Goal: Contribute content: Contribute content

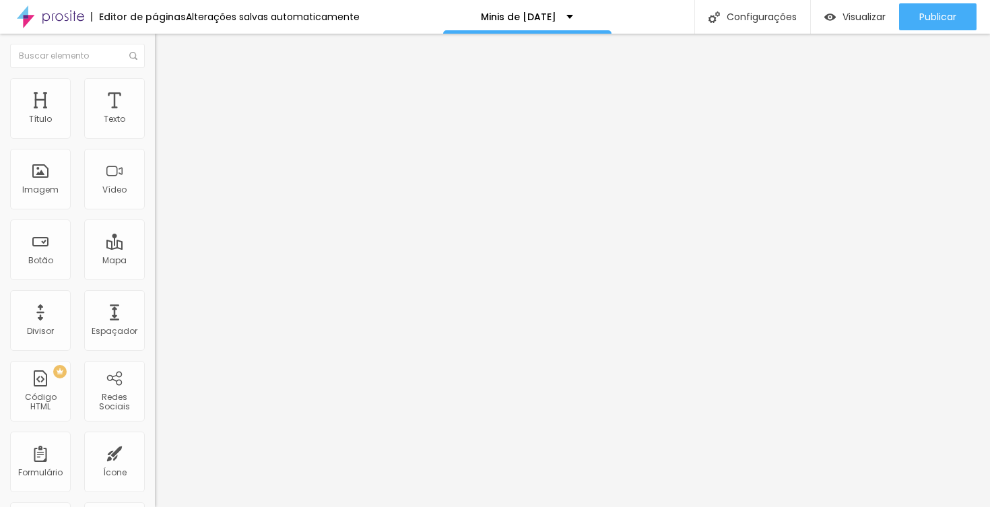
click at [162, 124] on icon "button" at bounding box center [164, 120] width 5 height 5
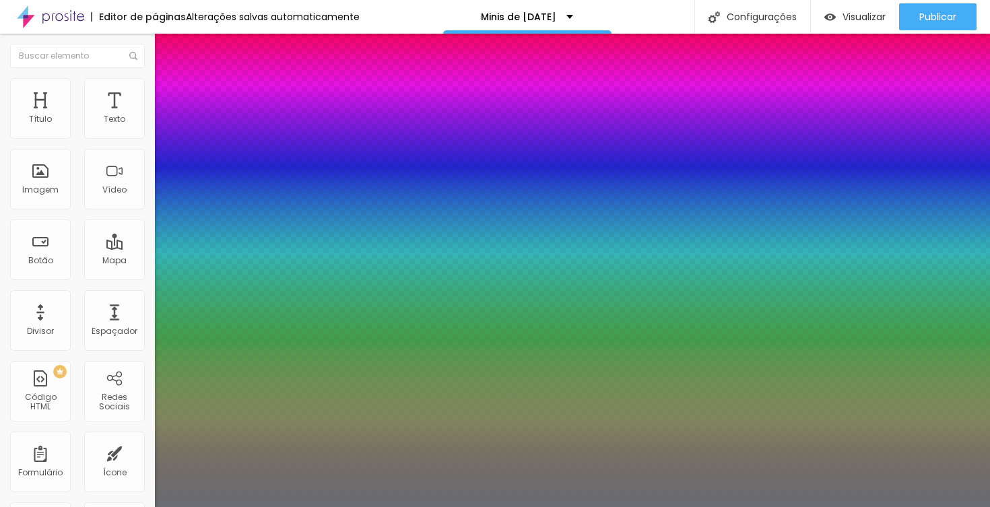
type input "1"
type input "18"
type input "1"
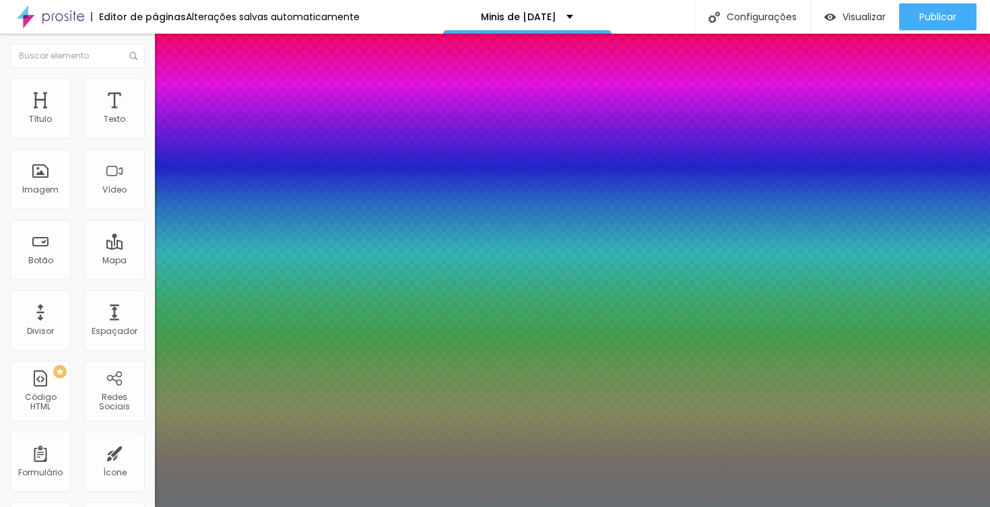
type input "17"
type input "1"
type input "16"
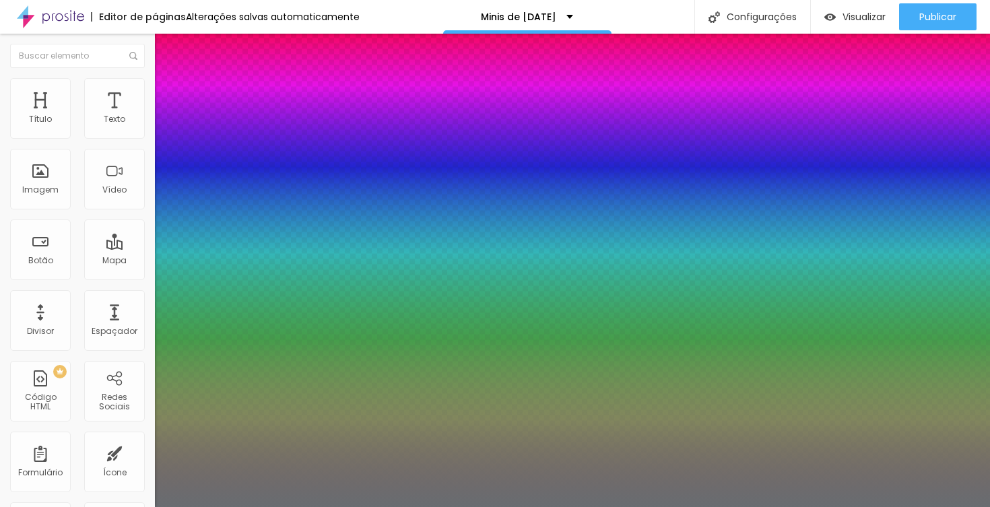
type input "1"
type input "15"
type input "1"
type input "16"
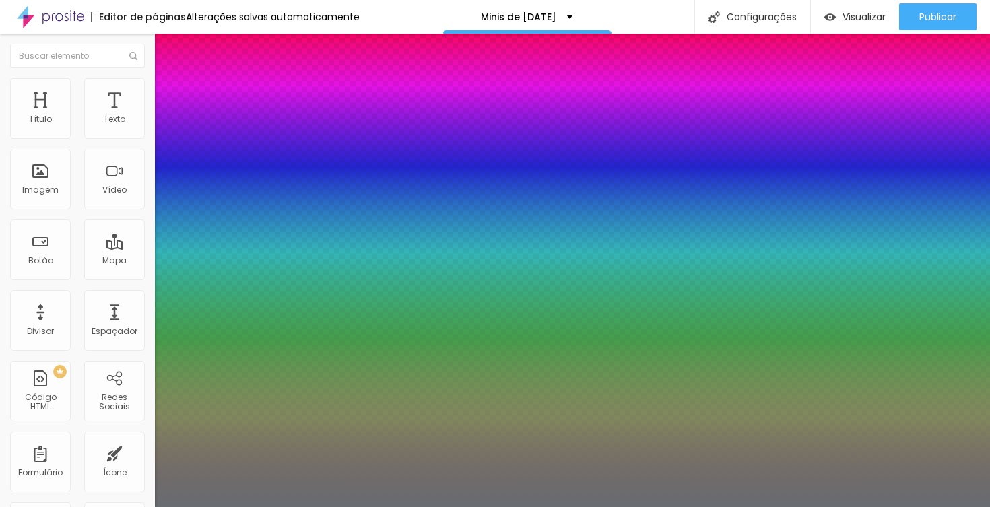
type input "16"
type input "1"
type input "17"
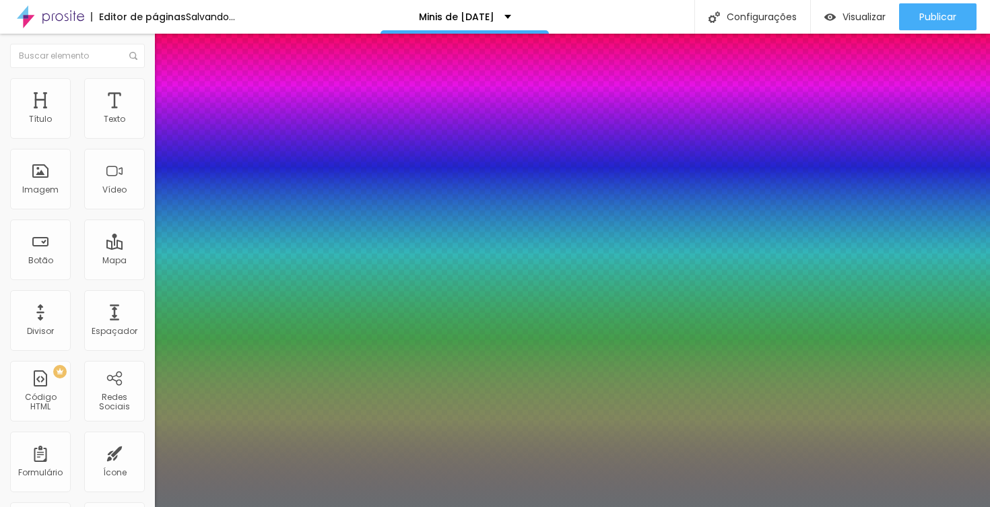
type input "1"
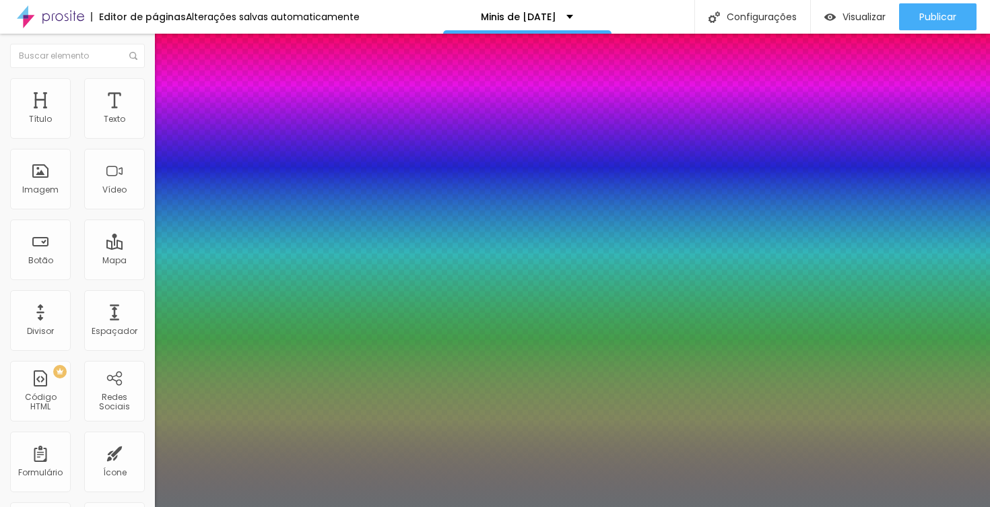
type input "17"
click at [529, 506] on div at bounding box center [495, 507] width 990 height 0
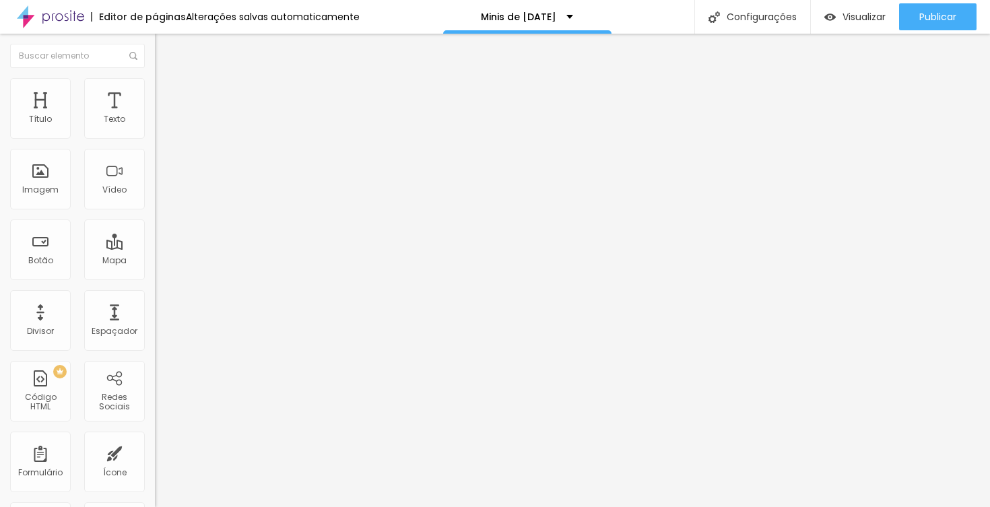
click at [155, 116] on span "Trocar imagem" at bounding box center [191, 109] width 73 height 11
click at [155, 126] on span "Titulo 2" at bounding box center [177, 119] width 44 height 11
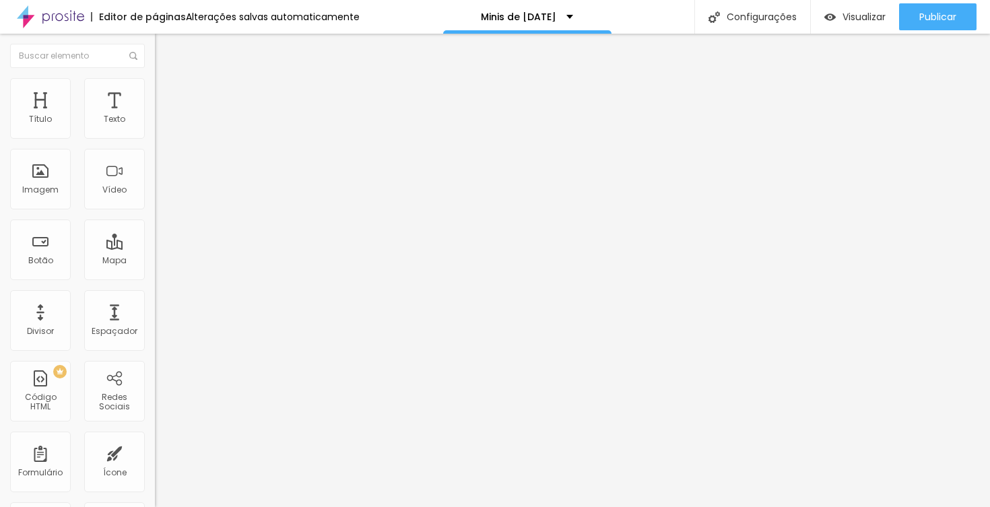
click at [162, 195] on icon "button" at bounding box center [164, 192] width 5 height 5
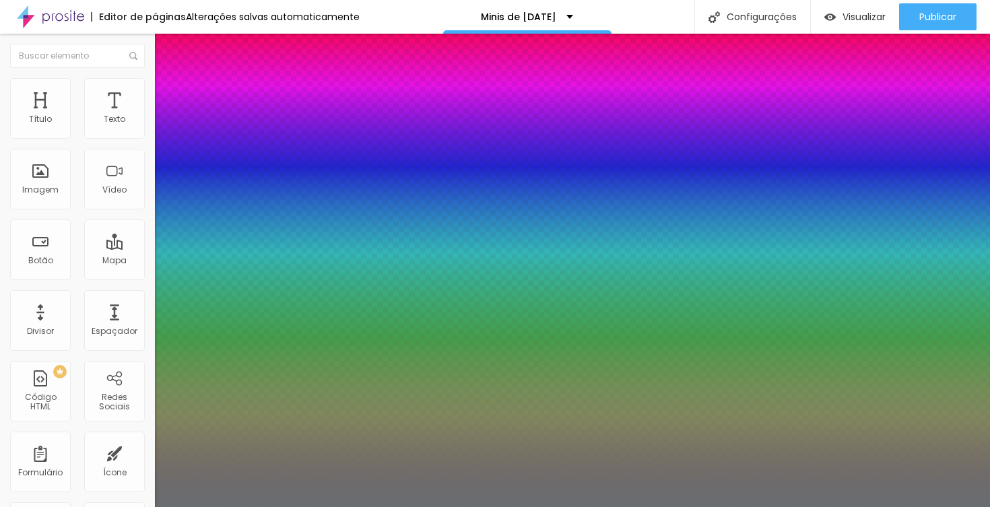
type input "1"
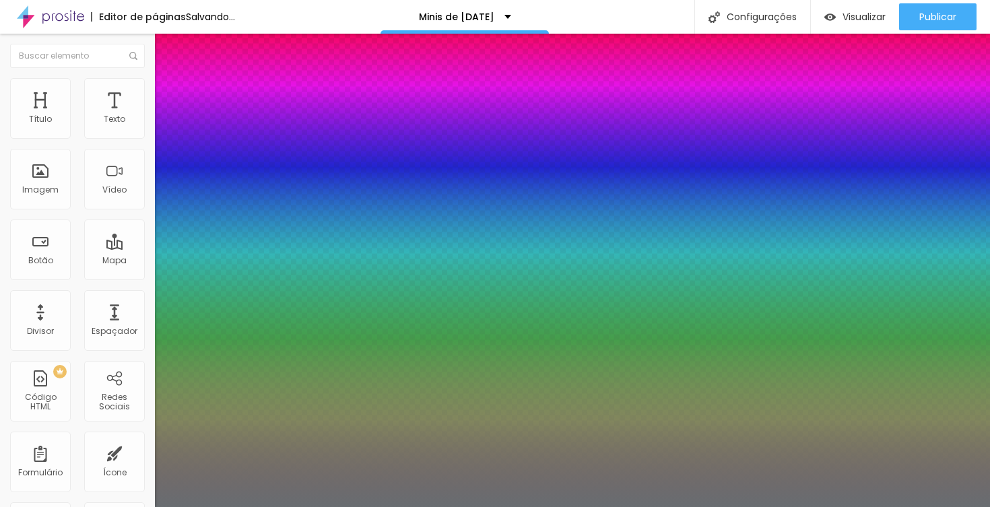
type input "33"
type input "1"
type input "31"
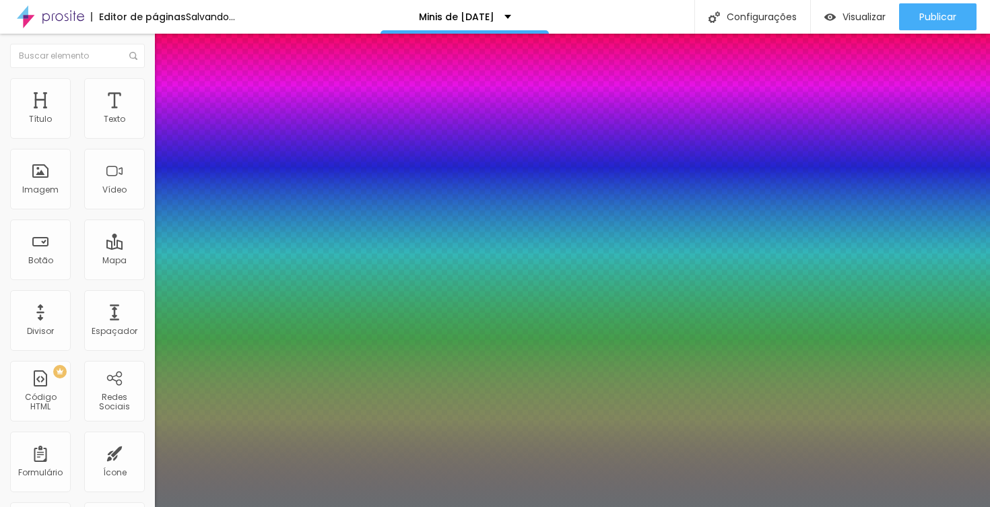
type input "1"
type input "29"
type input "1"
type input "28"
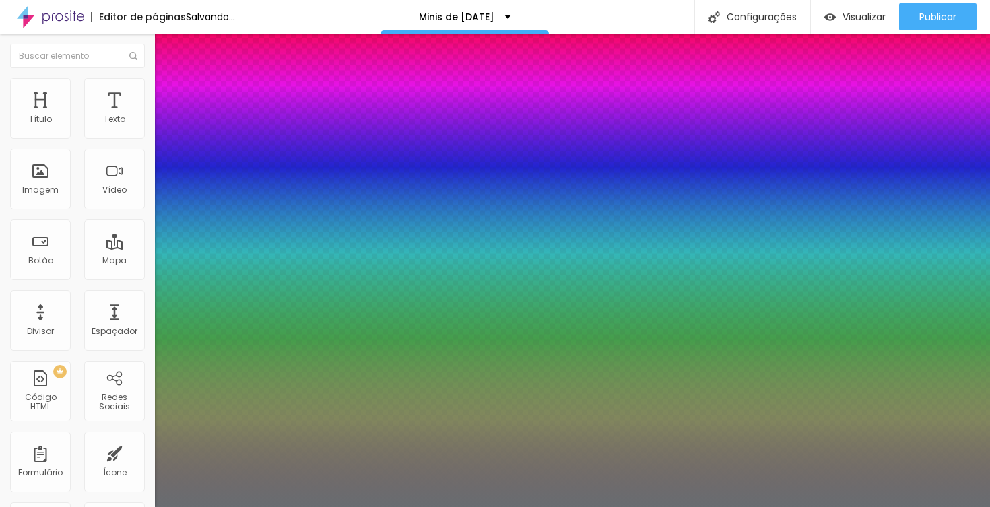
type input "28"
type input "1"
type input "27"
type input "1"
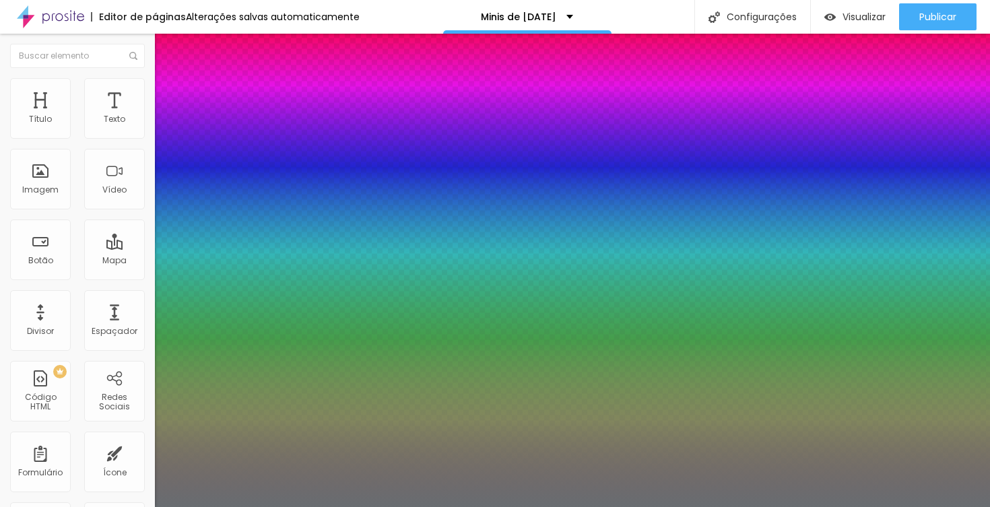
type input "26"
type input "1"
type input "25"
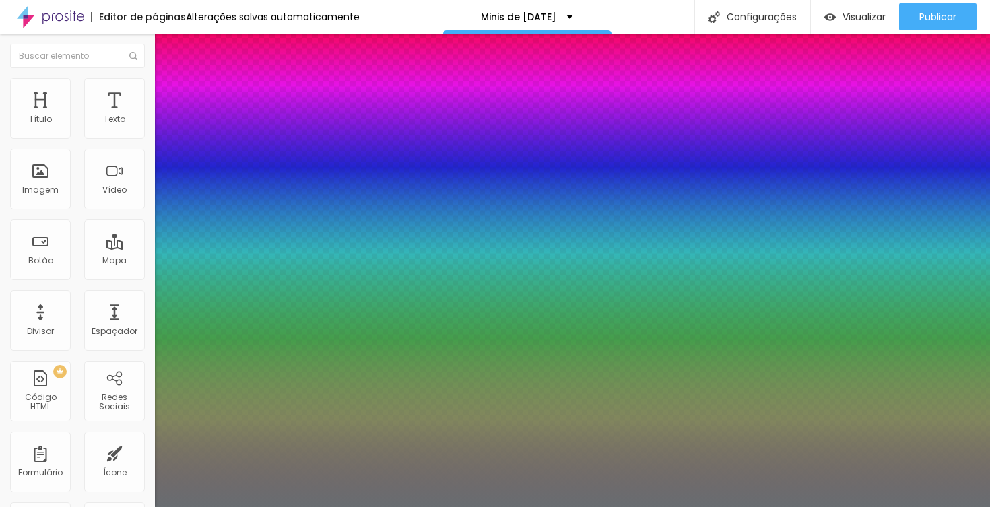
type input "1"
type input "24"
type input "1"
type input "25"
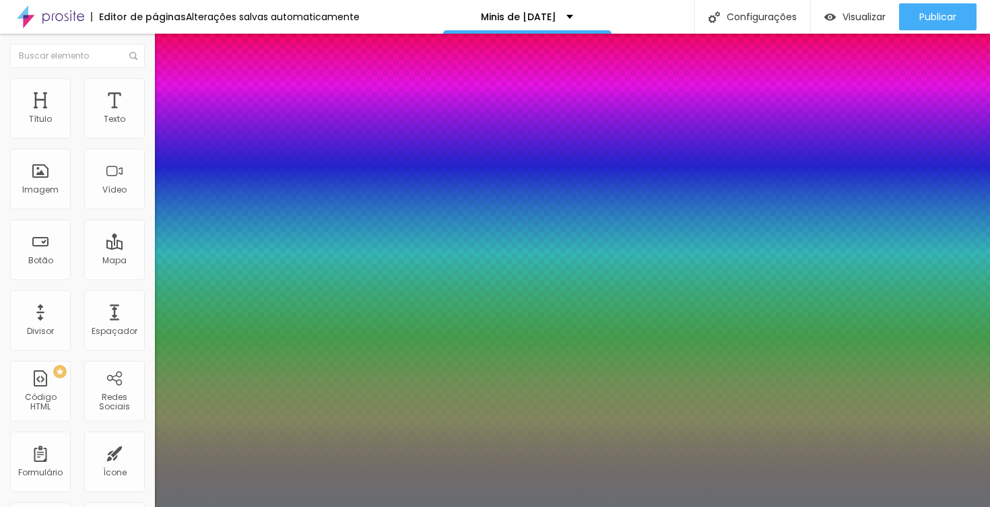
type input "25"
type input "1"
drag, startPoint x: 199, startPoint y: 373, endPoint x: 191, endPoint y: 373, distance: 8.1
type input "25"
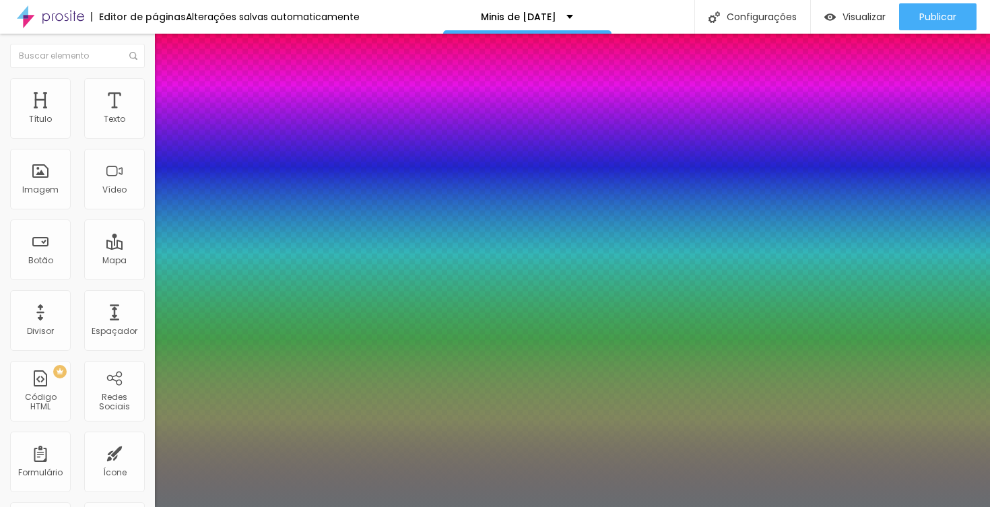
click at [547, 506] on div at bounding box center [495, 507] width 990 height 0
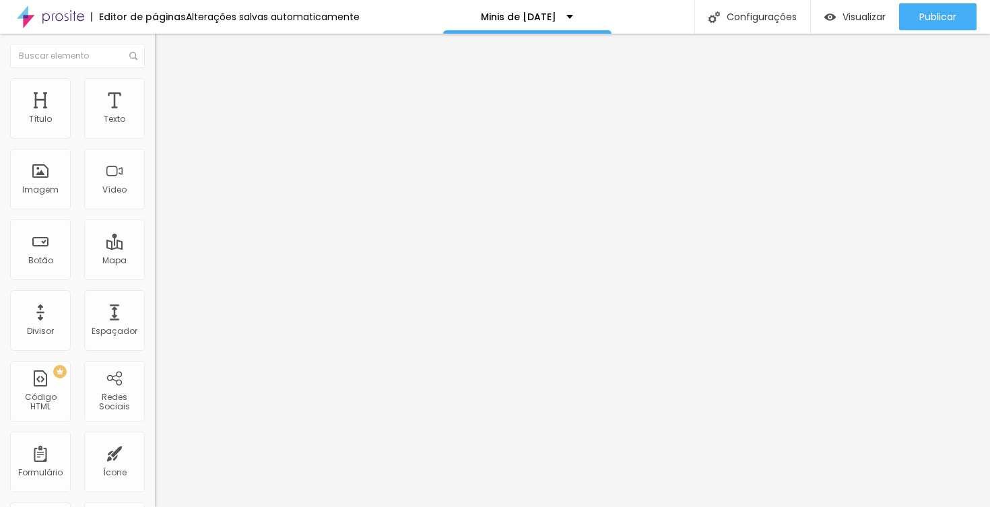
click at [160, 197] on icon "button" at bounding box center [164, 193] width 8 height 8
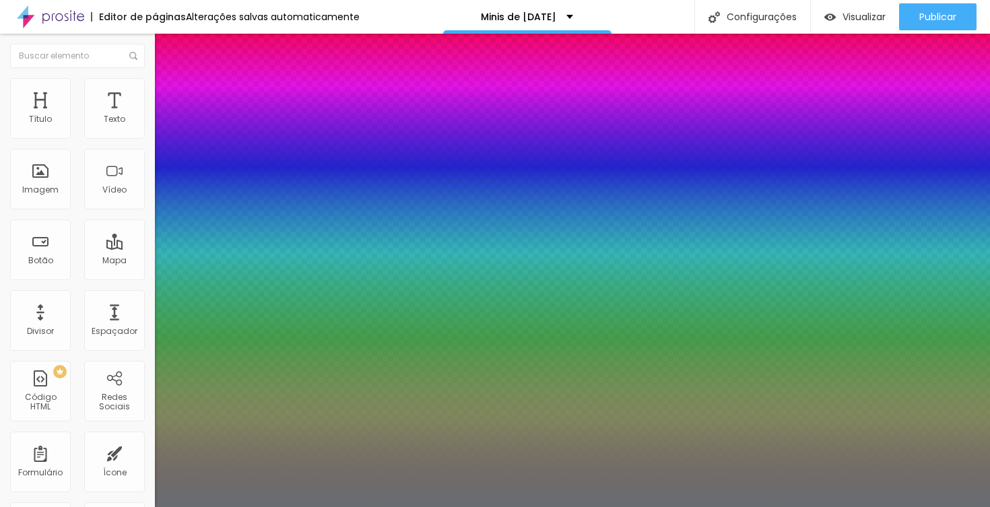
type input "1"
type input "24"
type input "1"
type input "23"
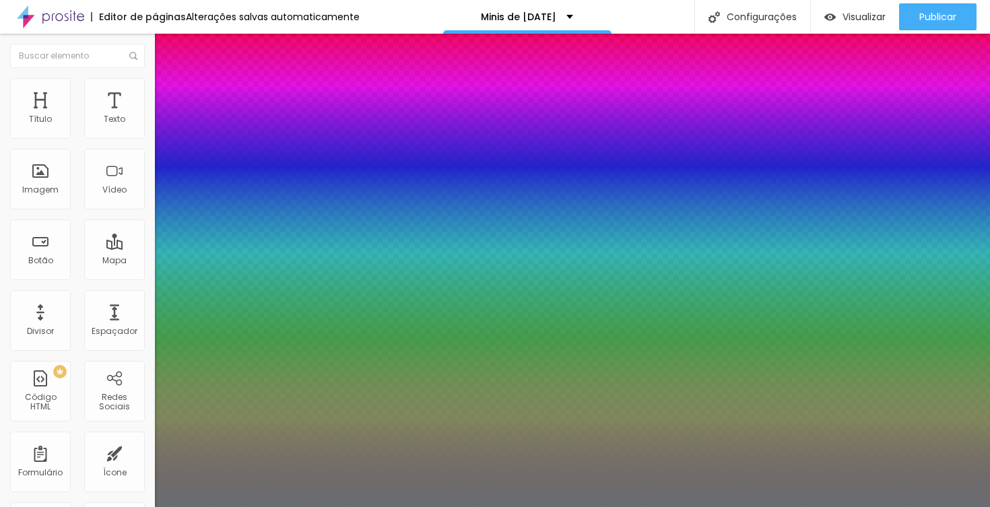
type input "23"
type input "1"
type input "22"
type input "1"
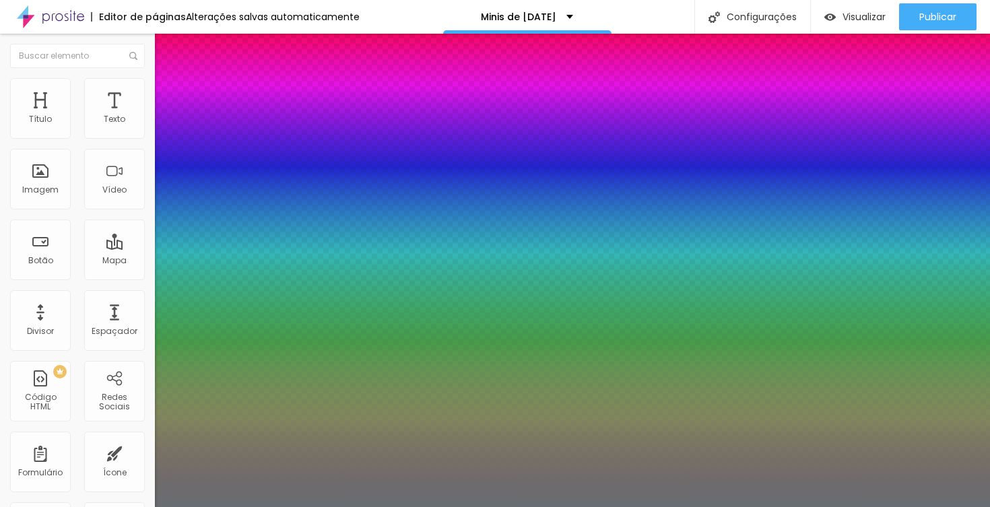
type input "21"
type input "1"
type input "20"
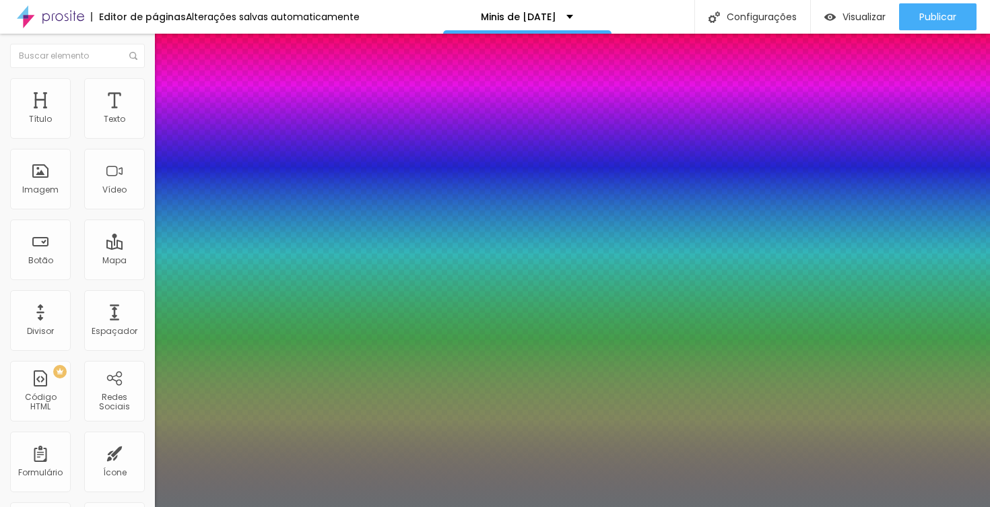
type input "1"
type input "19"
type input "1"
type input "18"
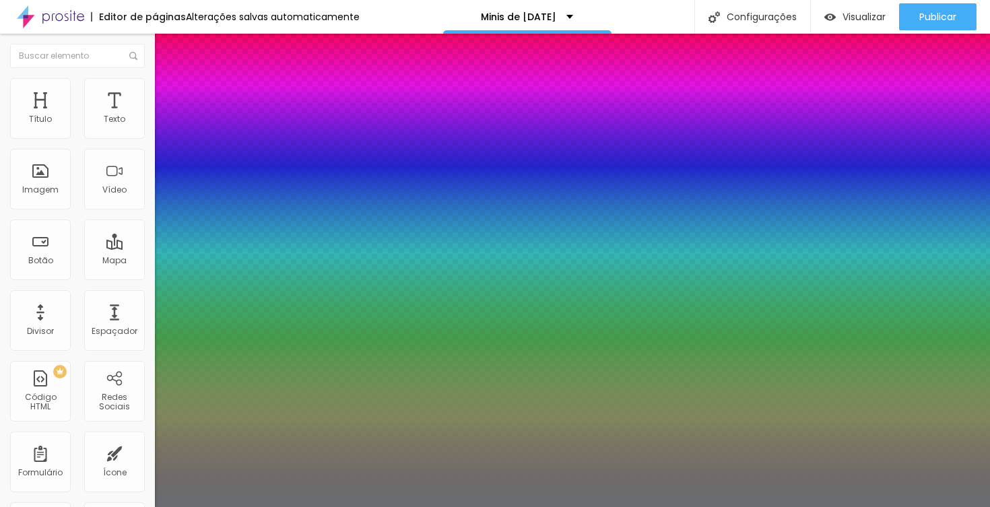
type input "18"
type input "1"
type input "17"
type input "1"
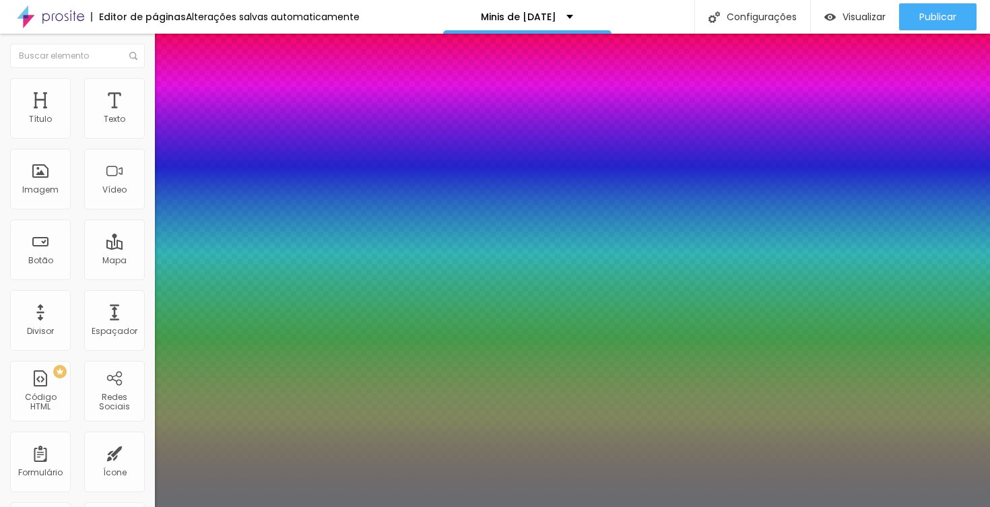
type input "16"
type input "1"
type input "15"
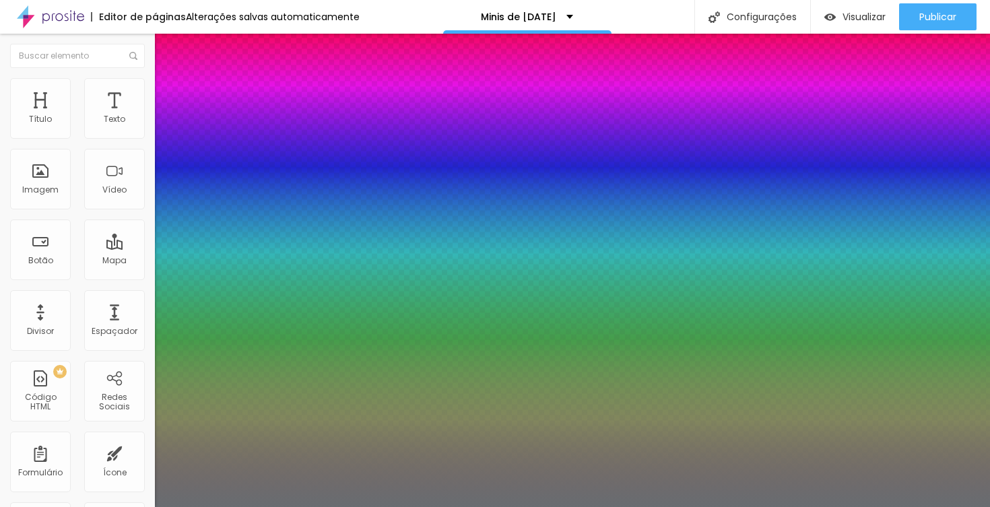
type input "1"
type input "14"
type input "1"
type input "13"
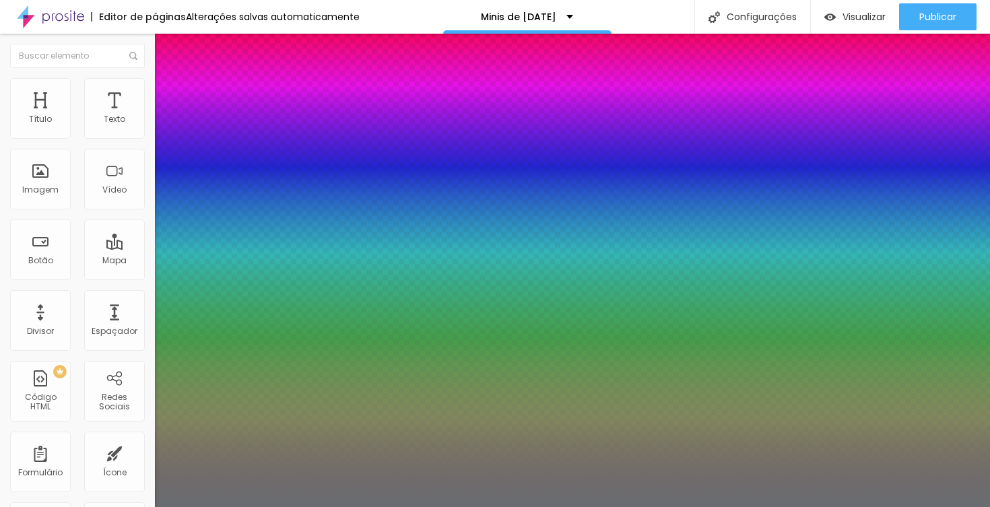
type input "13"
type input "1"
type input "12"
type input "1"
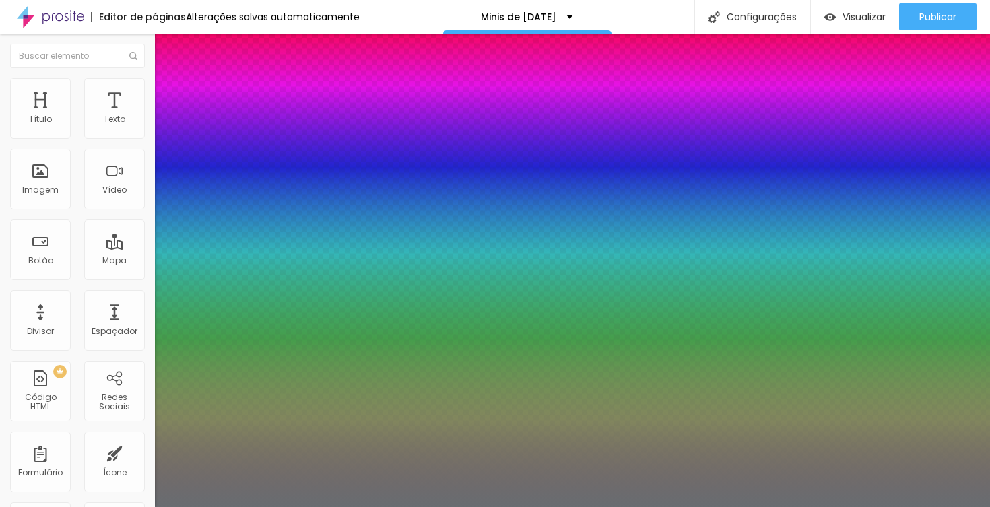
type input "11"
type input "1"
type input "10"
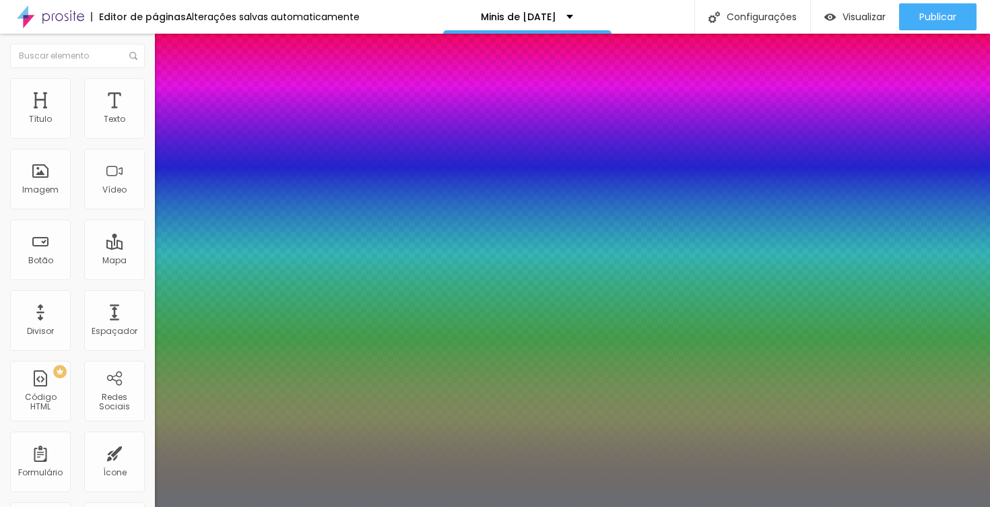
type input "1"
type input "9"
type input "1"
type input "8"
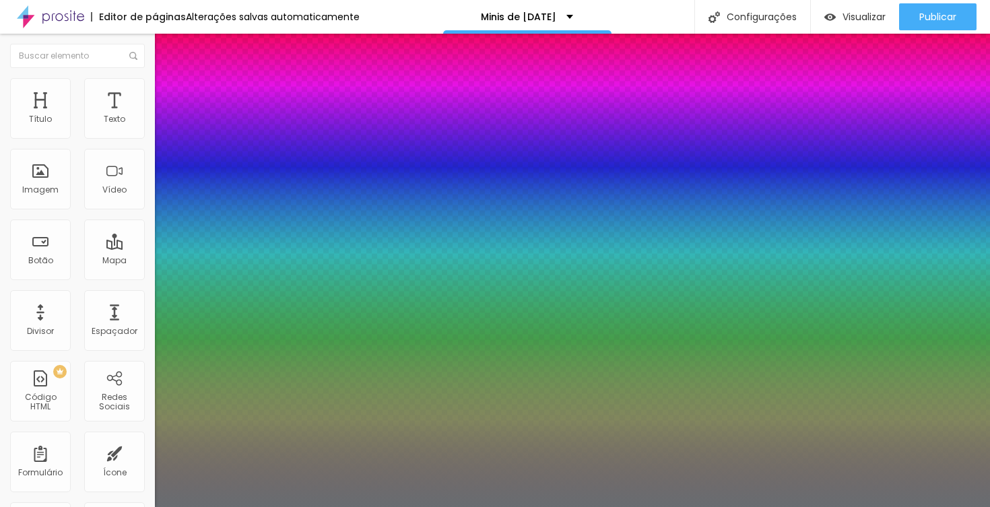
type input "8"
type input "1"
type input "11"
type input "1"
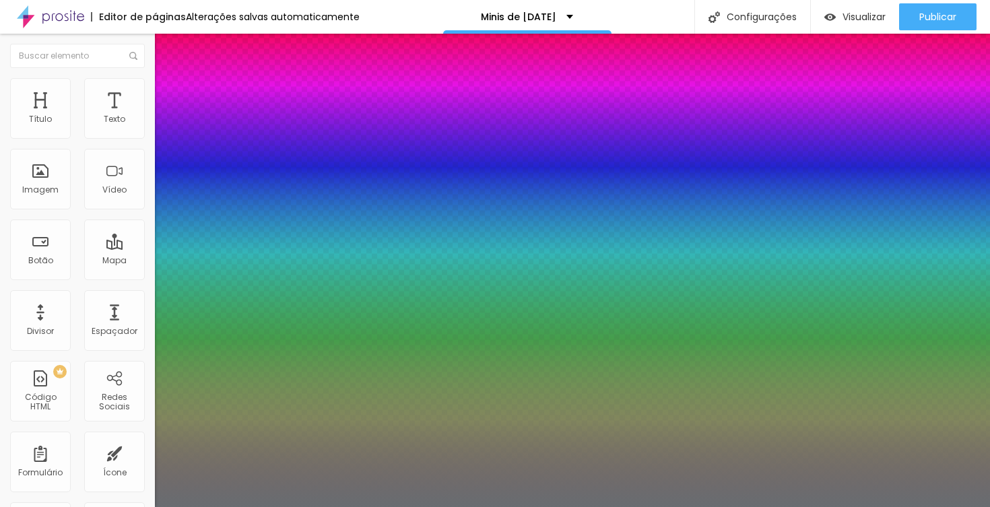
type input "16"
type input "1"
type input "25"
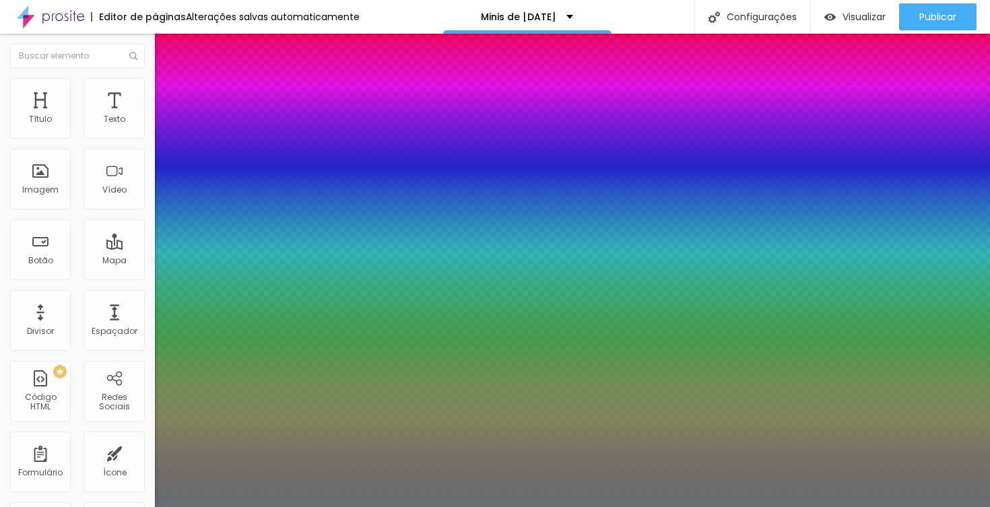
type input "1"
type input "28"
type input "1"
type input "29"
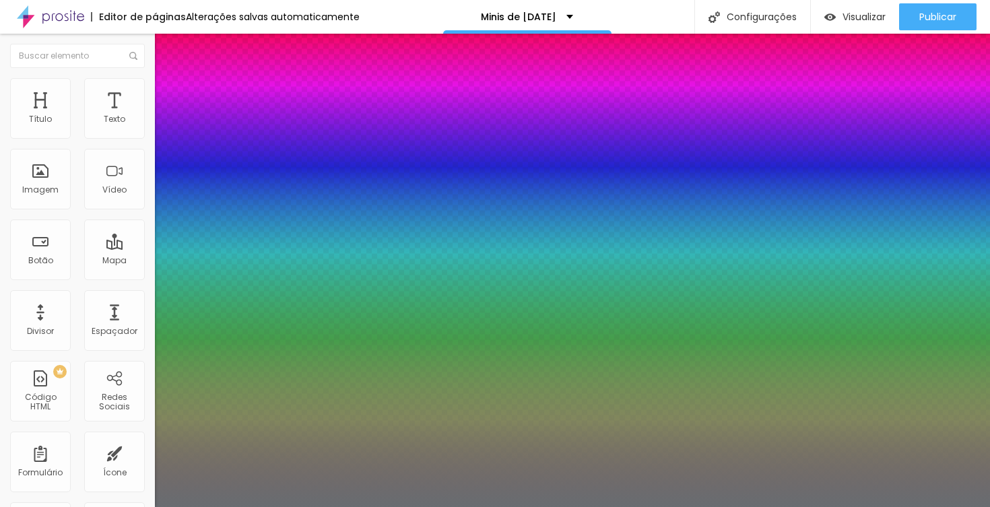
type input "29"
type input "1"
type input "30"
type input "1"
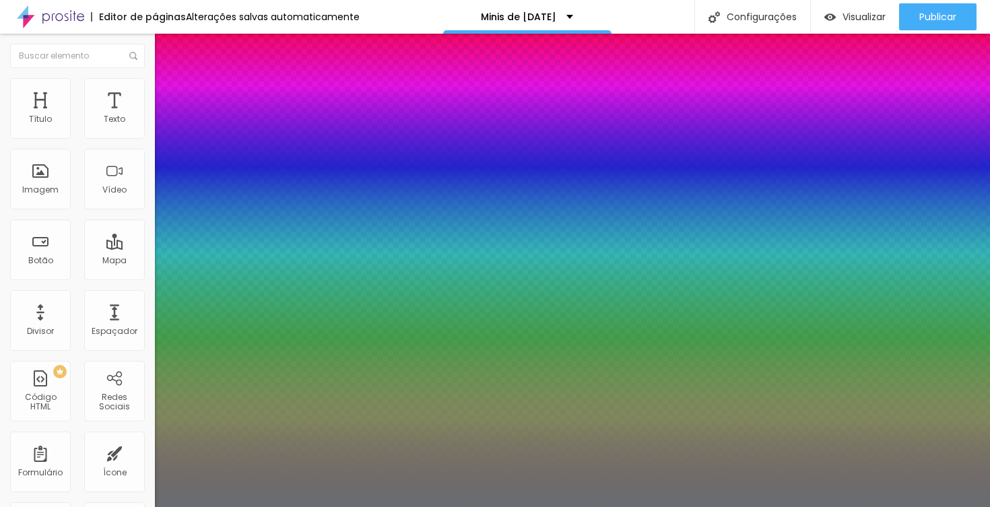
type input "31"
type input "1"
type input "31"
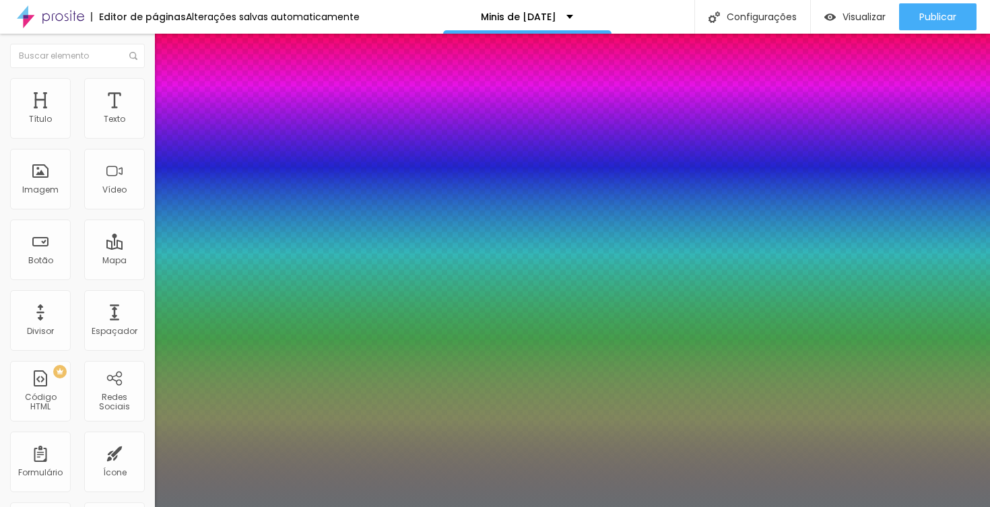
type input "1"
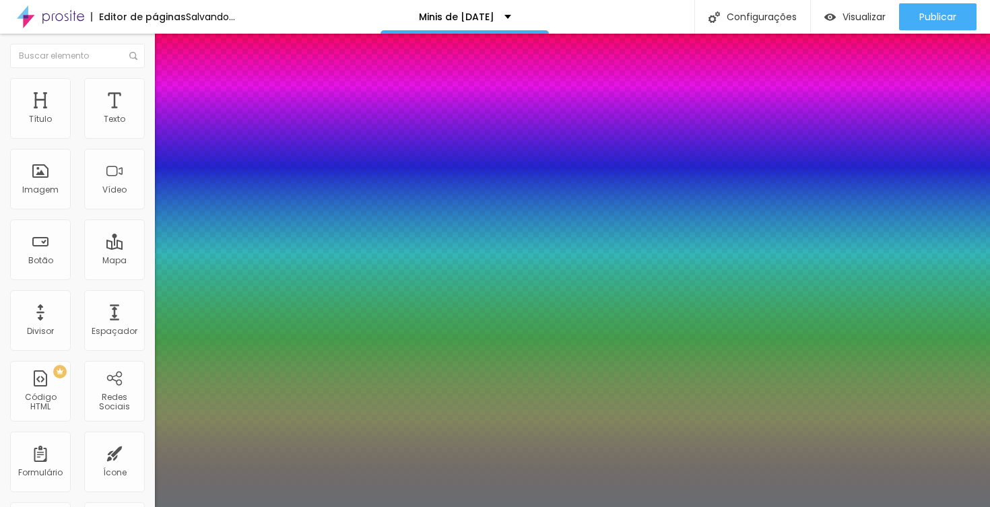
click at [195, 506] on div at bounding box center [495, 507] width 990 height 0
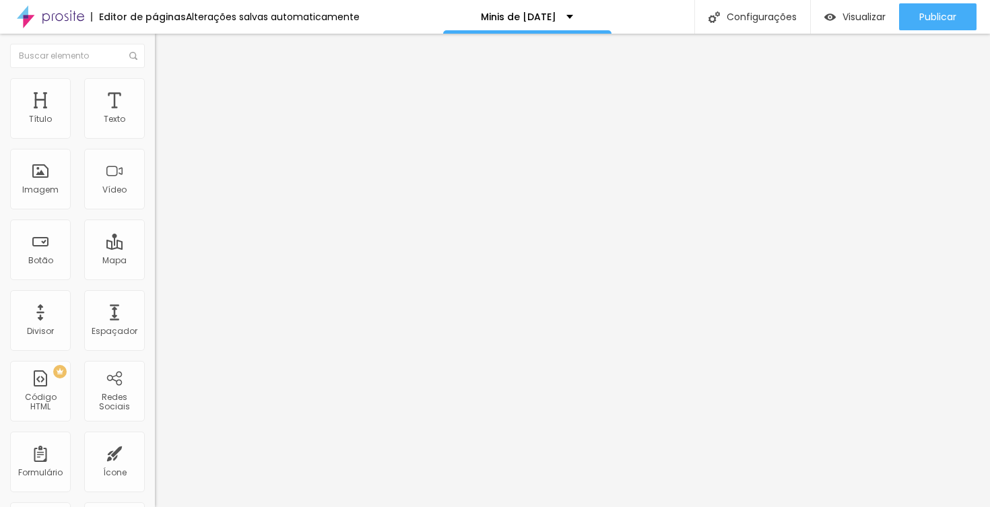
click at [162, 195] on icon "button" at bounding box center [164, 192] width 5 height 5
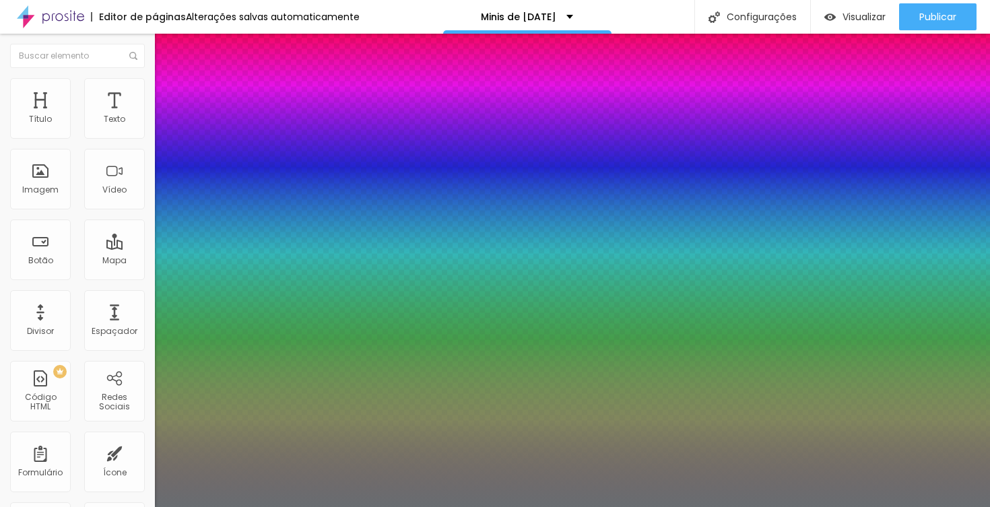
type input "1"
type input "22"
type input "1"
type input "21"
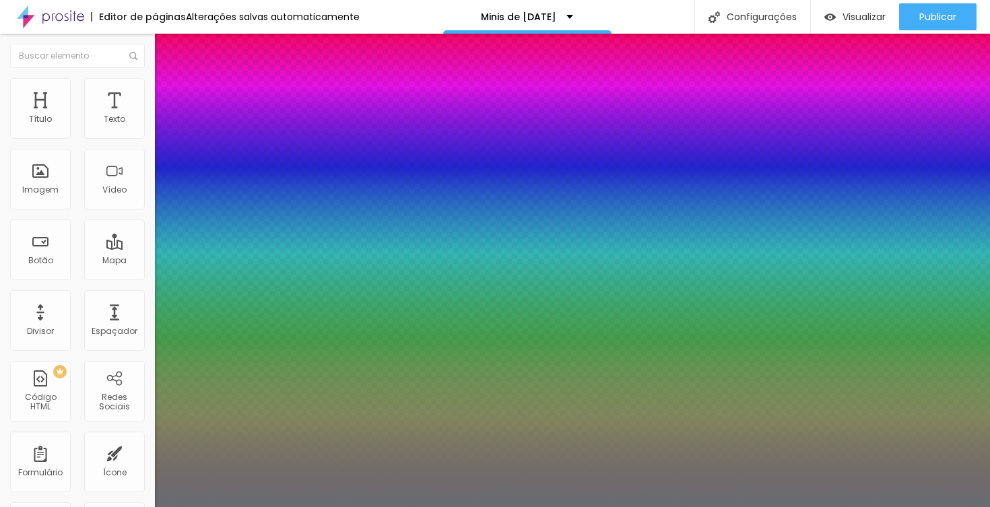
type input "21"
type input "1"
type input "22"
type input "1"
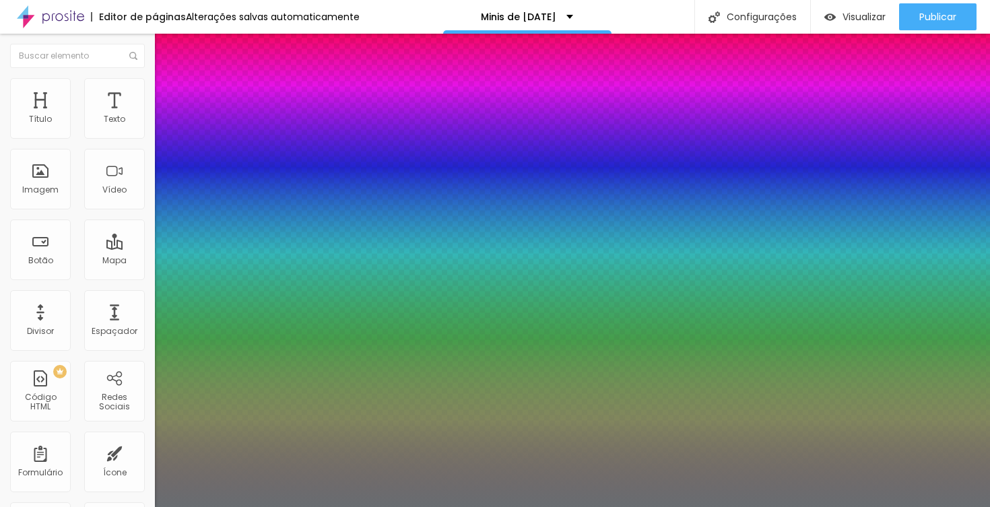
type input "23"
type input "1"
type input "24"
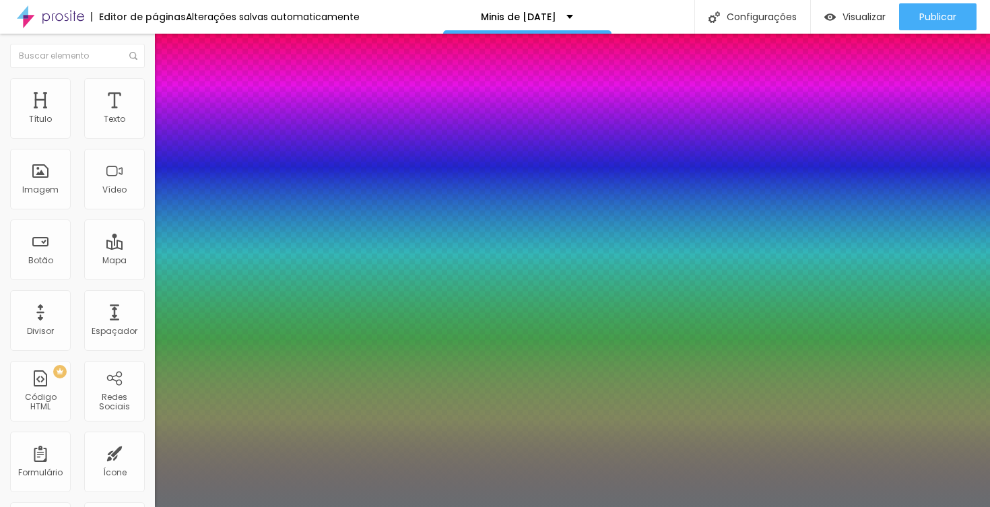
type input "1"
type input "25"
type input "1"
type input "26"
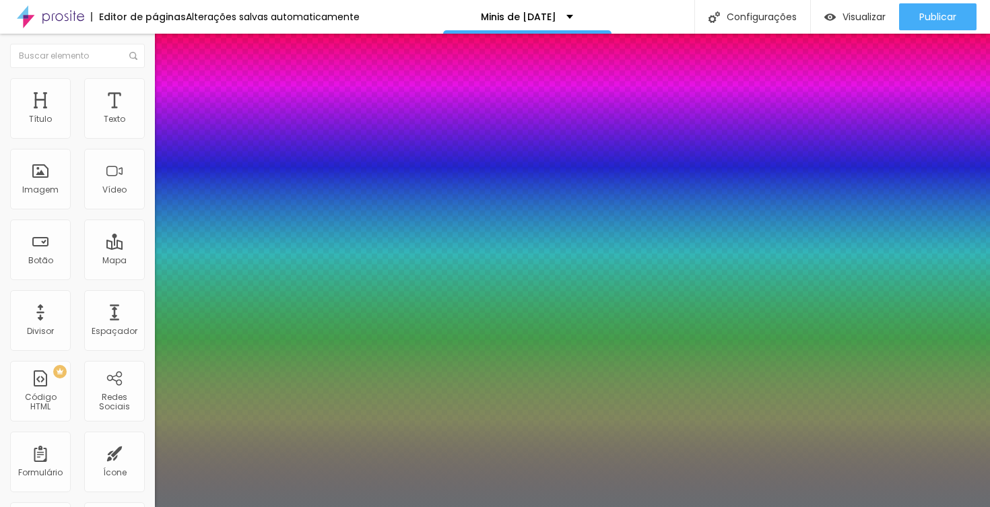
type input "26"
type input "1"
type input "27"
type input "1"
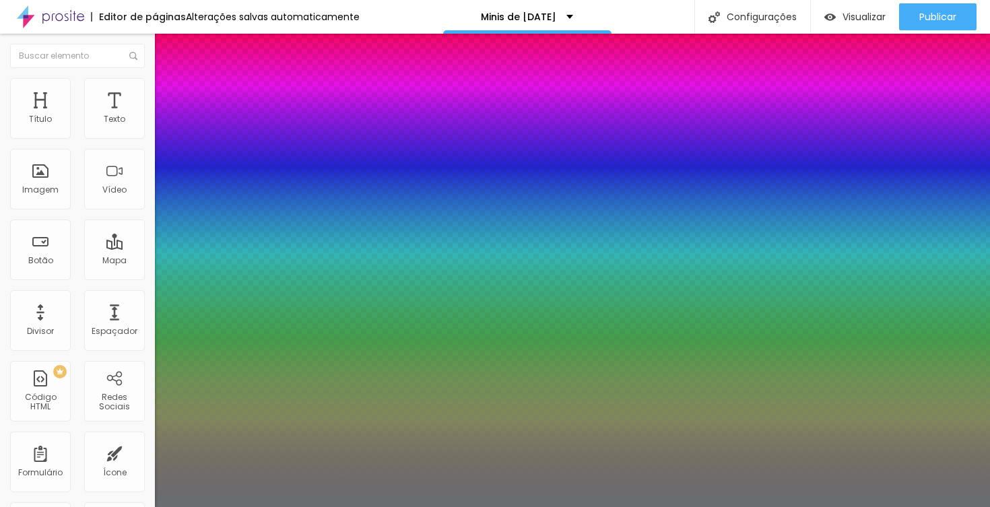
type input "28"
type input "1"
type input "29"
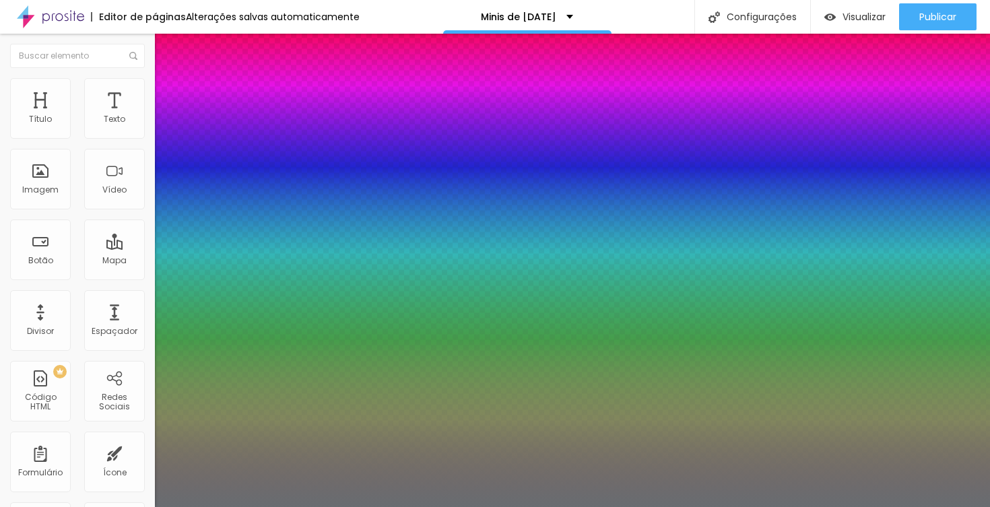
type input "1"
drag, startPoint x: 187, startPoint y: 373, endPoint x: 195, endPoint y: 373, distance: 8.1
type input "29"
click at [92, 506] on div at bounding box center [495, 507] width 990 height 0
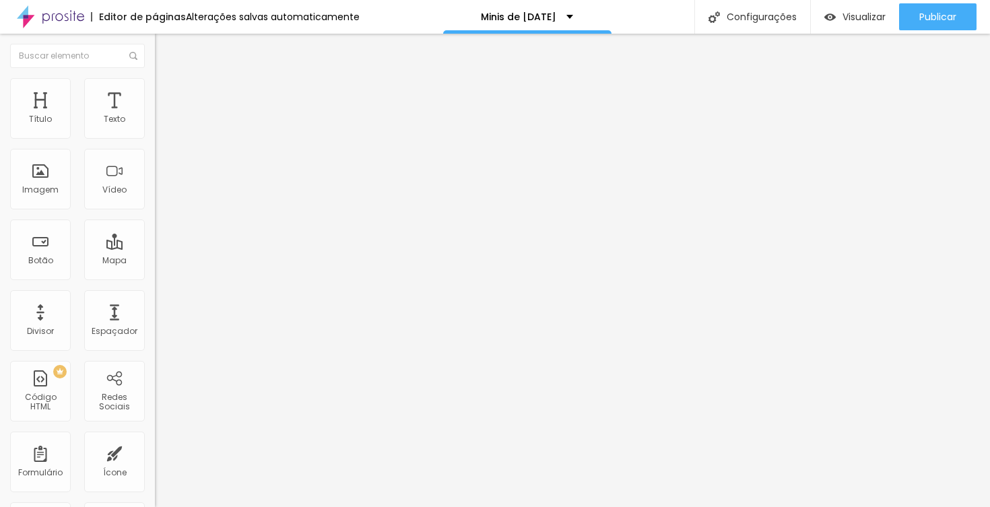
click at [155, 138] on span "Titulo 3" at bounding box center [174, 132] width 38 height 11
click at [166, 141] on span "Titulo 3" at bounding box center [185, 132] width 38 height 15
click at [155, 116] on span "Titulo 1" at bounding box center [177, 106] width 44 height 19
click at [162, 194] on icon "button" at bounding box center [164, 191] width 5 height 5
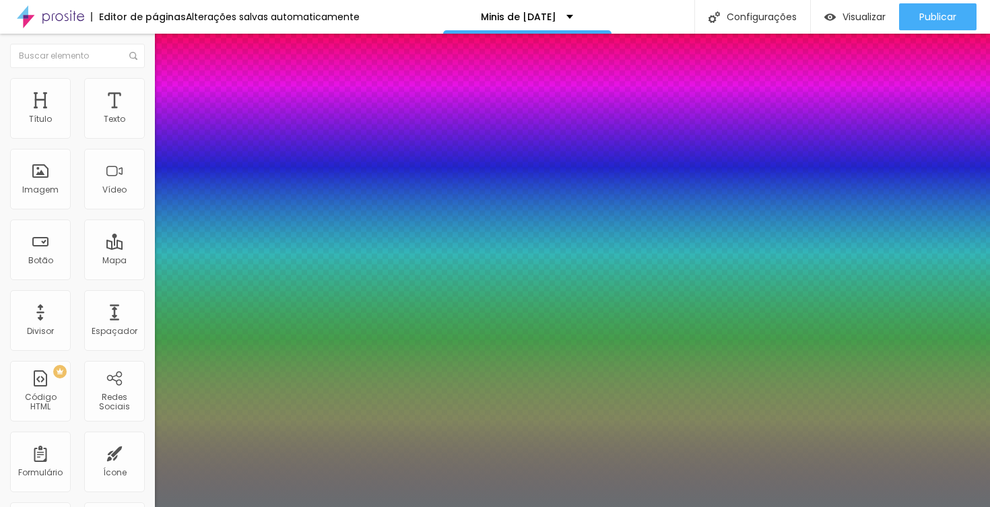
type input "1"
type input "27"
type input "1"
type input "26"
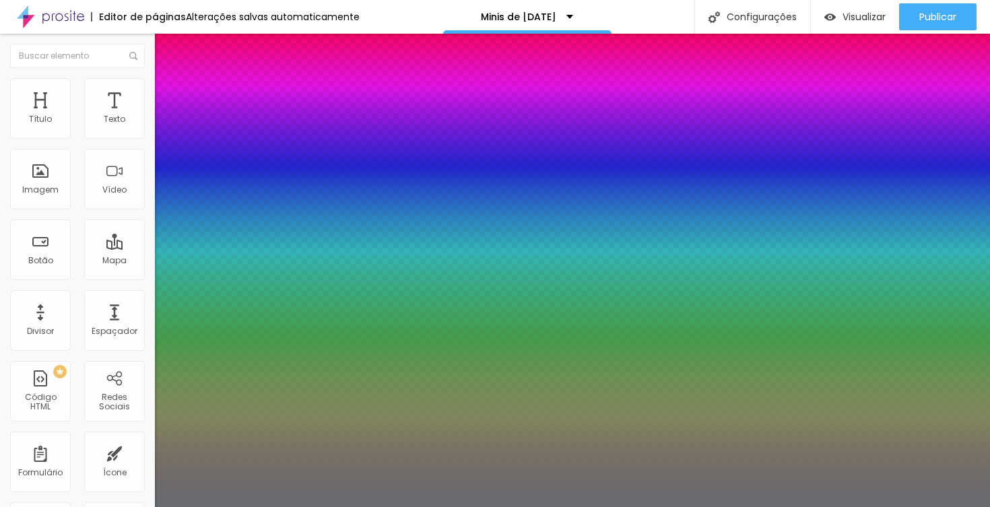
type input "26"
type input "1"
type input "25"
type input "1"
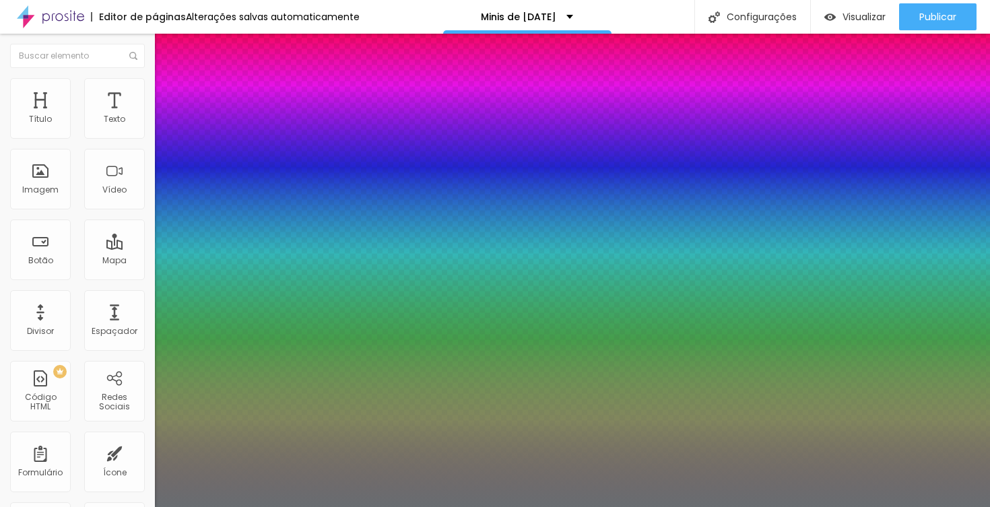
type input "24"
type input "1"
type input "22"
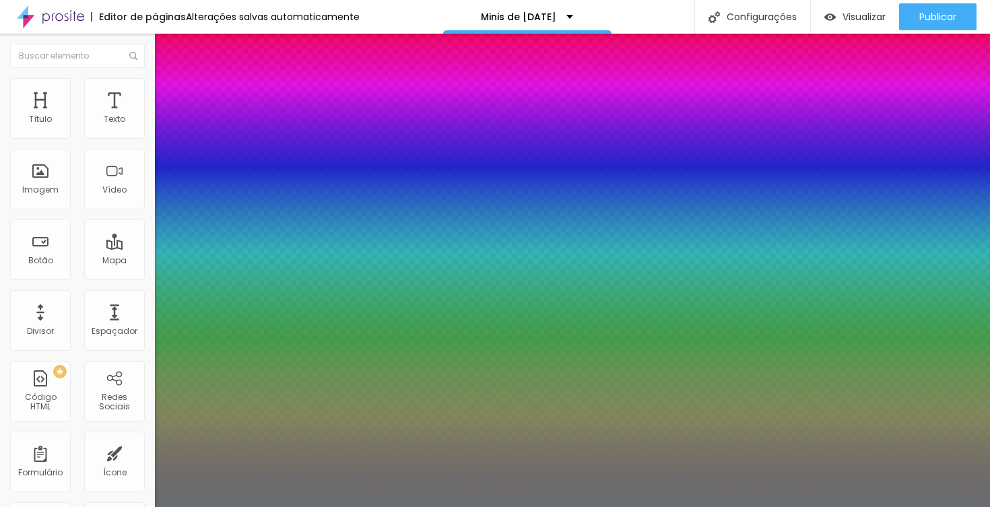
type input "1"
type input "21"
type input "1"
type input "20"
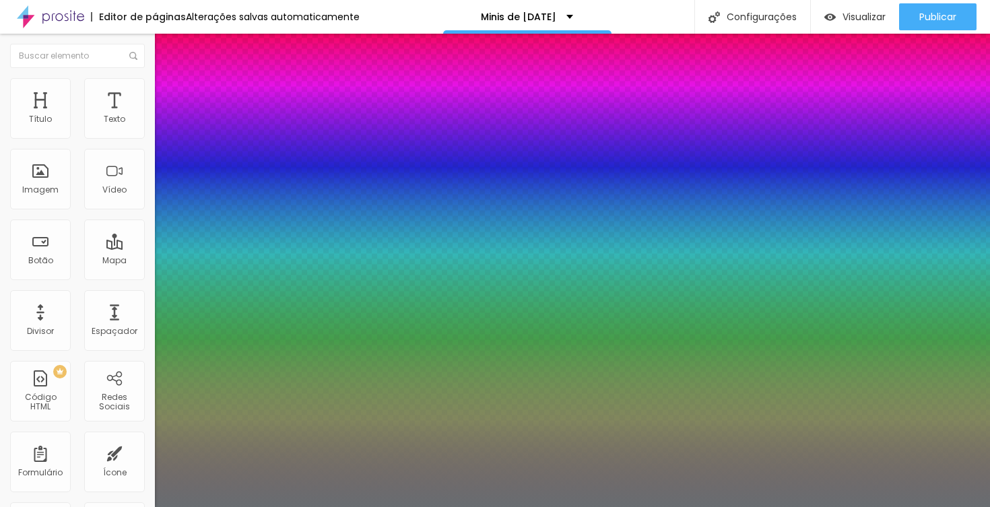
type input "20"
type input "1"
type input "21"
type input "1"
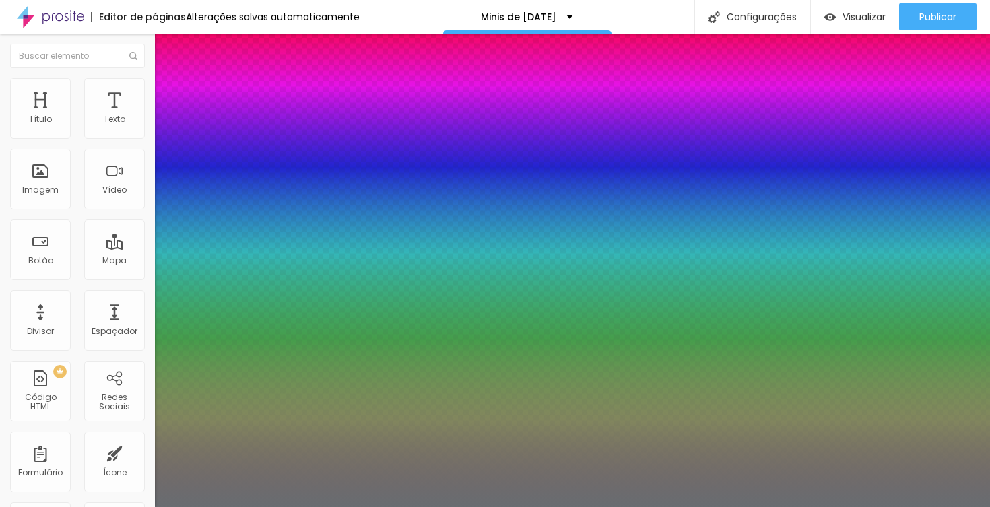
type input "22"
type input "1"
type input "22"
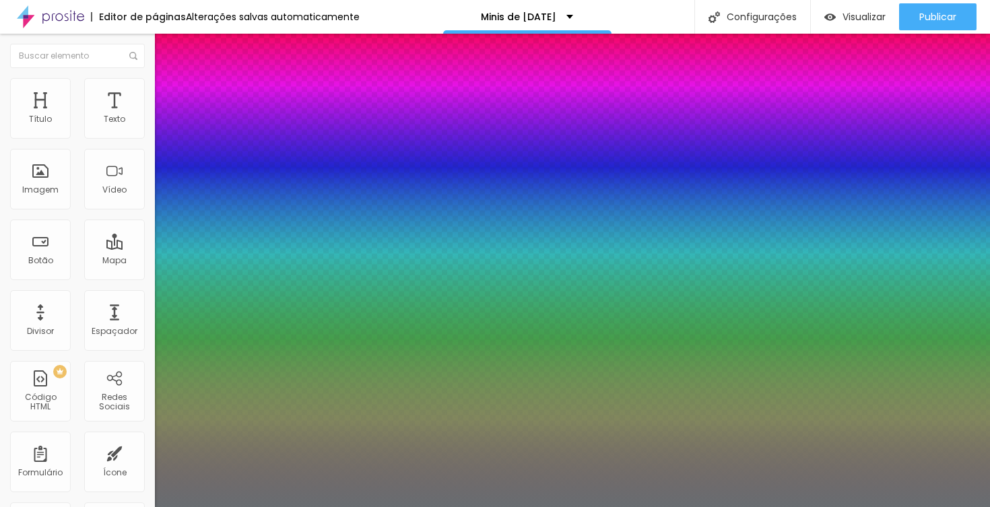
click at [644, 506] on div at bounding box center [495, 507] width 990 height 0
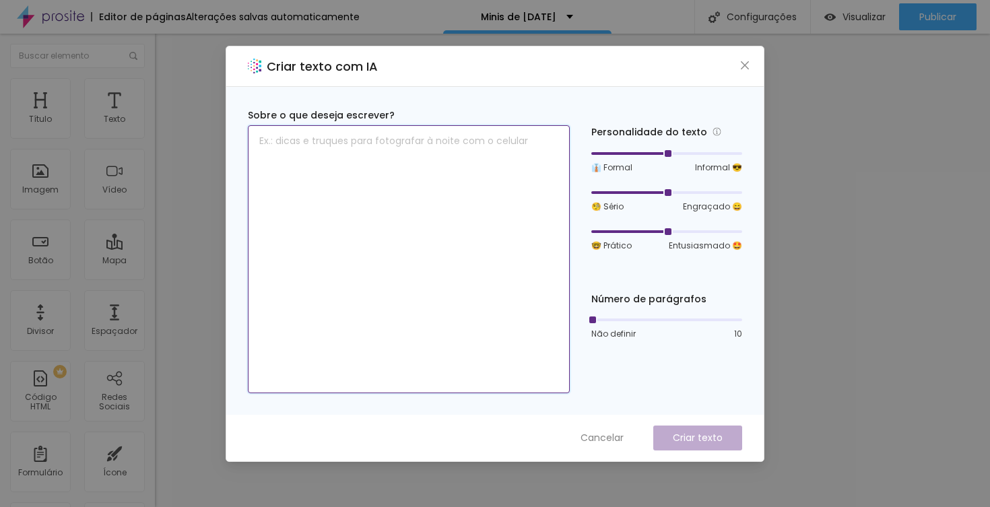
click at [469, 139] on textarea at bounding box center [409, 259] width 322 height 268
click at [746, 65] on icon "close" at bounding box center [744, 65] width 11 height 11
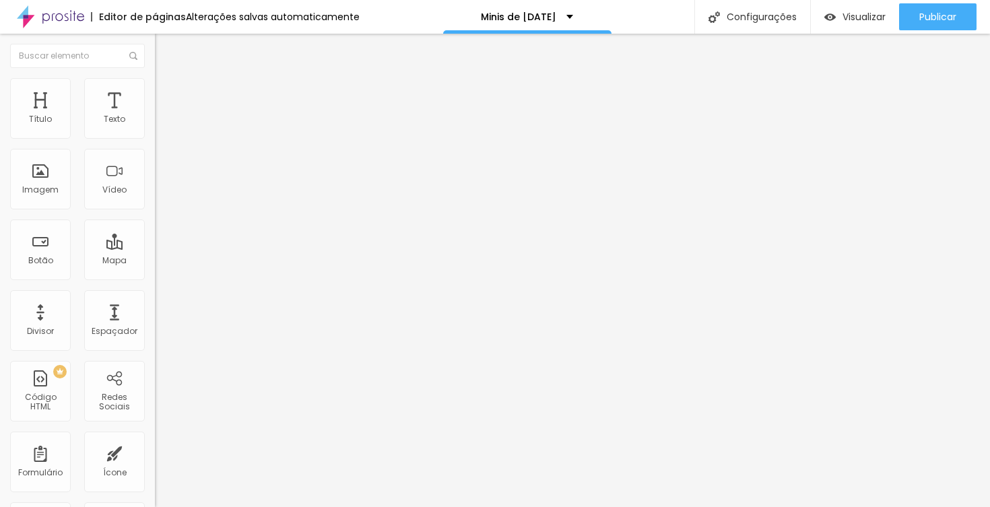
click at [155, 79] on img at bounding box center [161, 84] width 12 height 12
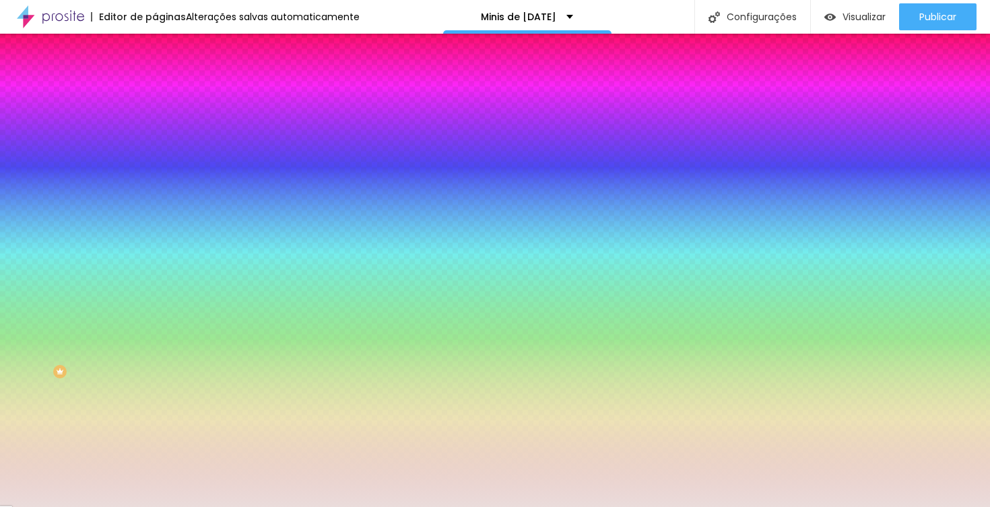
click at [155, 129] on div at bounding box center [232, 129] width 155 height 0
click at [91, 180] on div at bounding box center [495, 253] width 990 height 507
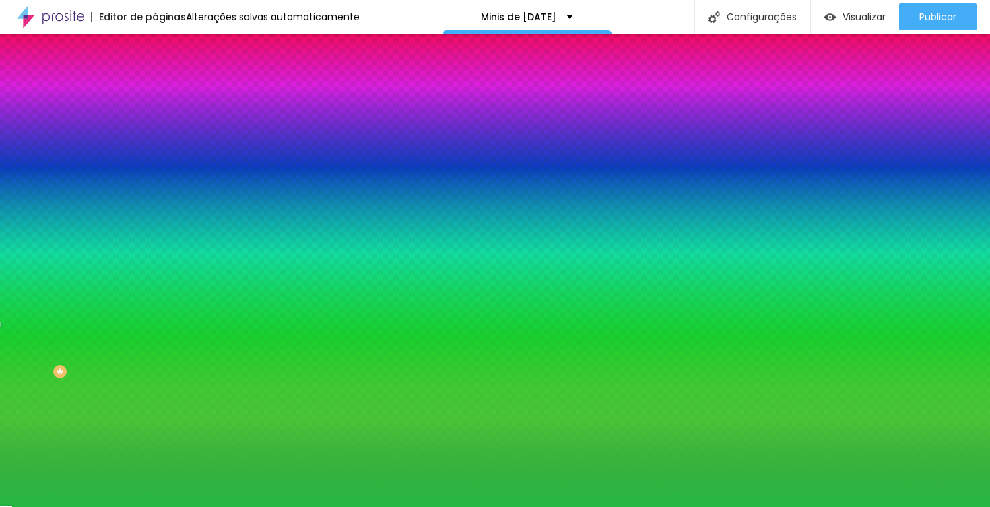
click at [119, 216] on div at bounding box center [495, 253] width 990 height 507
click at [98, 196] on div at bounding box center [495, 253] width 990 height 507
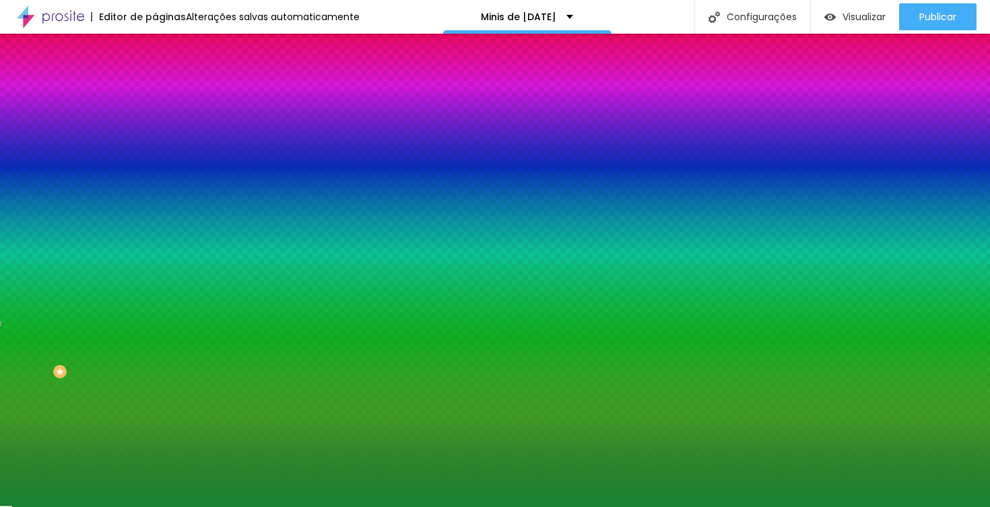
click at [92, 201] on div at bounding box center [495, 253] width 990 height 507
click at [817, 241] on div at bounding box center [818, 242] width 3 height 3
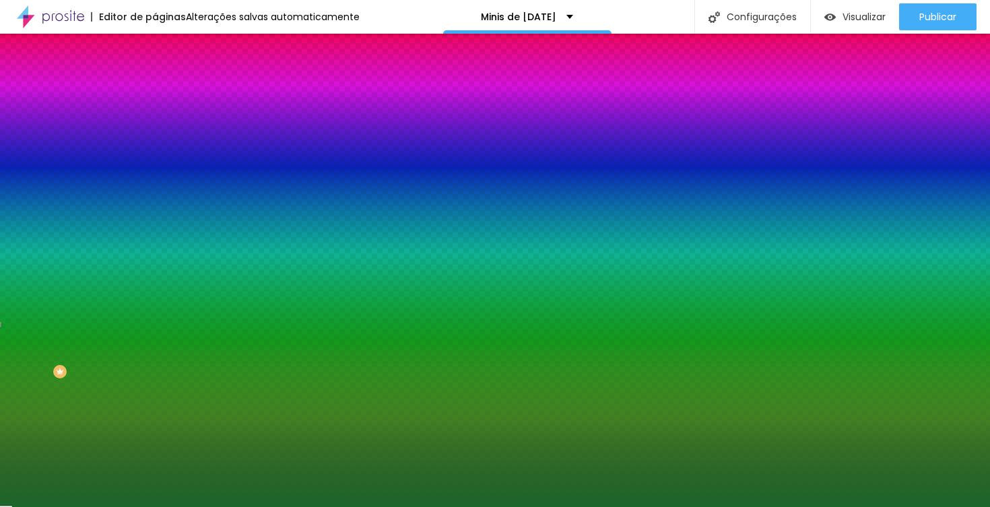
click at [85, 213] on div at bounding box center [495, 253] width 990 height 507
type input "#1C662B"
click at [88, 213] on div at bounding box center [495, 253] width 990 height 507
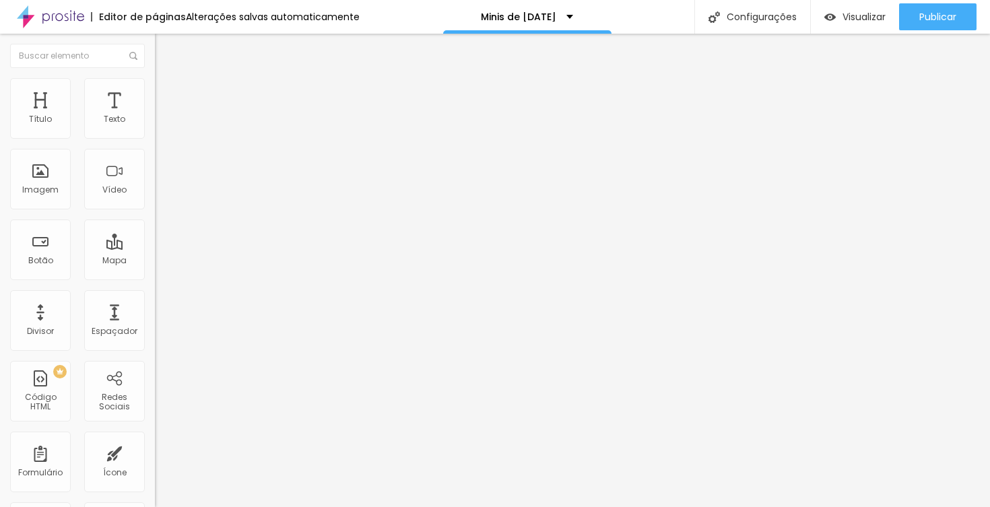
click at [160, 195] on icon "button" at bounding box center [164, 191] width 8 height 8
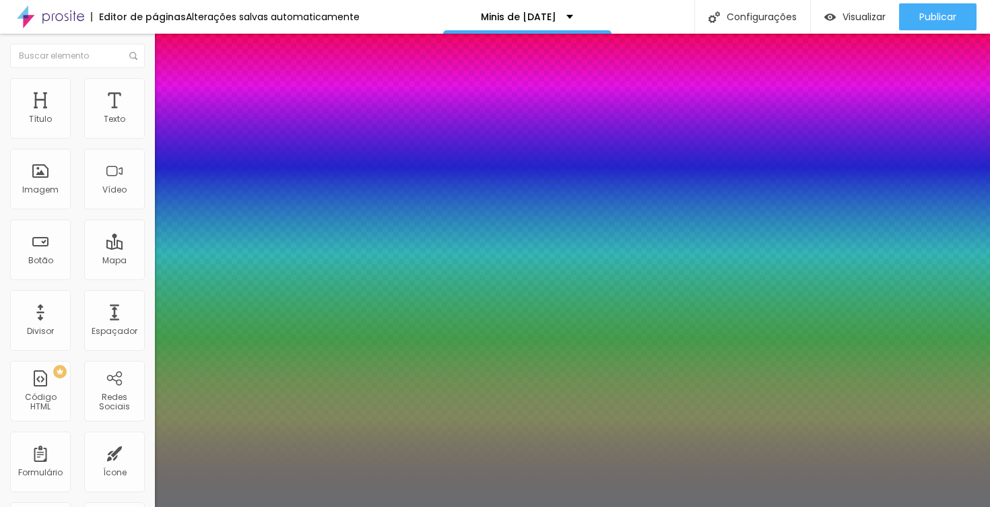
type input "1"
type input "19"
type input "1"
type input "18"
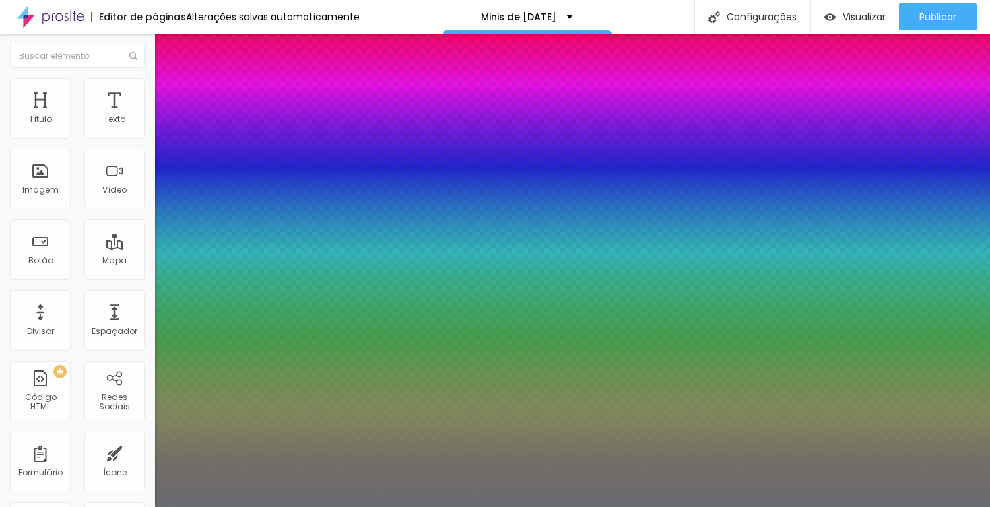
type input "18"
type input "1"
type input "17"
type input "1"
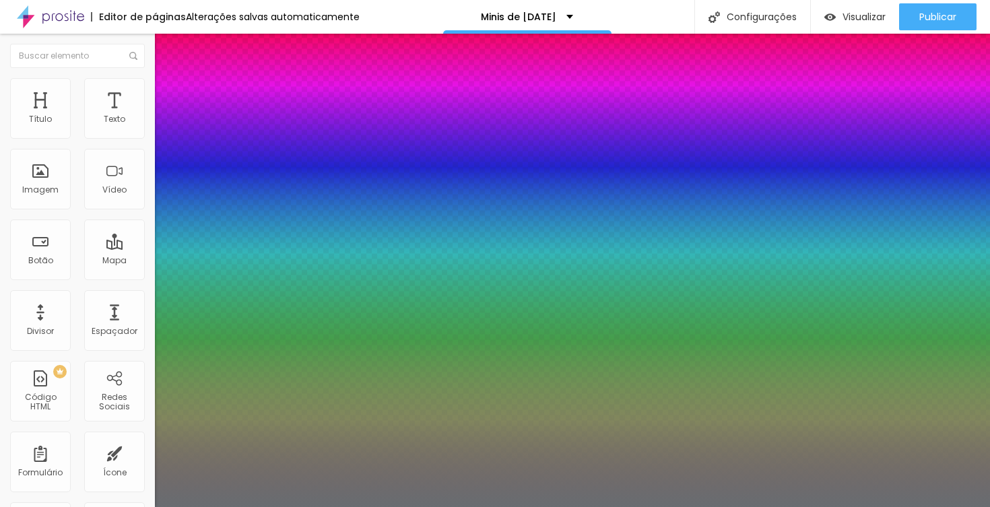
type input "16"
type input "1"
type input "15"
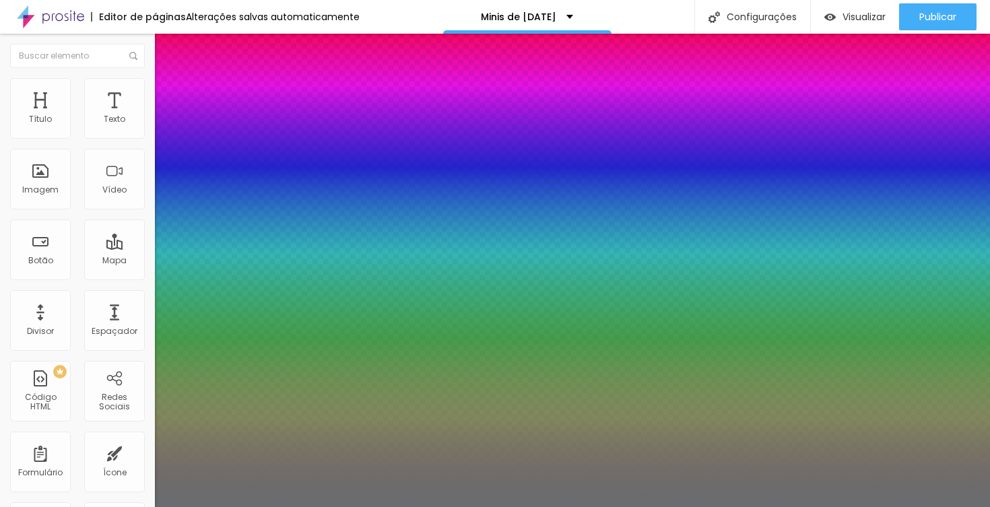
click at [371, 506] on div at bounding box center [495, 507] width 990 height 0
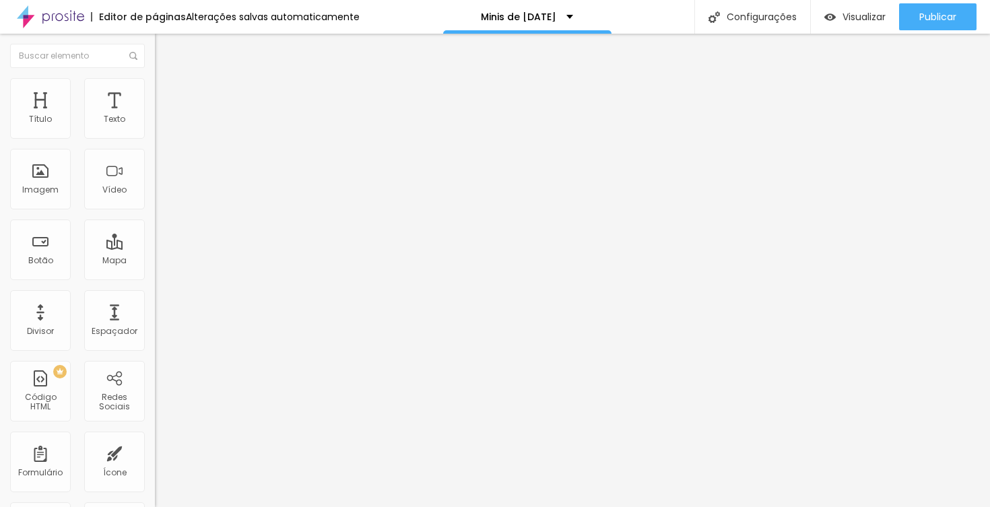
click at [155, 85] on img at bounding box center [161, 84] width 12 height 12
click at [155, 77] on img at bounding box center [161, 71] width 12 height 12
click at [160, 125] on icon "button" at bounding box center [164, 121] width 8 height 8
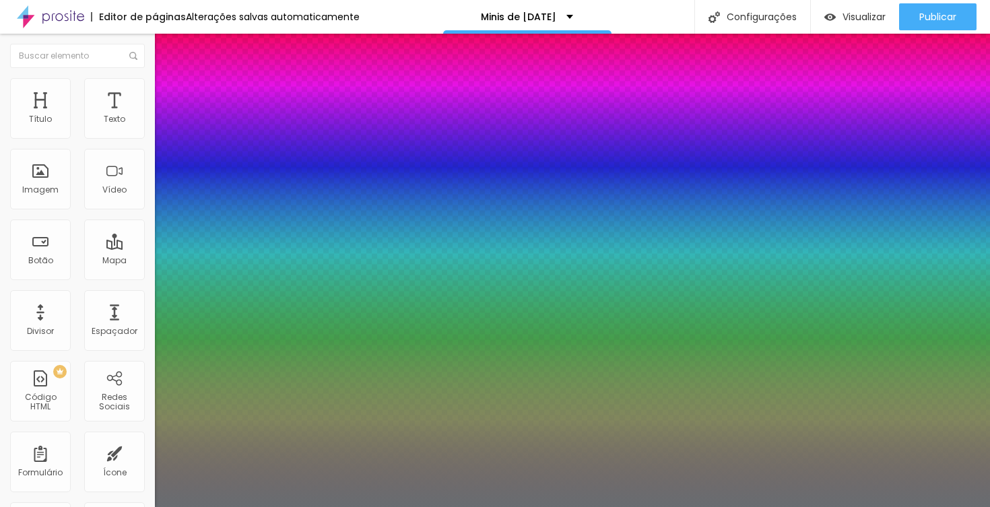
click at [409, 506] on div at bounding box center [495, 507] width 990 height 0
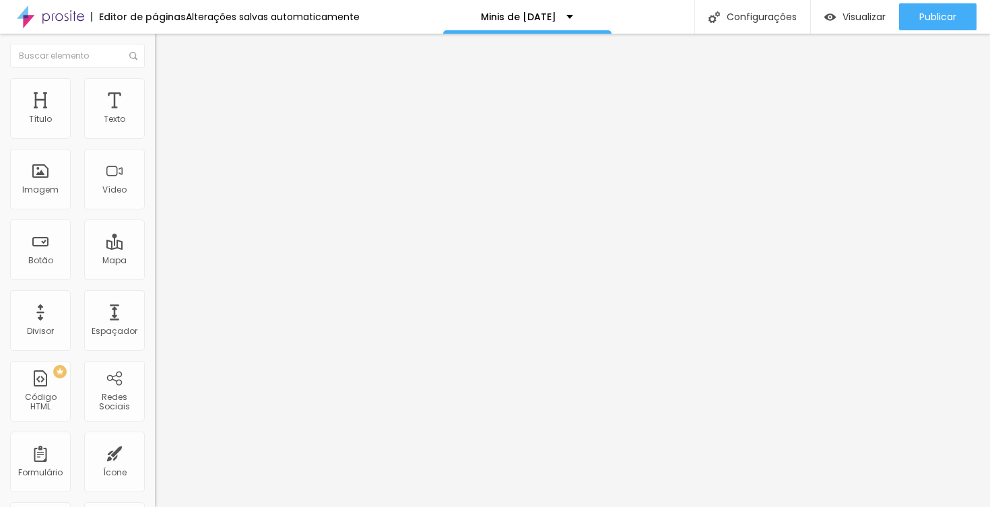
click at [155, 129] on button "button" at bounding box center [164, 122] width 19 height 14
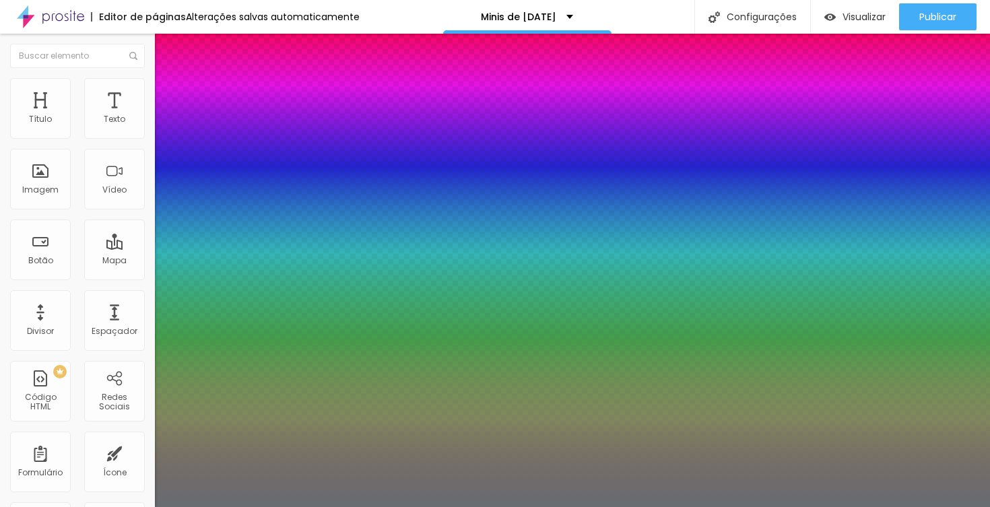
click at [966, 506] on div at bounding box center [495, 507] width 990 height 0
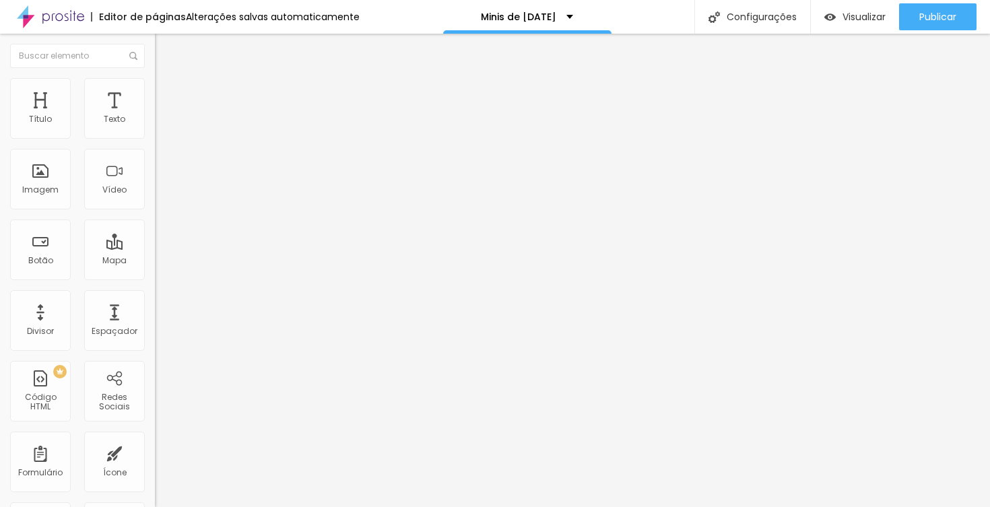
click at [155, 88] on li "Estilo" at bounding box center [232, 84] width 155 height 13
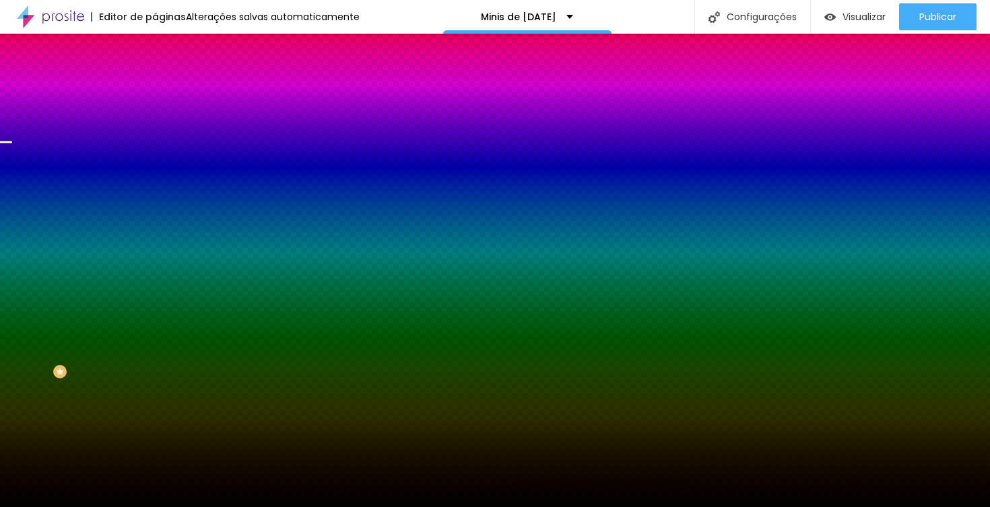
click at [155, 92] on li "Avançado" at bounding box center [232, 98] width 155 height 13
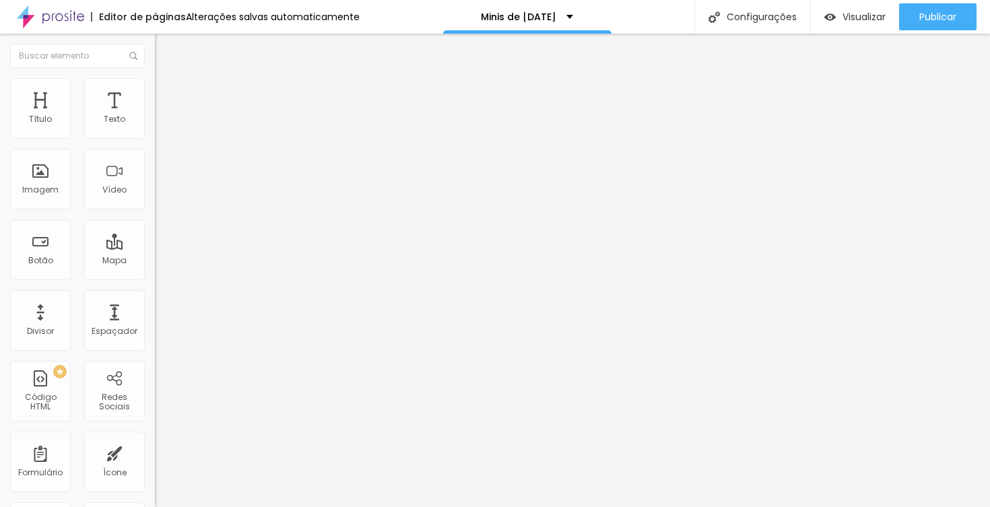
drag, startPoint x: 42, startPoint y: 164, endPoint x: 49, endPoint y: 164, distance: 7.4
click at [155, 452] on input "range" at bounding box center [198, 457] width 87 height 11
click at [167, 95] on span "Avançado" at bounding box center [189, 100] width 44 height 11
click at [155, 88] on li "Estilo" at bounding box center [232, 84] width 155 height 13
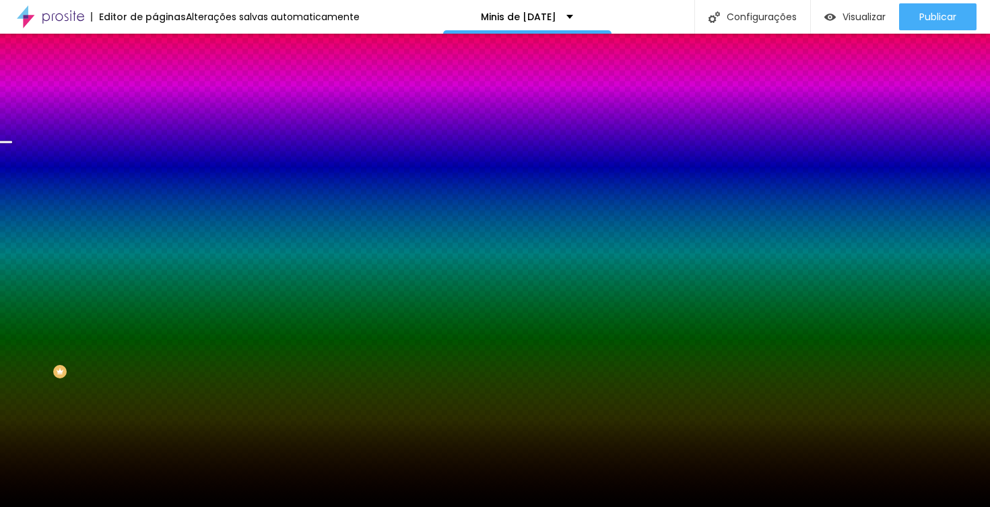
click at [155, 124] on span "Trocar imagem" at bounding box center [191, 117] width 73 height 11
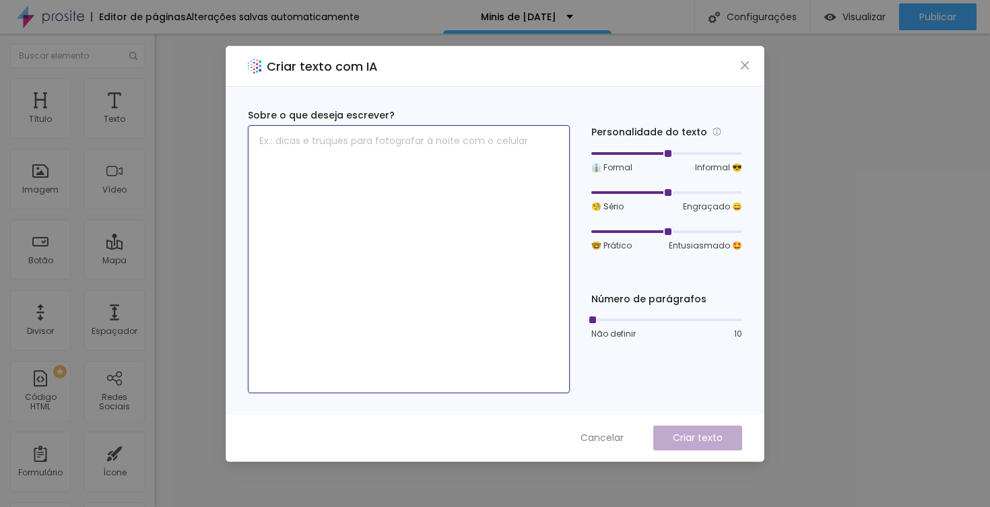
click at [452, 184] on textarea at bounding box center [409, 259] width 322 height 268
paste textarea "Mini Sessões de Natal 2026"
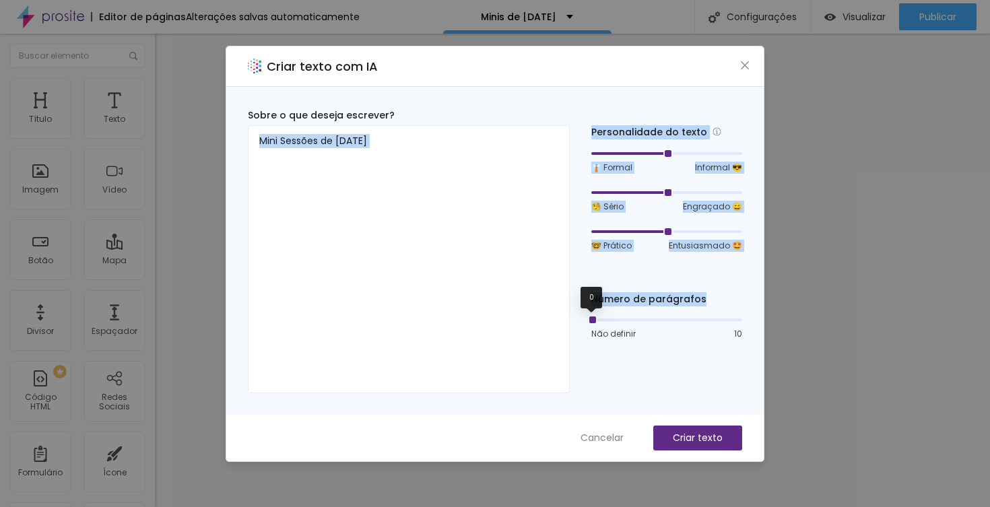
drag, startPoint x: 593, startPoint y: 322, endPoint x: 578, endPoint y: 322, distance: 14.8
click at [578, 322] on div "Sobre o que deseja escrever? Mini Sessões de Natal 2026 Personalidade do texto …" at bounding box center [495, 250] width 494 height 285
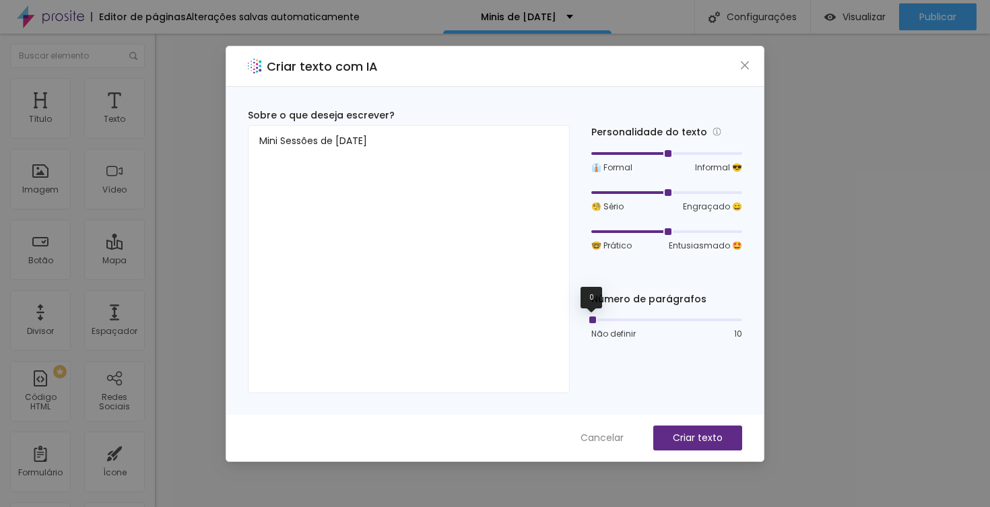
drag, startPoint x: 593, startPoint y: 320, endPoint x: 604, endPoint y: 320, distance: 10.8
click at [604, 320] on div at bounding box center [666, 320] width 151 height 8
drag, startPoint x: 433, startPoint y: 165, endPoint x: 224, endPoint y: 129, distance: 211.9
click at [224, 129] on div "Criar texto com IA Sobre o que deseja escrever? Mini Sessões de Natal 2026 Pers…" at bounding box center [495, 253] width 990 height 507
click at [750, 65] on span "Close" at bounding box center [745, 65] width 14 height 11
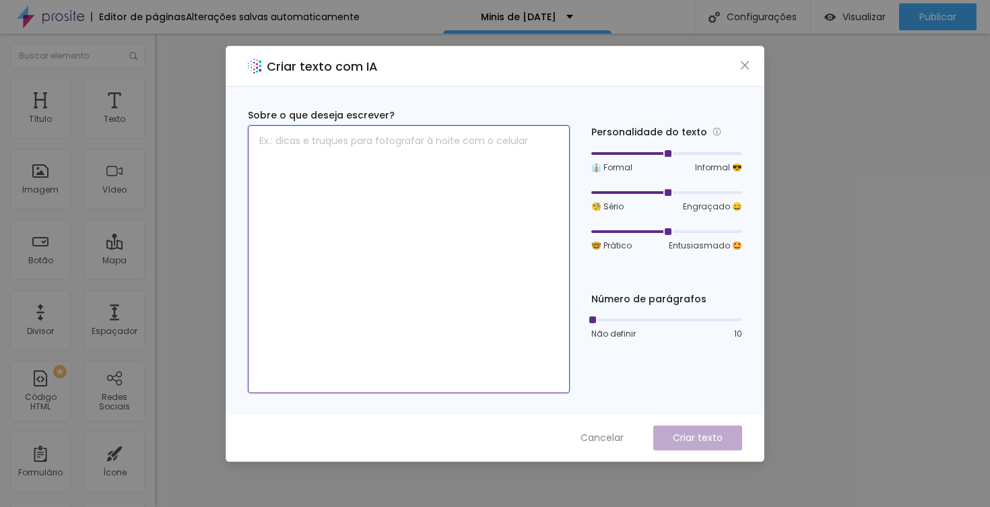
click at [382, 160] on textarea at bounding box center [409, 259] width 322 height 268
paste textarea "Assim, este ano ofereço 4 opções de mini-sessões, bem distintas, em dias fixos …"
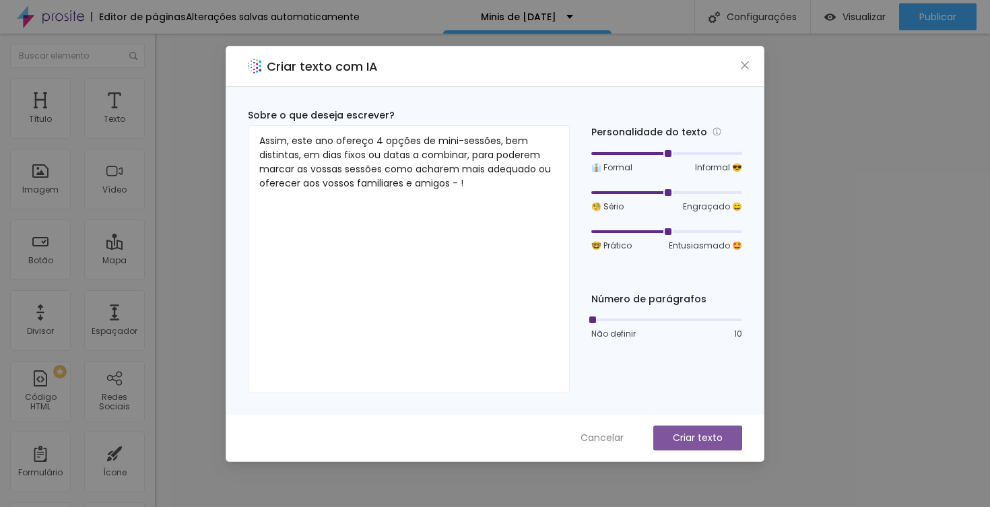
click at [693, 444] on p "Criar texto" at bounding box center [698, 438] width 50 height 14
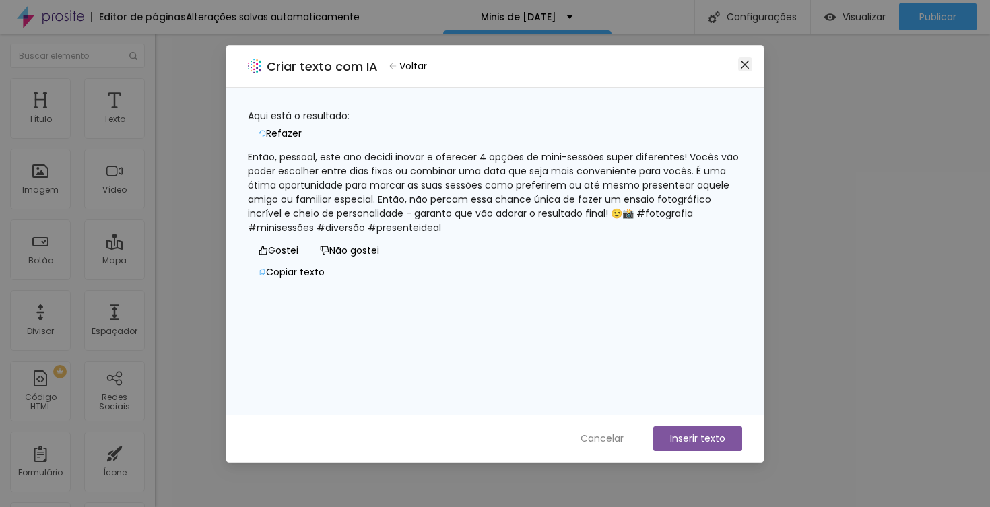
drag, startPoint x: 751, startPoint y: 2, endPoint x: 747, endPoint y: 65, distance: 63.4
click at [747, 65] on icon "close" at bounding box center [744, 64] width 11 height 11
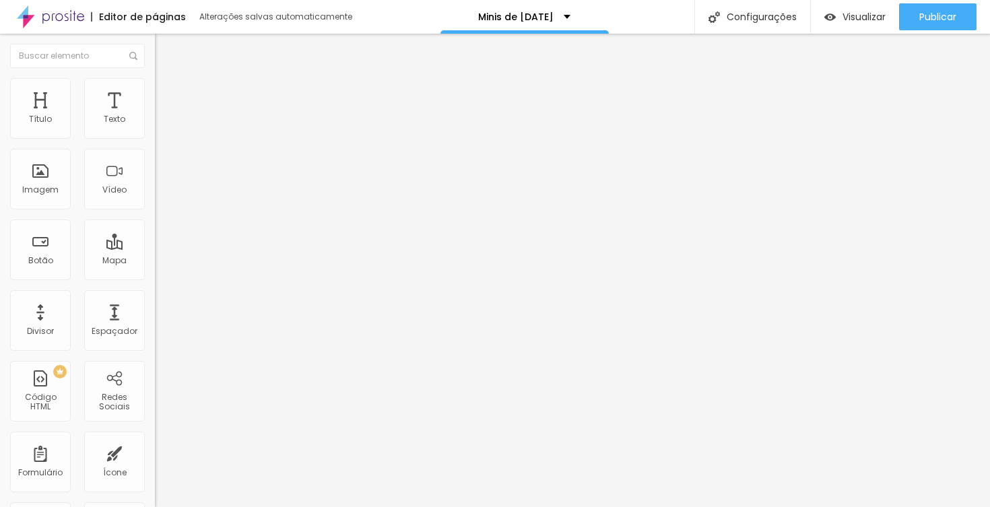
click at [155, 126] on span "Titulo 2" at bounding box center [177, 119] width 44 height 11
type input "70"
type input "59"
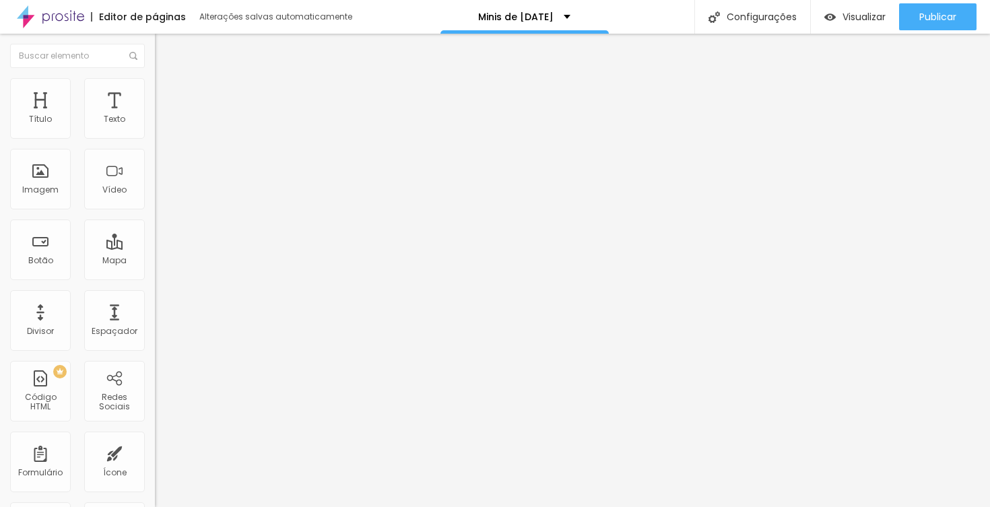
type input "49"
type input "47"
type input "46"
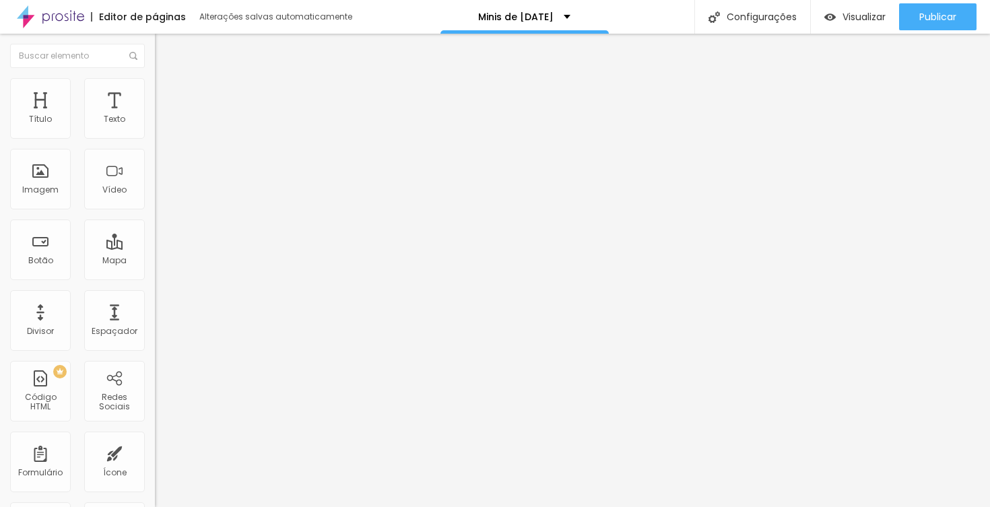
type input "46"
type input "44"
type input "43"
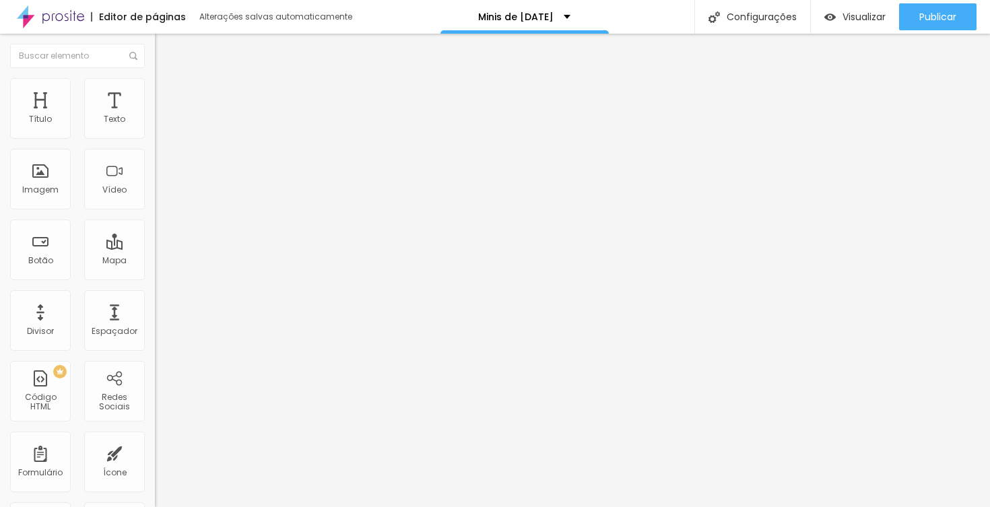
type input "40"
type input "39"
type input "40"
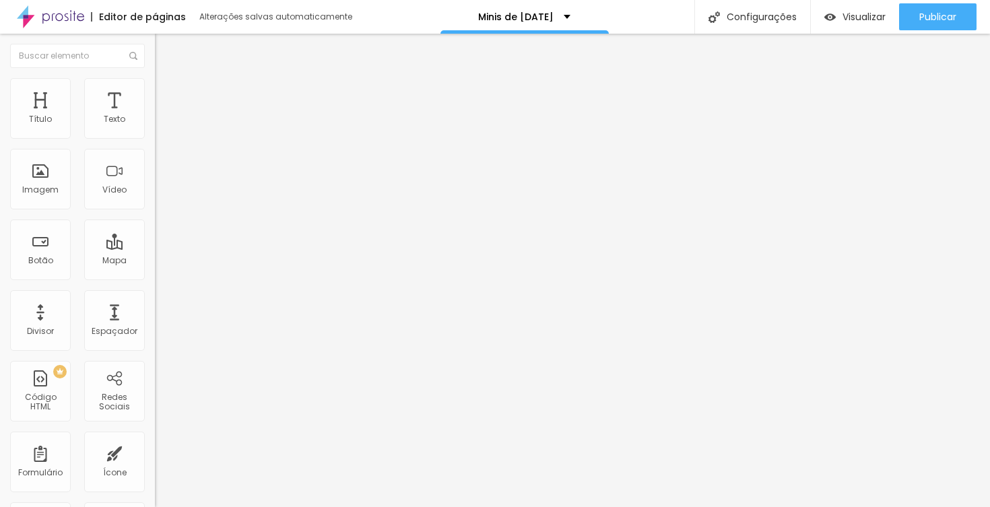
type input "40"
type input "39"
type input "38"
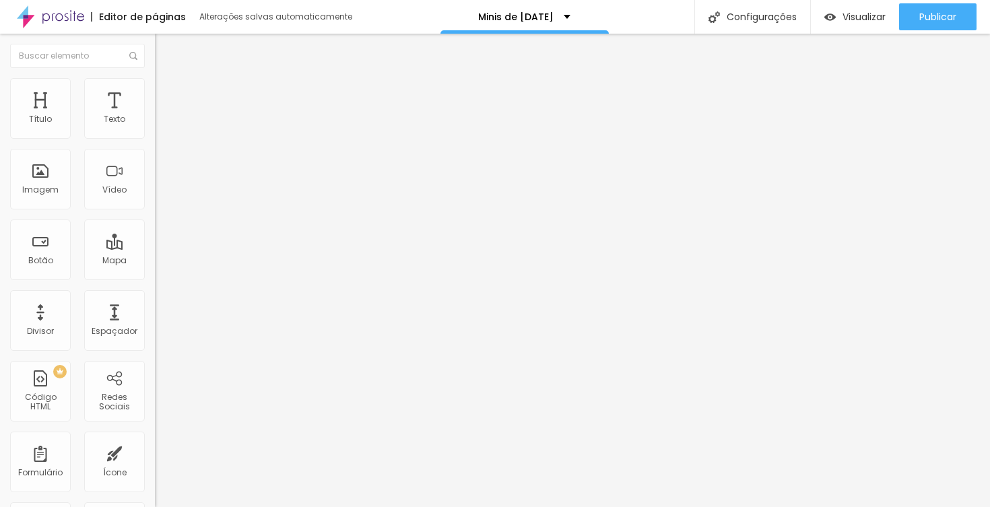
type input "37"
type input "38"
type input "39"
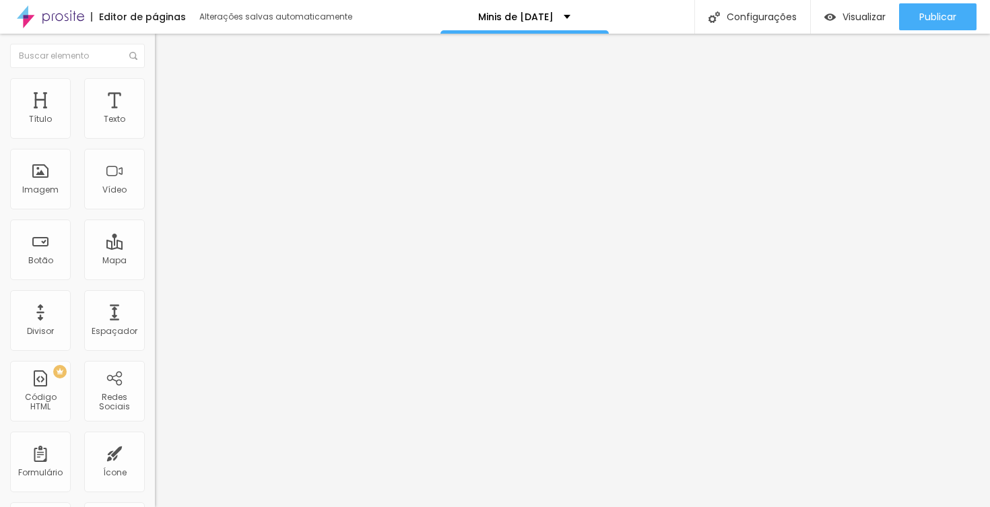
type input "39"
drag, startPoint x: 85, startPoint y: 285, endPoint x: 56, endPoint y: 285, distance: 29.0
type input "39"
click at [155, 319] on input "range" at bounding box center [198, 324] width 87 height 11
type input "15"
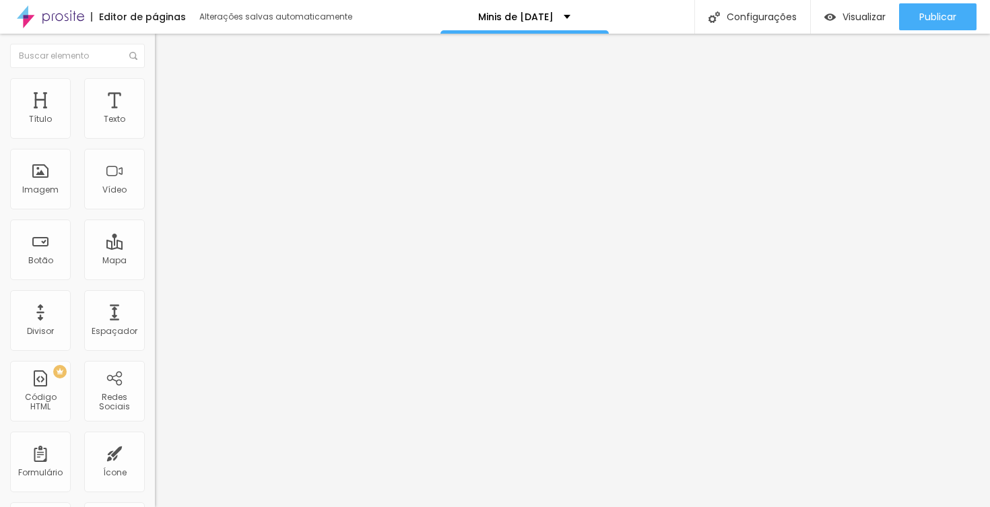
type input "15"
type input "16"
type input "17"
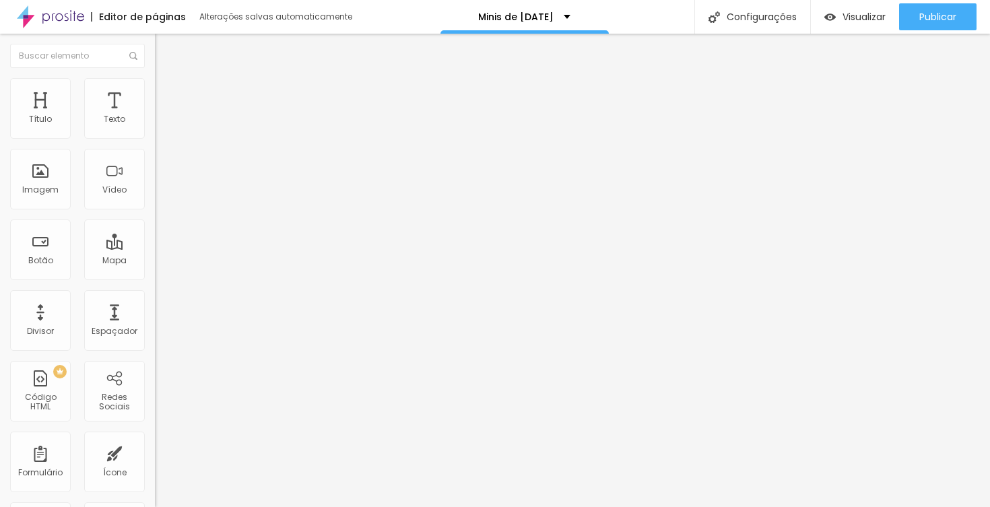
type input "18"
type input "19"
type input "20"
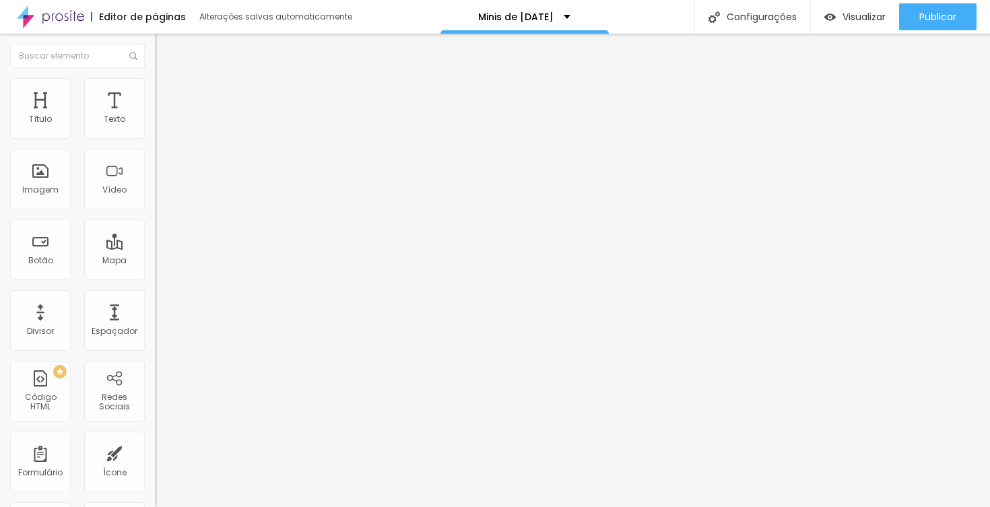
type input "20"
drag, startPoint x: 57, startPoint y: 135, endPoint x: 72, endPoint y: 135, distance: 15.5
type input "20"
click at [155, 248] on input "range" at bounding box center [198, 253] width 87 height 11
type input "39"
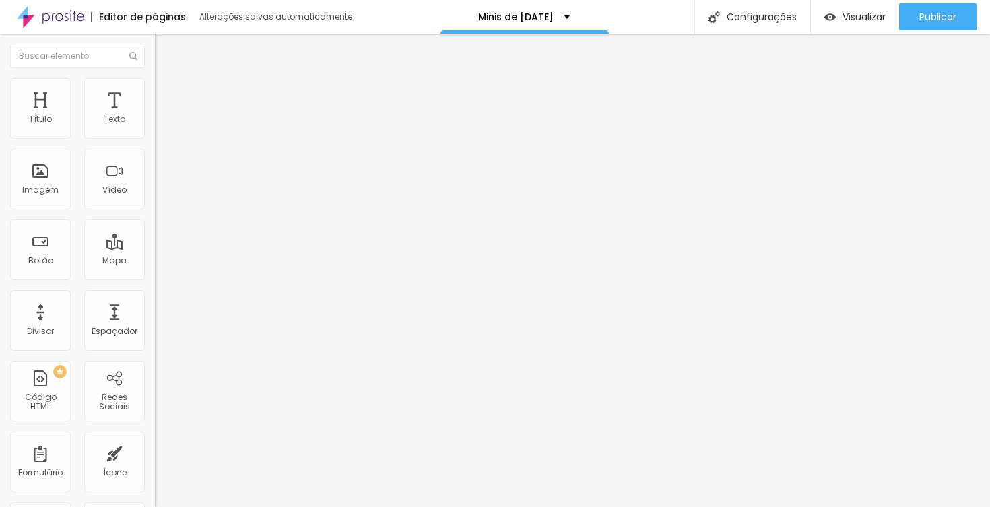
type input "39"
click at [155, 318] on input "range" at bounding box center [198, 323] width 87 height 11
click at [155, 260] on input "16" at bounding box center [180, 267] width 50 height 14
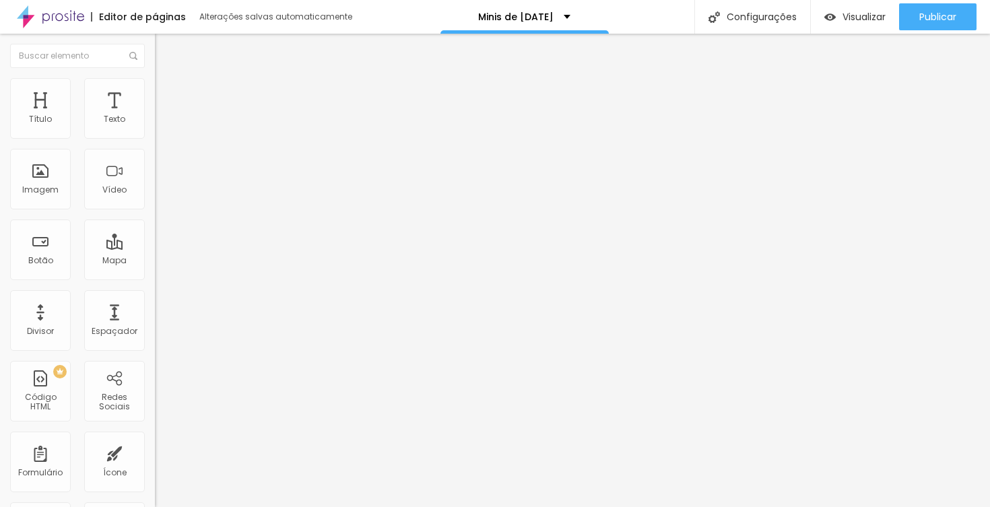
type input "8"
type input "2"
type input "20"
type input "32"
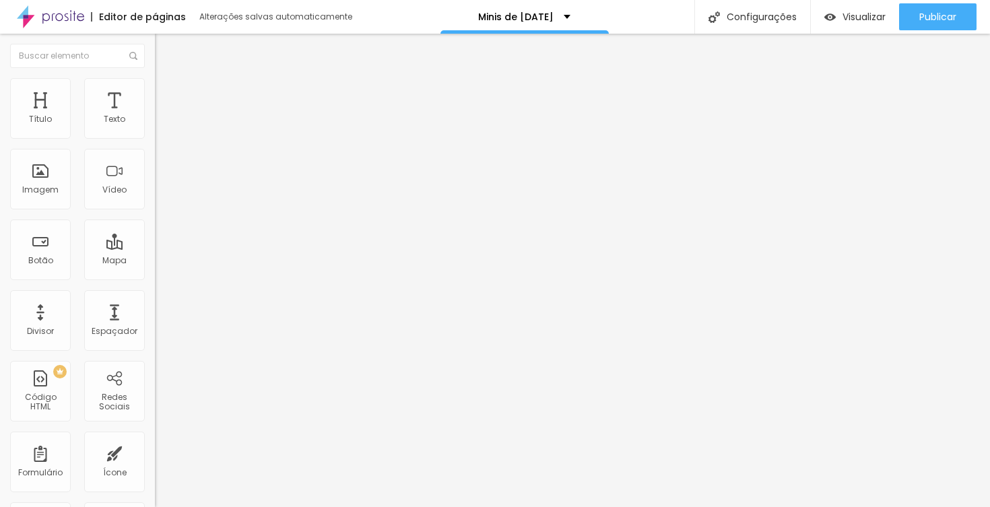
type input "32"
type input "31"
type input "32"
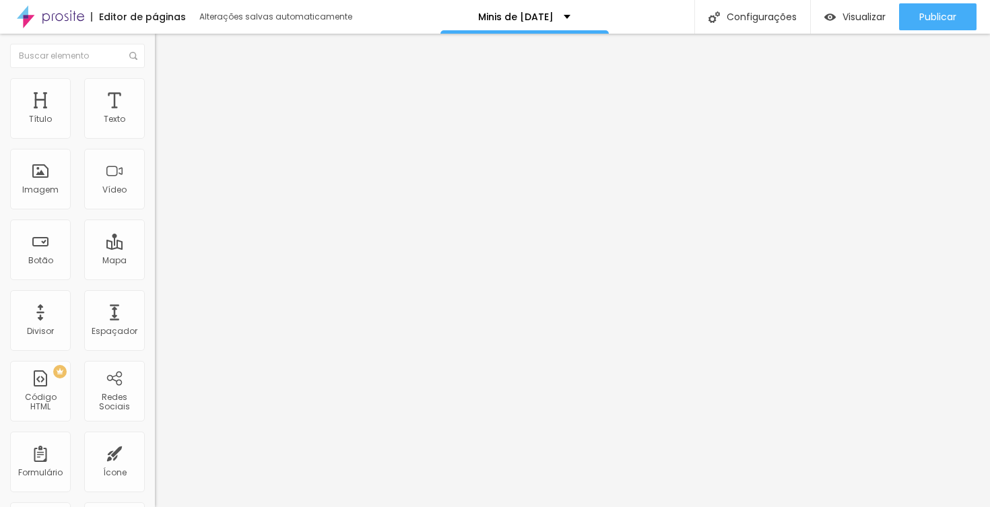
type input "33"
type input "34"
type input "35"
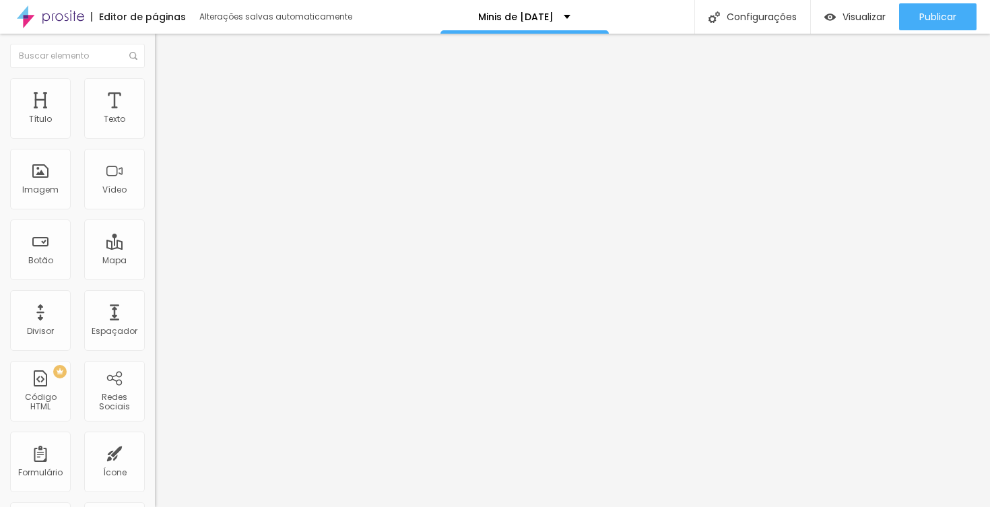
type input "35"
type input "36"
type input "37"
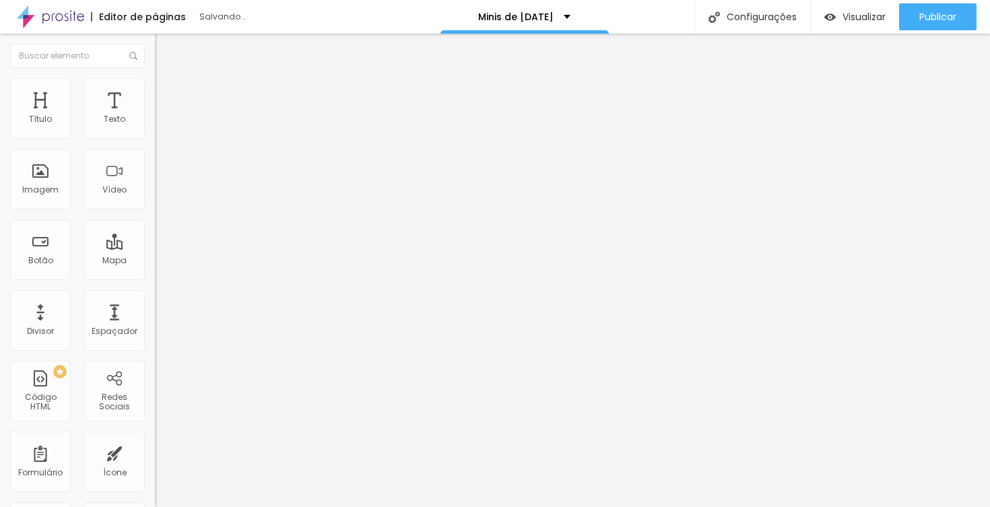
type input "38"
type input "39"
drag, startPoint x: 48, startPoint y: 283, endPoint x: 55, endPoint y: 281, distance: 7.7
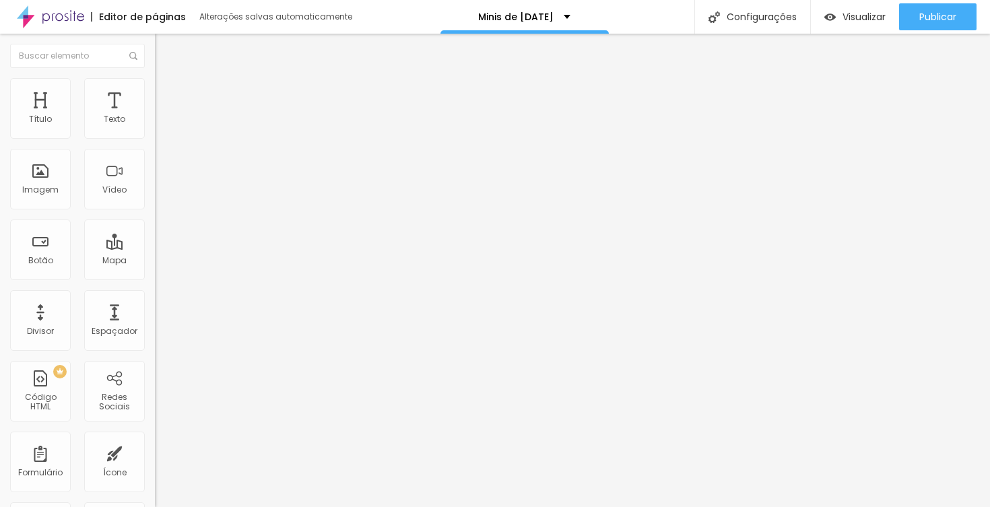
type input "39"
click at [155, 318] on input "range" at bounding box center [198, 323] width 87 height 11
type input "17"
type input "18"
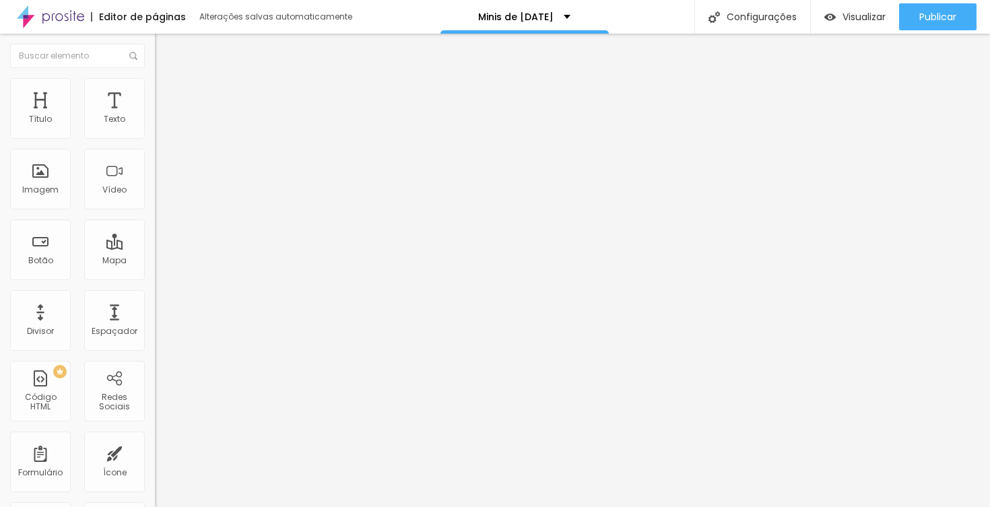
type input "18"
click at [155, 248] on input "range" at bounding box center [198, 253] width 87 height 11
type input "33"
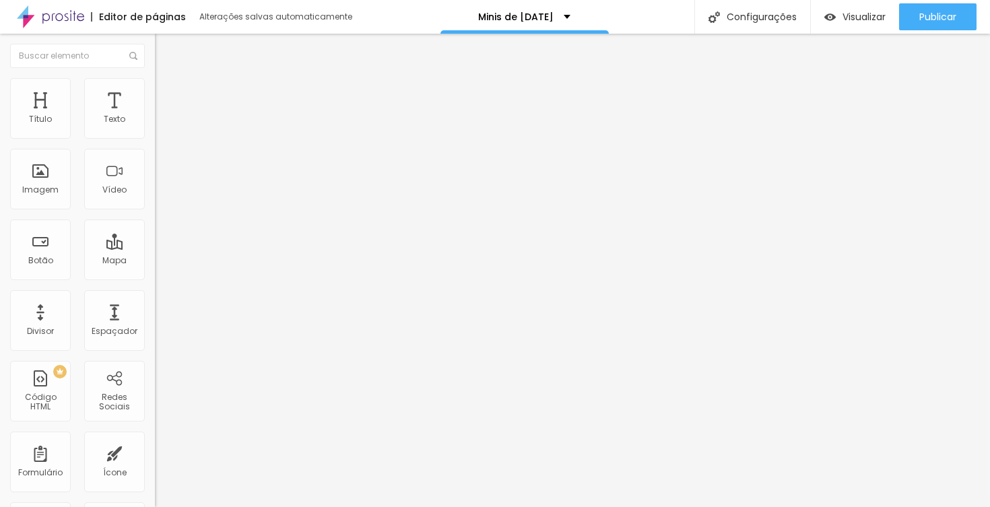
type input "32"
type input "31"
type input "30"
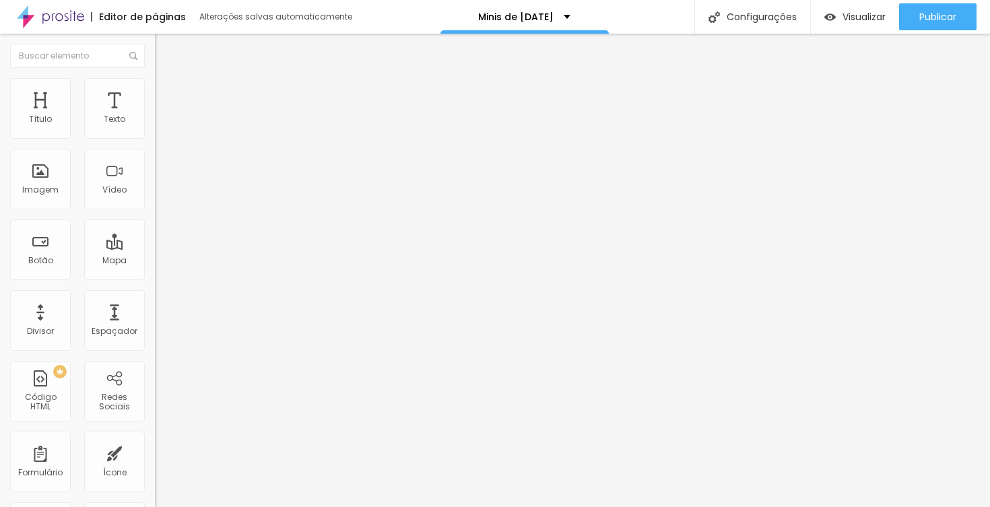
type input "30"
type input "29"
type input "28"
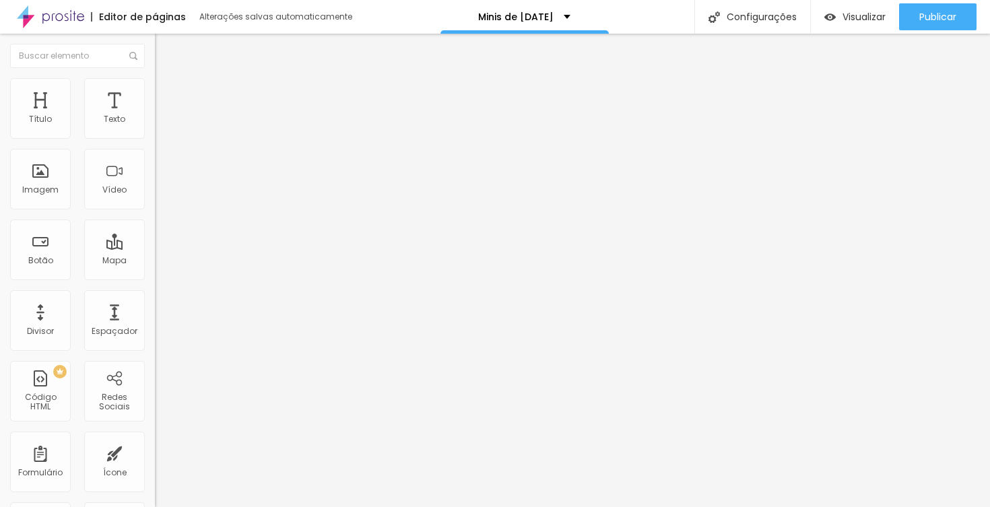
type input "27"
type input "28"
type input "29"
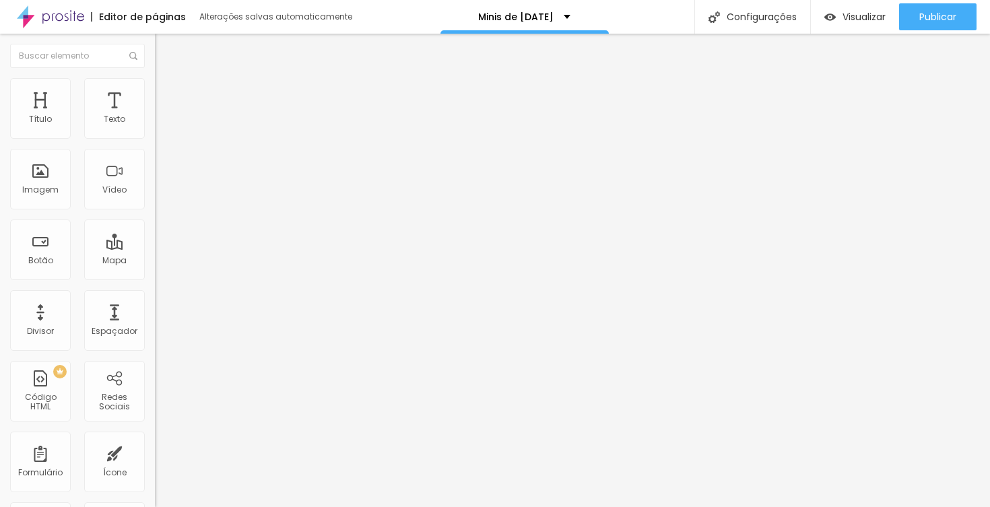
type input "29"
click at [155, 318] on input "range" at bounding box center [198, 323] width 87 height 11
type input "30"
type input "31"
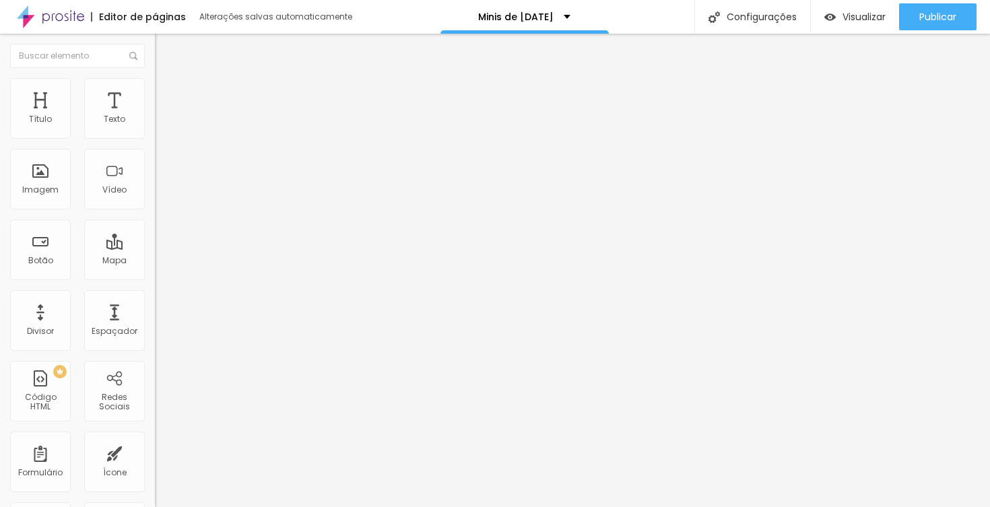
type input "31"
type input "32"
type input "33"
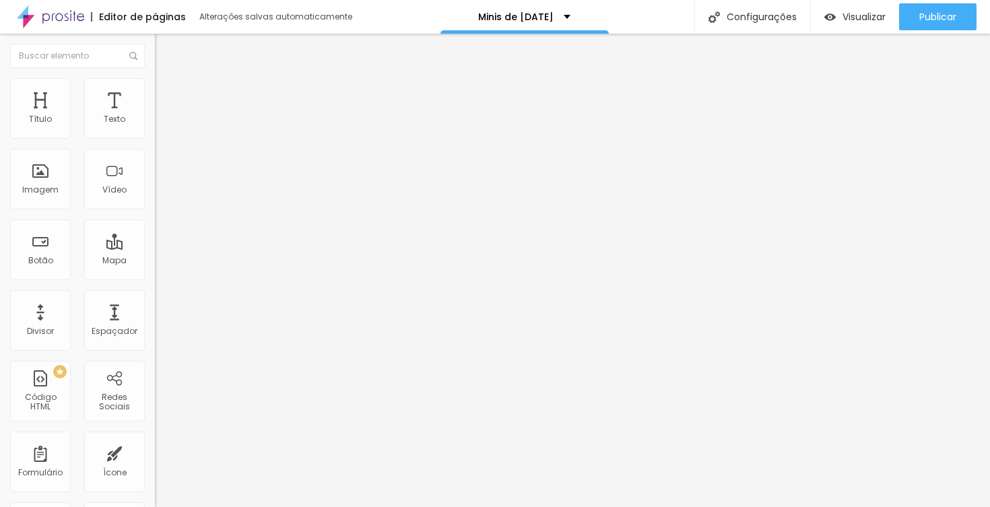
type input "34"
type input "35"
type input "36"
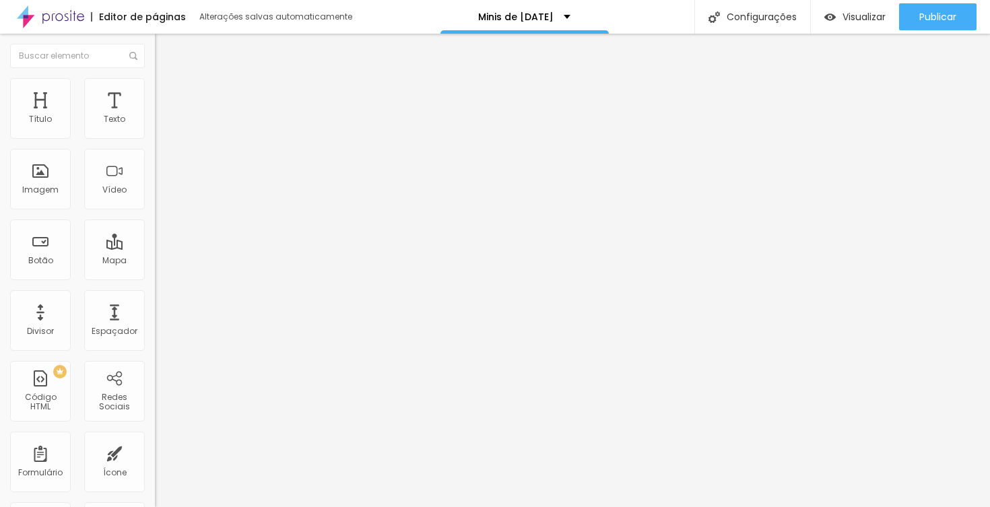
type input "36"
type input "37"
type input "38"
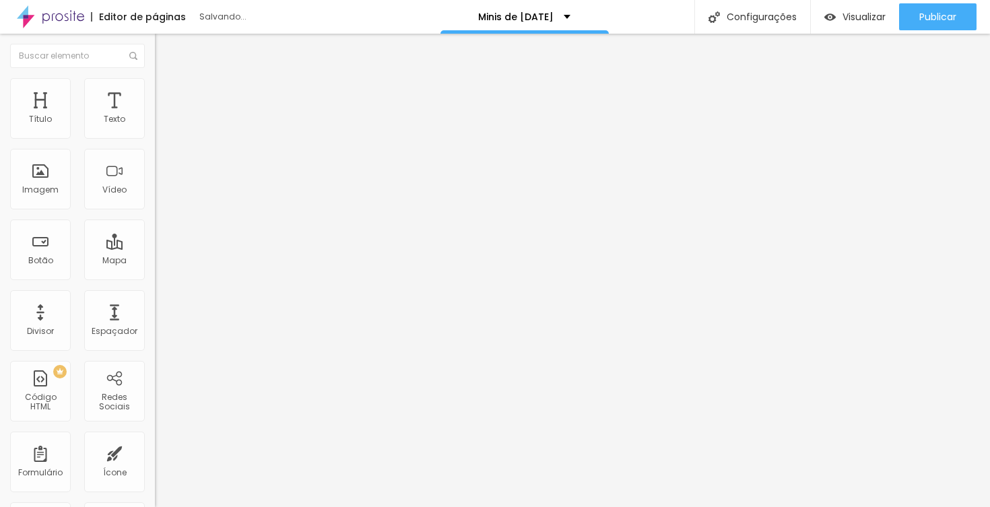
type input "39"
drag, startPoint x: 46, startPoint y: 285, endPoint x: 55, endPoint y: 285, distance: 9.4
type input "39"
click at [155, 318] on input "range" at bounding box center [198, 323] width 87 height 11
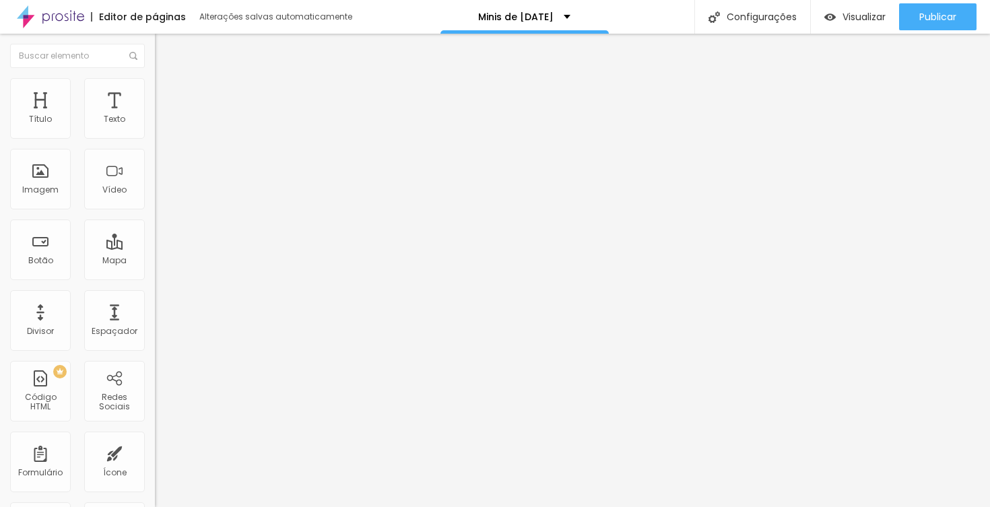
type input "17"
type input "18"
drag, startPoint x: 59, startPoint y: 133, endPoint x: 67, endPoint y: 133, distance: 8.8
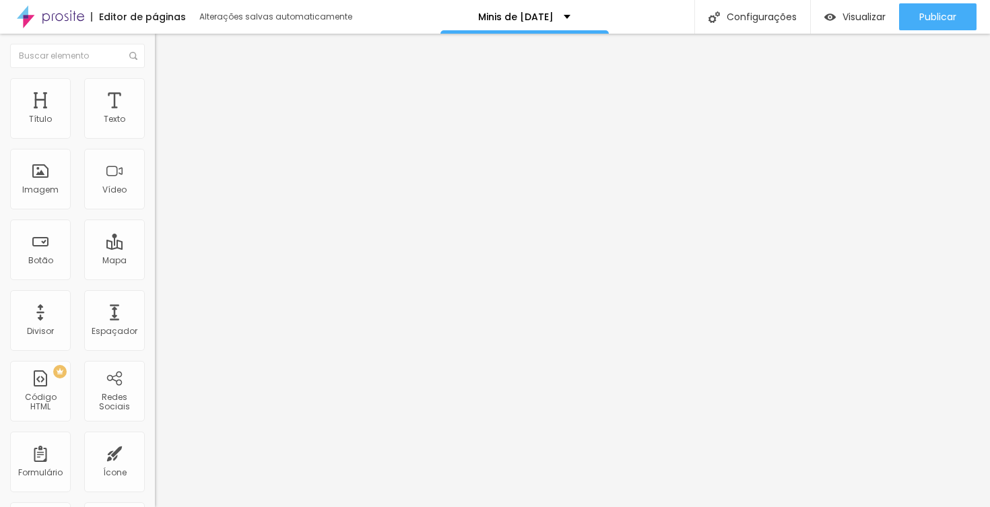
type input "18"
click at [155, 248] on input "range" at bounding box center [198, 253] width 87 height 11
click at [155, 129] on button "button" at bounding box center [164, 122] width 19 height 14
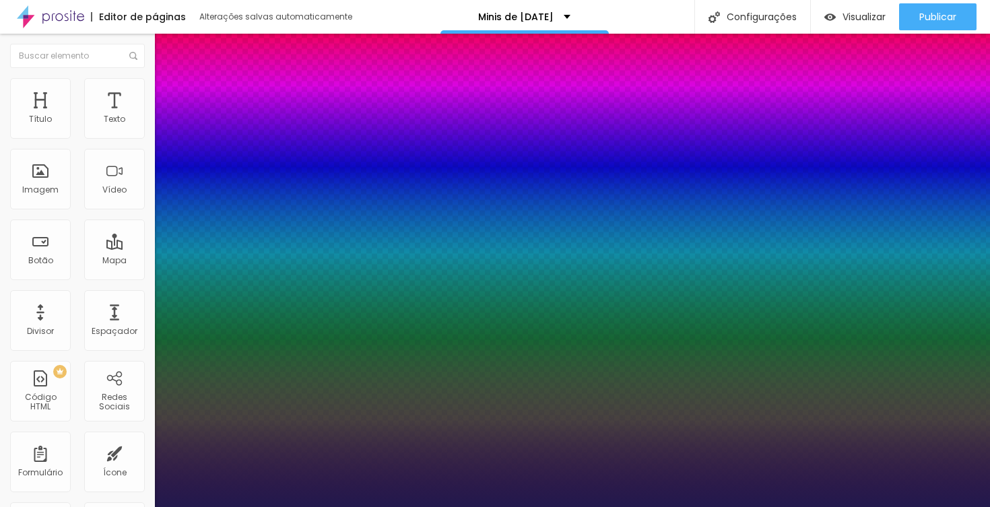
type input "1"
type input "17"
type input "1"
type input "18"
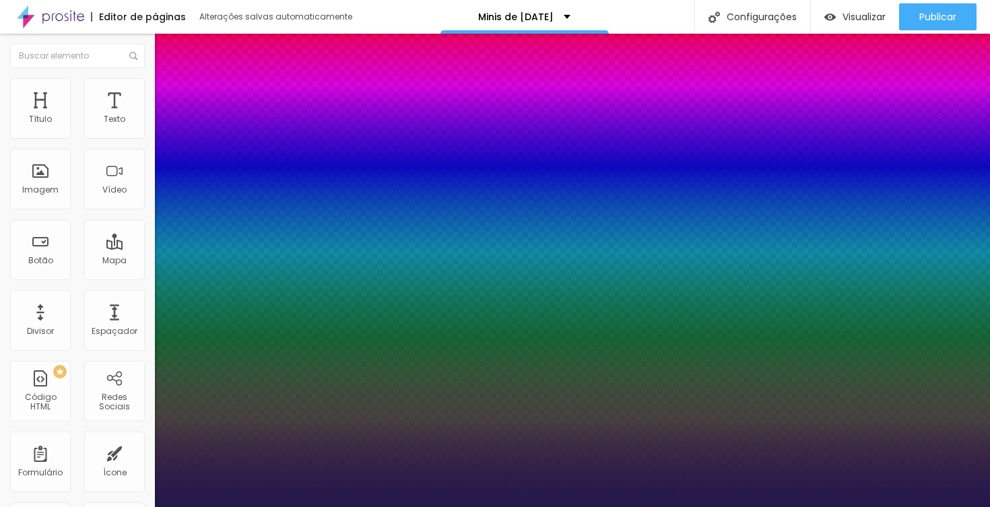
type input "18"
type input "1"
type input "19"
type input "1"
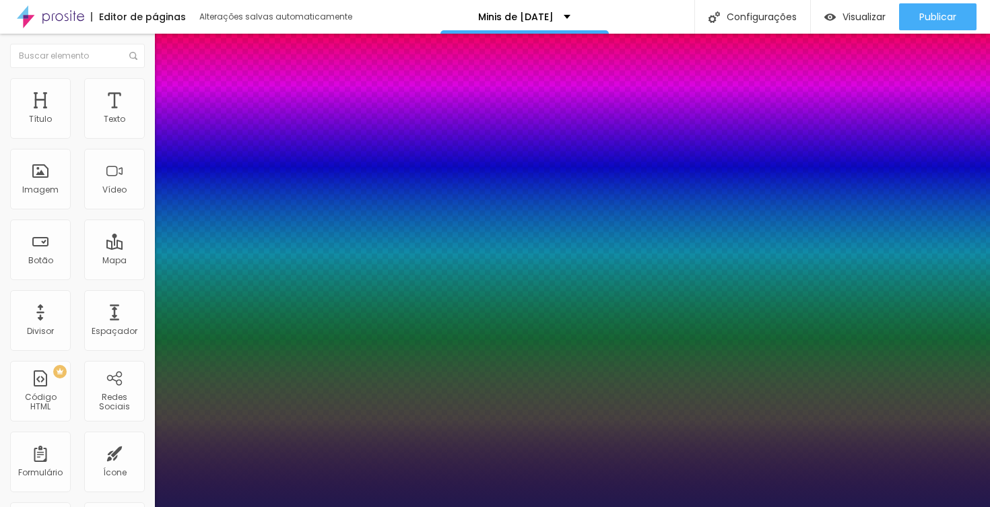
type input "20"
type input "1"
type input "20"
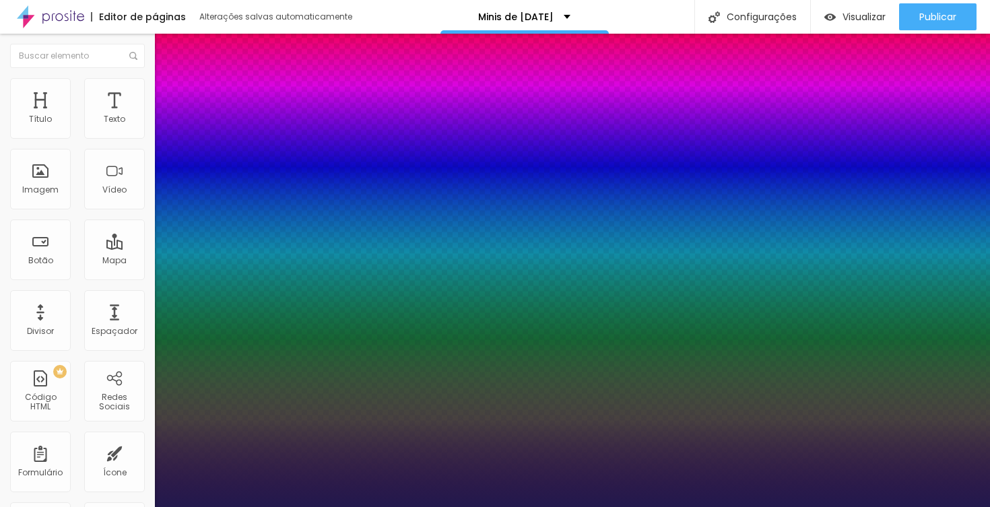
drag, startPoint x: 219, startPoint y: 191, endPoint x: 294, endPoint y: 84, distance: 129.6
click at [294, 84] on body "Editor de páginas Alterações salvas automaticamente Minis de [DATE] Configuraçõ…" at bounding box center [495, 253] width 990 height 507
click at [295, 506] on div at bounding box center [495, 507] width 990 height 0
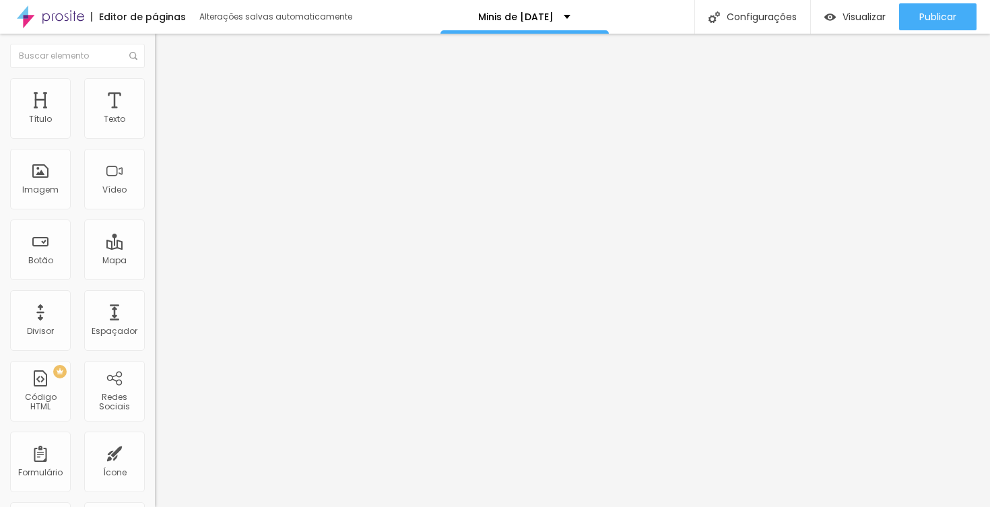
click at [155, 90] on li "Avançado" at bounding box center [232, 84] width 155 height 13
click at [155, 88] on ul "Estilo Avançado" at bounding box center [232, 78] width 155 height 27
click at [155, 78] on li "Estilo" at bounding box center [232, 71] width 155 height 13
click at [167, 91] on span "Avançado" at bounding box center [189, 86] width 44 height 11
click at [155, 127] on input "EU QUERO" at bounding box center [236, 119] width 162 height 13
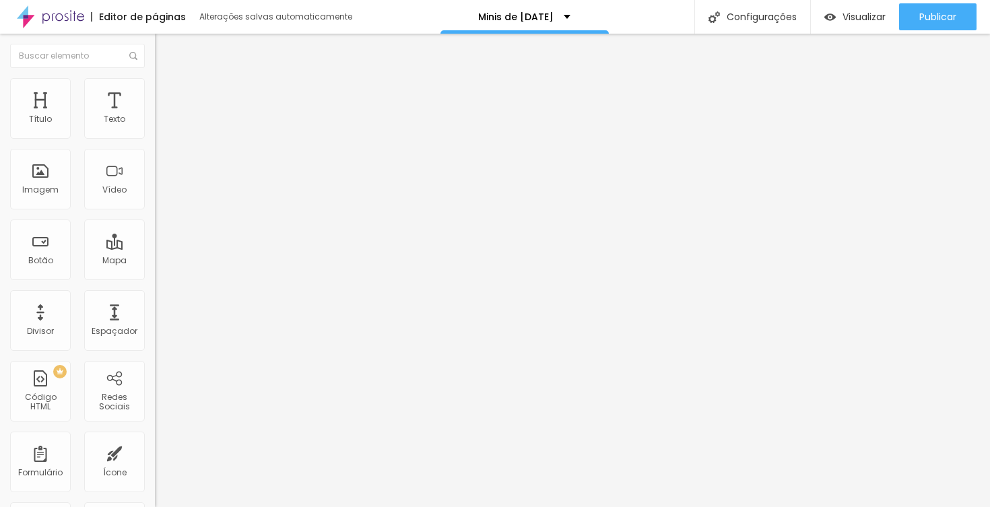
drag, startPoint x: 94, startPoint y: 152, endPoint x: 3, endPoint y: 150, distance: 90.9
click at [155, 150] on div "Texto EU QUERO Alinhamento [GEOGRAPHIC_DATA] Link URL Abrir em uma nova aba" at bounding box center [232, 203] width 155 height 196
type input "AGENDAR"
click at [155, 81] on li "Estilo" at bounding box center [232, 84] width 155 height 13
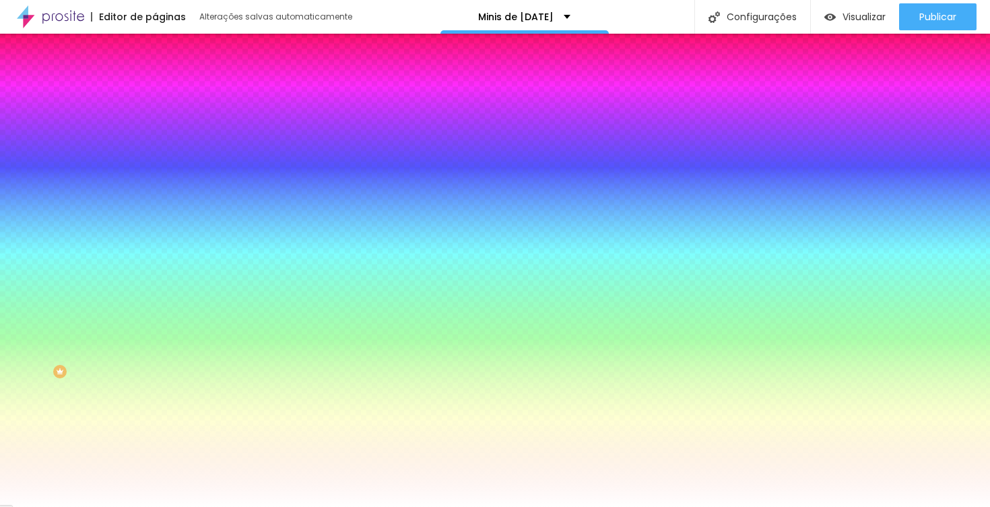
click at [155, 129] on div at bounding box center [232, 129] width 155 height 0
drag, startPoint x: 100, startPoint y: 164, endPoint x: 103, endPoint y: 155, distance: 9.8
click at [103, 155] on div at bounding box center [495, 253] width 990 height 507
click at [117, 225] on div at bounding box center [495, 253] width 990 height 507
click at [71, 232] on div at bounding box center [495, 253] width 990 height 507
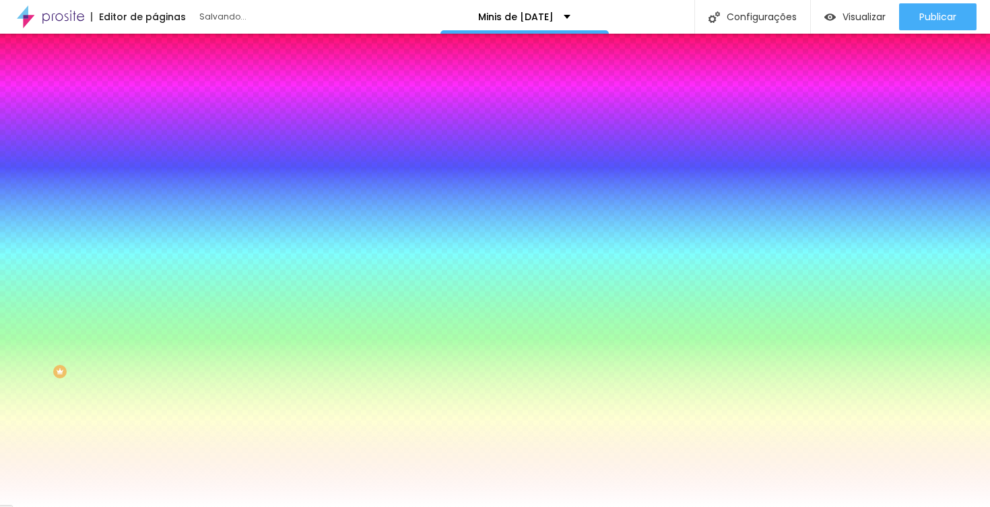
type input "#245213"
drag, startPoint x: 71, startPoint y: 232, endPoint x: 89, endPoint y: 222, distance: 20.8
click at [759, 343] on div at bounding box center [760, 344] width 3 height 3
click at [155, 495] on input "#FFFFFF" at bounding box center [236, 501] width 162 height 13
click at [155, 495] on div at bounding box center [232, 495] width 155 height 0
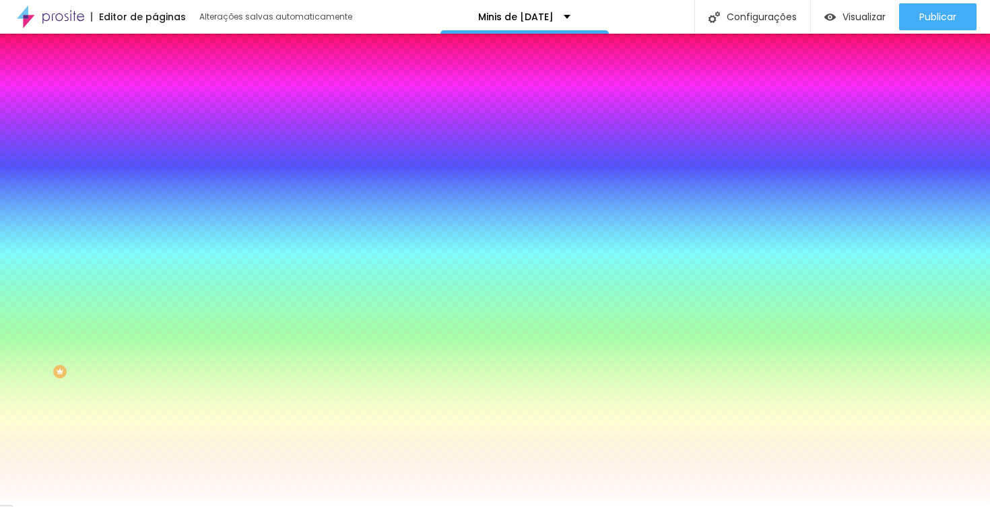
click at [155, 458] on div at bounding box center [232, 458] width 155 height 0
type input "#DF0F0F"
click at [103, 318] on div at bounding box center [495, 253] width 990 height 507
click at [101, 340] on div at bounding box center [495, 253] width 990 height 507
click at [155, 77] on img at bounding box center [161, 71] width 12 height 12
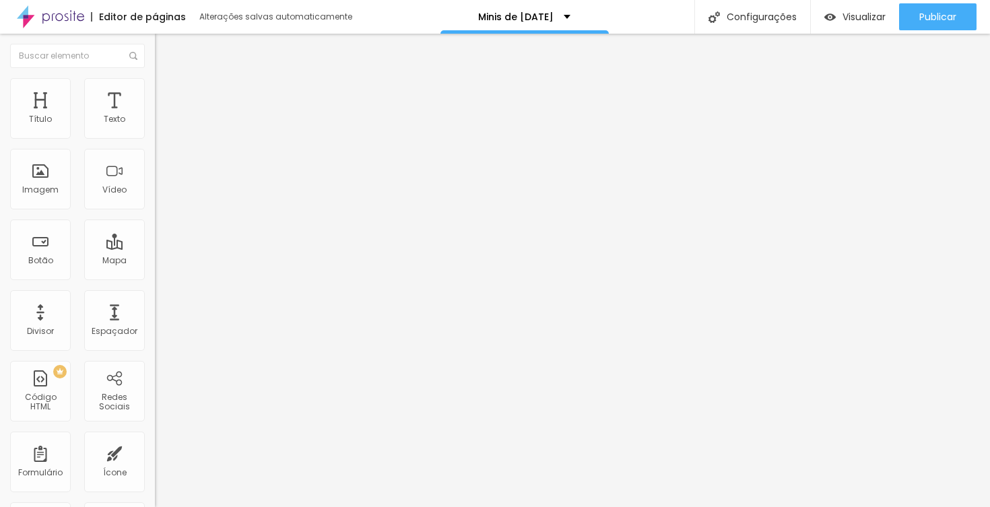
click at [155, 92] on li "Avançado" at bounding box center [232, 98] width 155 height 13
click at [155, 84] on img at bounding box center [161, 84] width 12 height 12
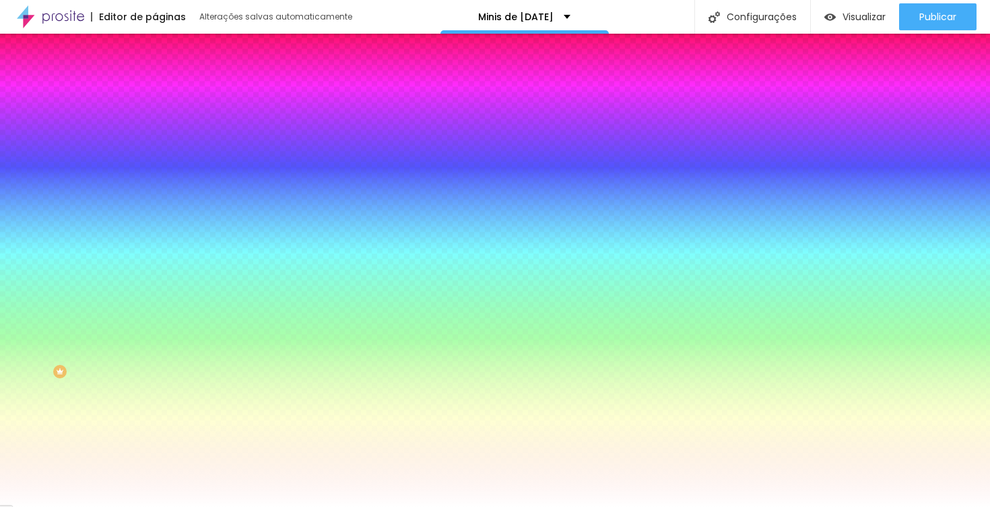
click at [155, 129] on div at bounding box center [232, 129] width 155 height 0
click at [82, 183] on div at bounding box center [495, 253] width 990 height 507
drag, startPoint x: 140, startPoint y: 135, endPoint x: 100, endPoint y: 135, distance: 39.7
click at [155, 135] on div "#224E12" at bounding box center [232, 135] width 155 height 13
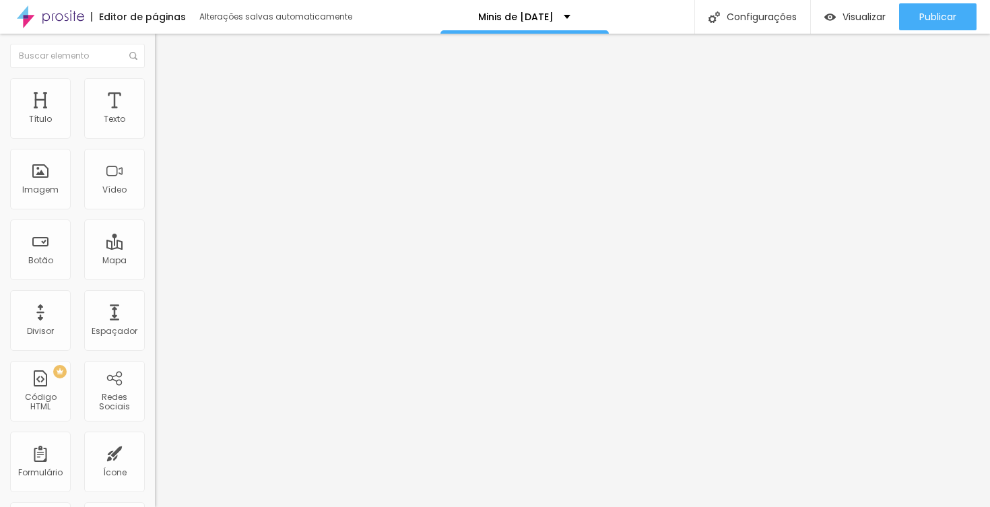
click at [155, 228] on div "Editar Coluna Conteúdo Estilo Avançado Alinhamento" at bounding box center [232, 270] width 155 height 473
click at [165, 52] on img "button" at bounding box center [170, 49] width 11 height 11
click at [155, 300] on img at bounding box center [158, 296] width 7 height 7
click at [155, 127] on span "Titulo 2" at bounding box center [177, 118] width 44 height 17
click at [155, 116] on span "Titulo 1" at bounding box center [177, 106] width 44 height 19
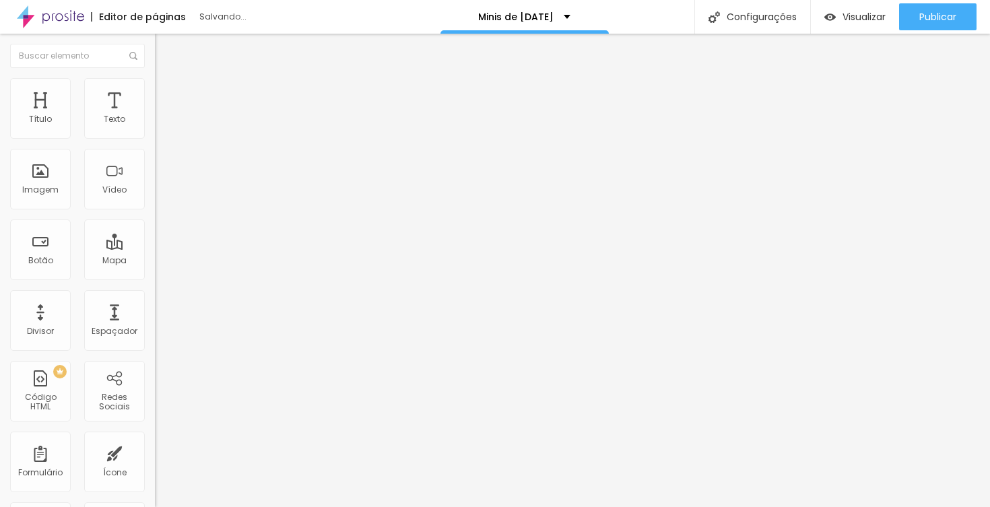
click at [155, 199] on button "button" at bounding box center [164, 192] width 19 height 14
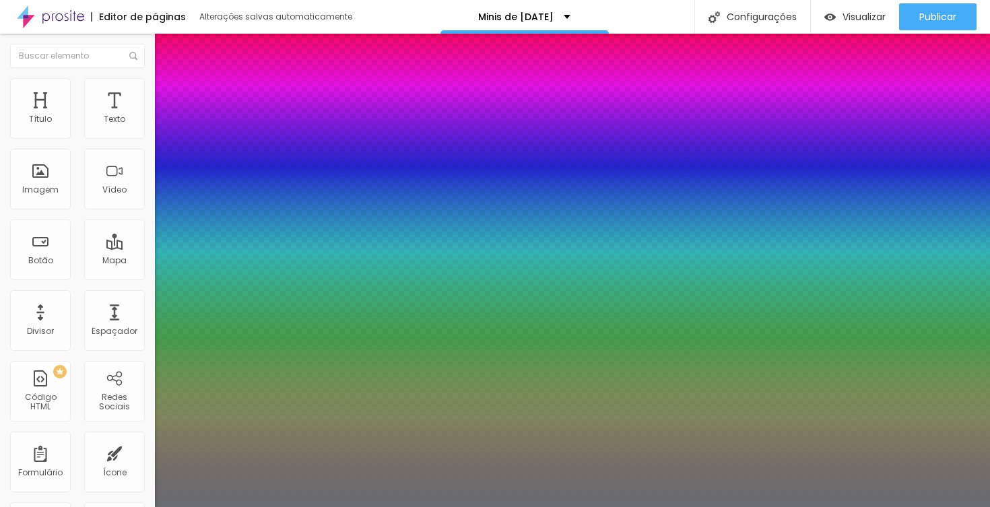
type input "1"
type input "0.5"
select select "Merienda-Bold"
type input "1"
type input "0.5"
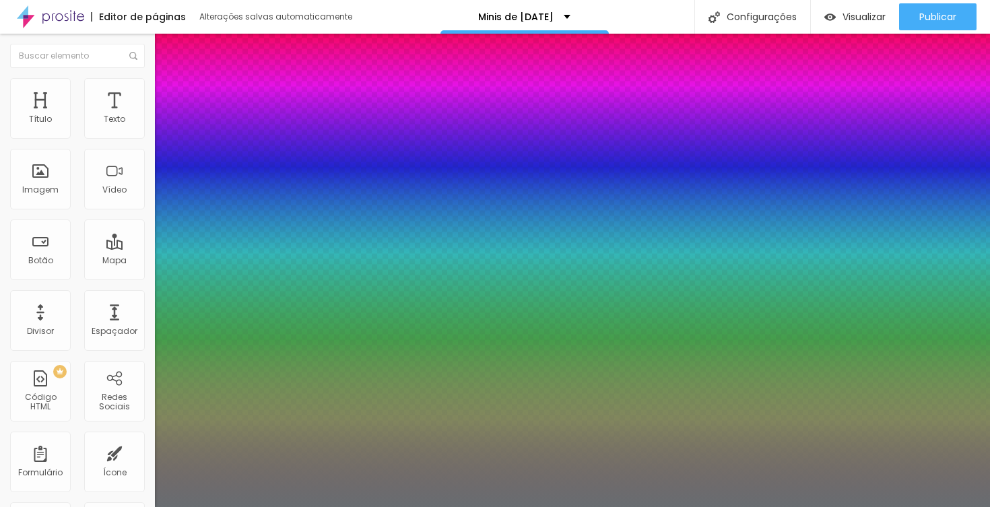
type input "1"
type input "0.5"
type input "1"
type input "0.5"
click at [434, 506] on div at bounding box center [495, 507] width 990 height 0
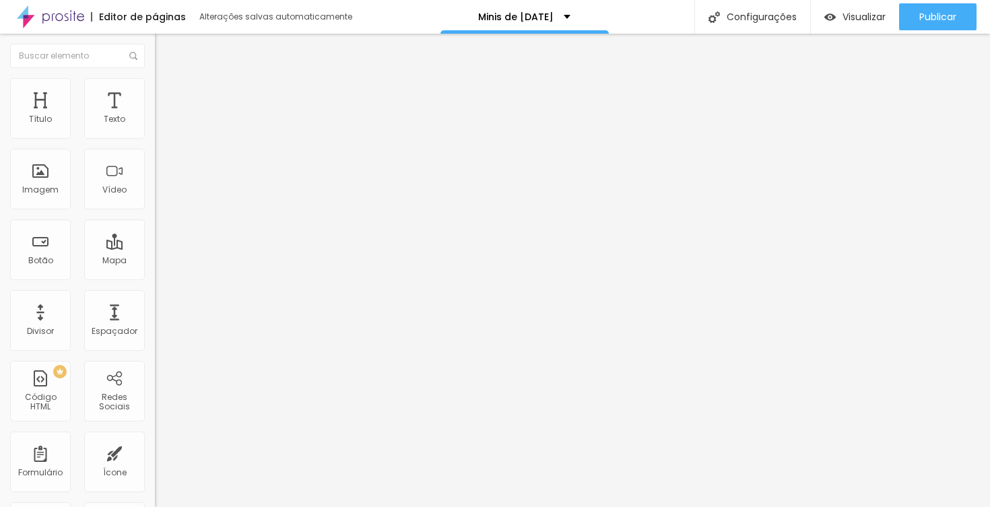
click at [155, 84] on img at bounding box center [161, 84] width 12 height 12
click at [155, 77] on img at bounding box center [161, 71] width 12 height 12
click at [166, 114] on span "Titulo 1" at bounding box center [188, 107] width 44 height 11
click at [155, 126] on span "Titulo 2" at bounding box center [177, 119] width 44 height 11
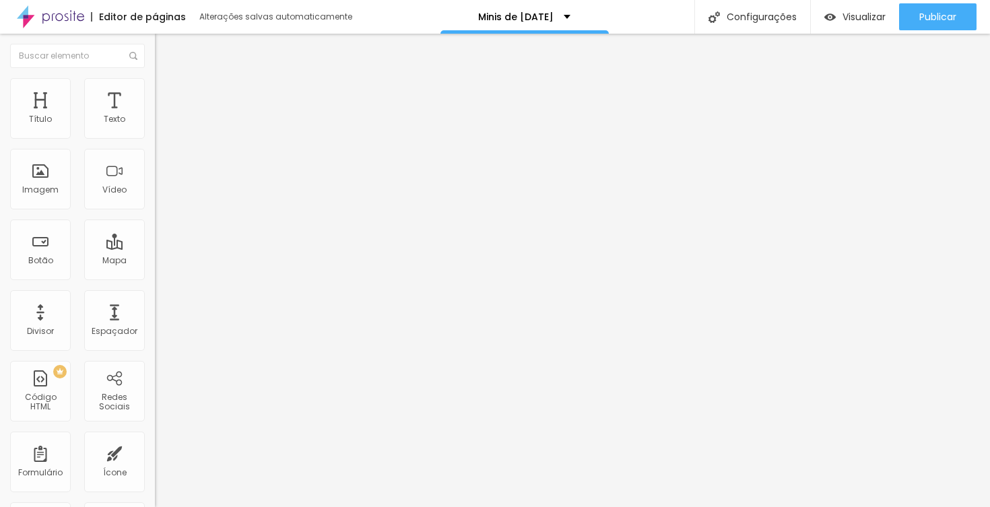
click at [155, 114] on span "Titulo 1" at bounding box center [177, 107] width 44 height 11
click at [155, 127] on span "Titulo 2" at bounding box center [177, 118] width 44 height 17
click at [155, 116] on span "Titulo 1" at bounding box center [177, 106] width 44 height 19
click at [155, 86] on img at bounding box center [161, 84] width 12 height 12
click at [162, 194] on icon "button" at bounding box center [164, 191] width 5 height 5
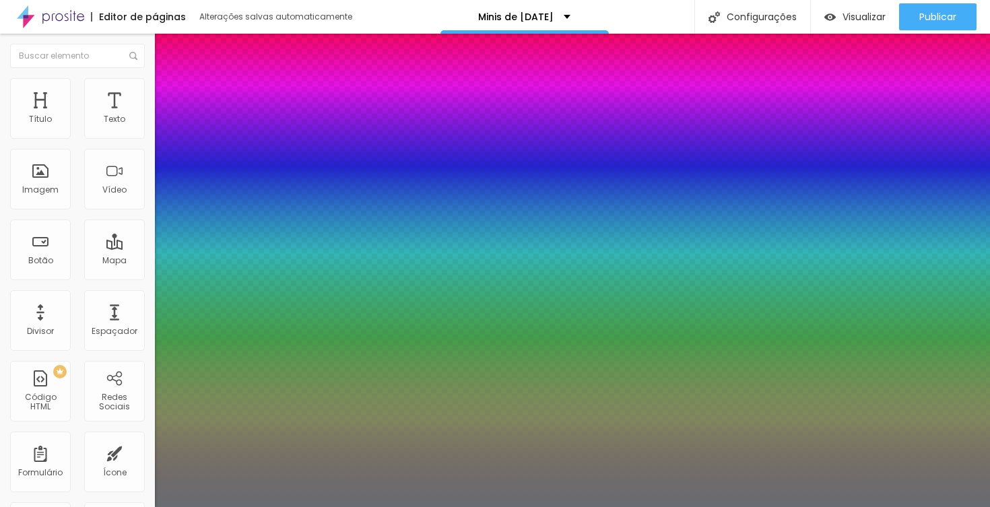
type input "1"
type input "0.5"
select select "Merriweather-Black"
type input "1"
type input "0.5"
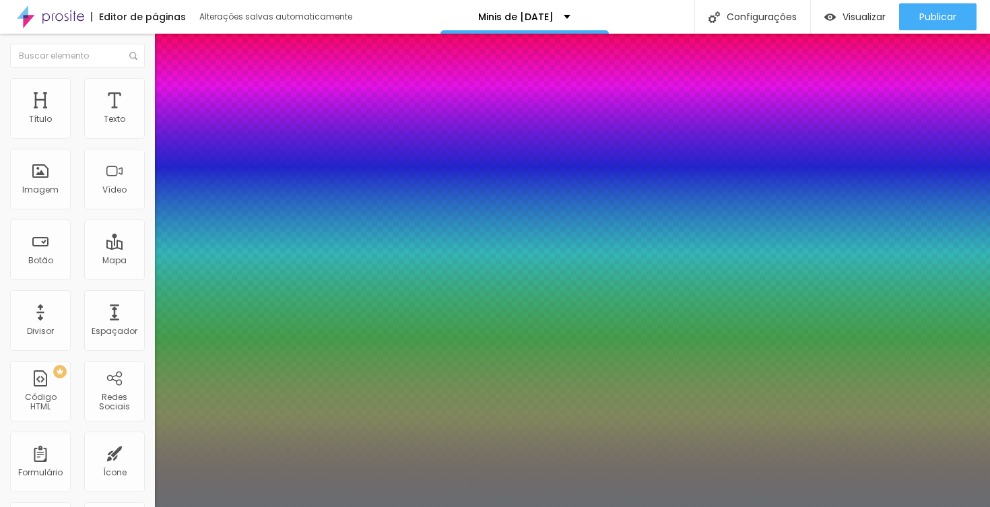
type input "1"
type input "0.5"
type input "1"
type input "0.5"
click at [588, 506] on div at bounding box center [495, 507] width 990 height 0
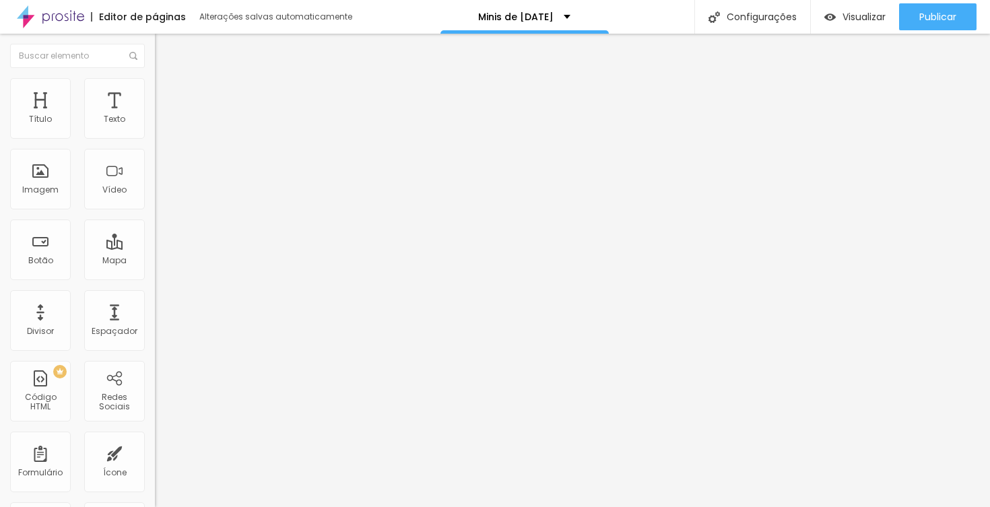
click at [162, 194] on icon "button" at bounding box center [164, 191] width 5 height 5
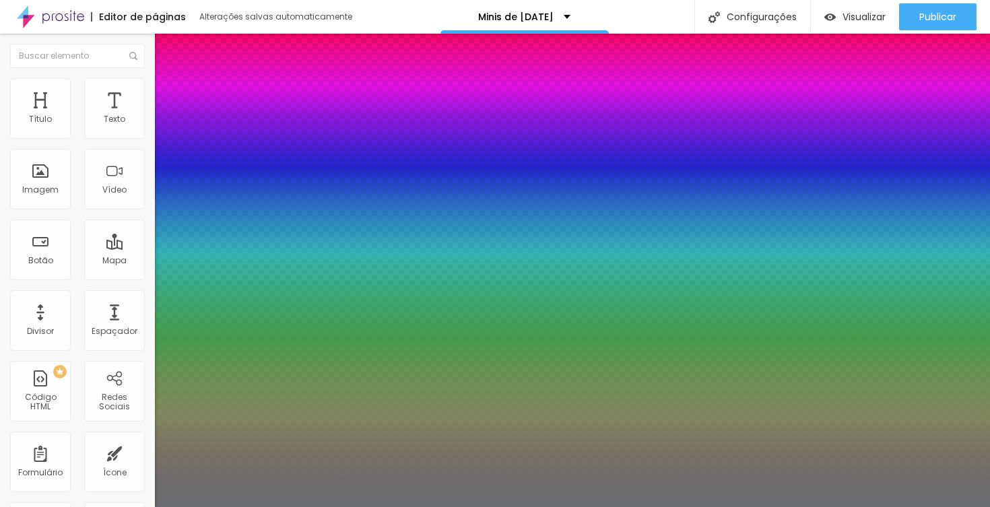
type input "1"
type input "0.5"
select select "Merienda-Regular"
type input "1"
type input "0.5"
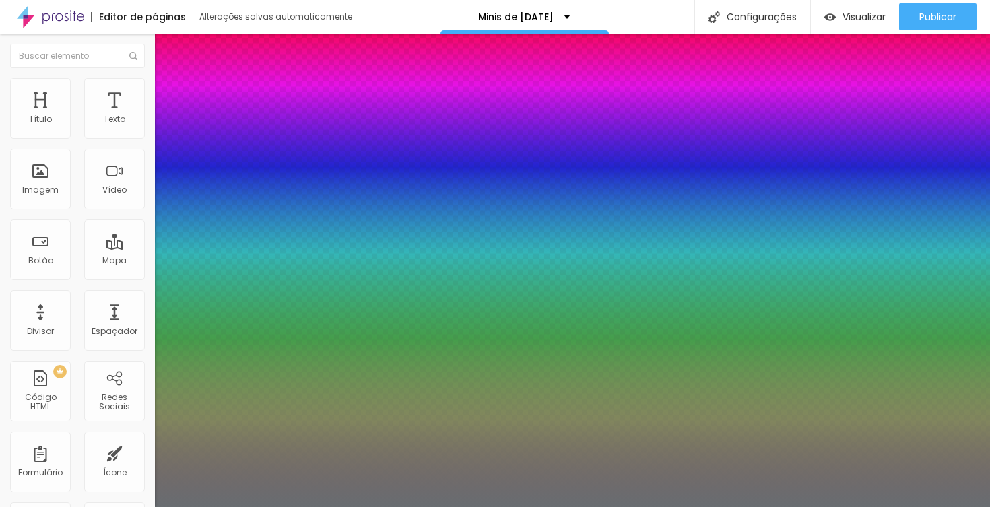
type input "1"
type input "0.5"
type input "1"
type input "0.5"
select select "Merriweather-Black"
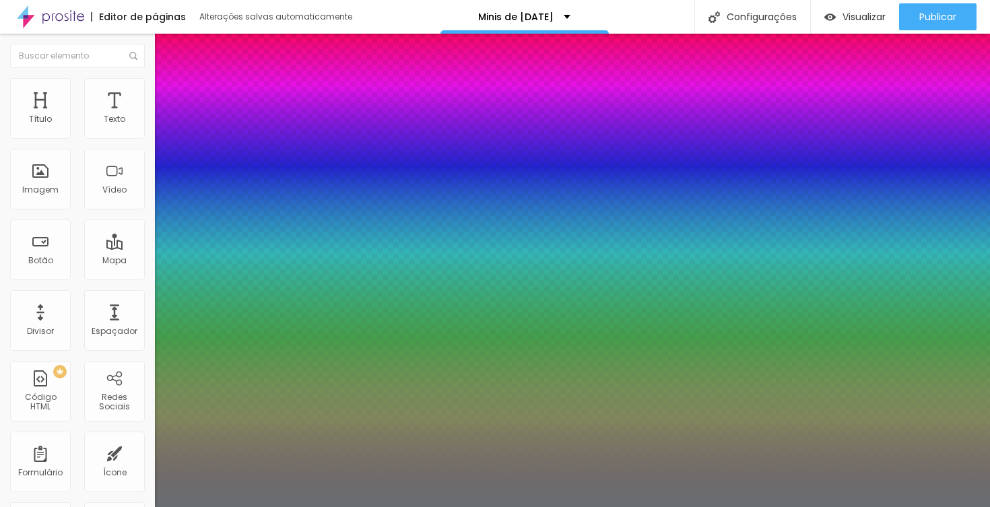
type input "1"
type input "0.5"
click at [360, 506] on div at bounding box center [495, 507] width 990 height 0
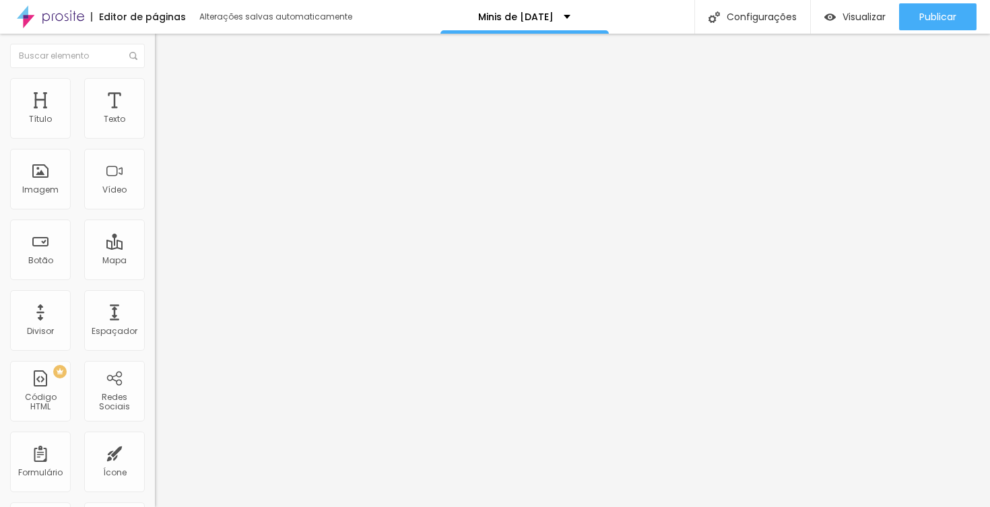
click at [160, 195] on icon "button" at bounding box center [164, 191] width 8 height 8
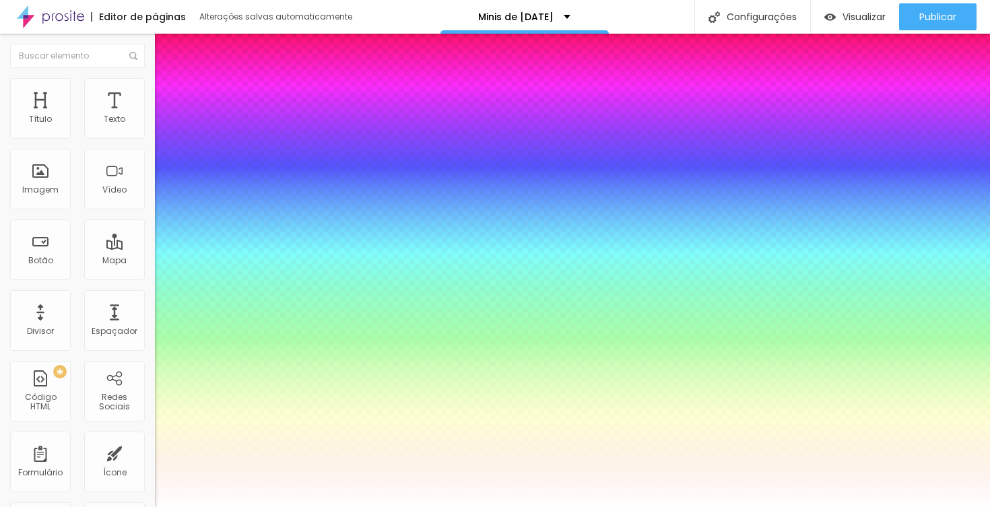
type input "1"
type input "0.5"
select select "Merienda-Bold"
type input "1"
type input "0.5"
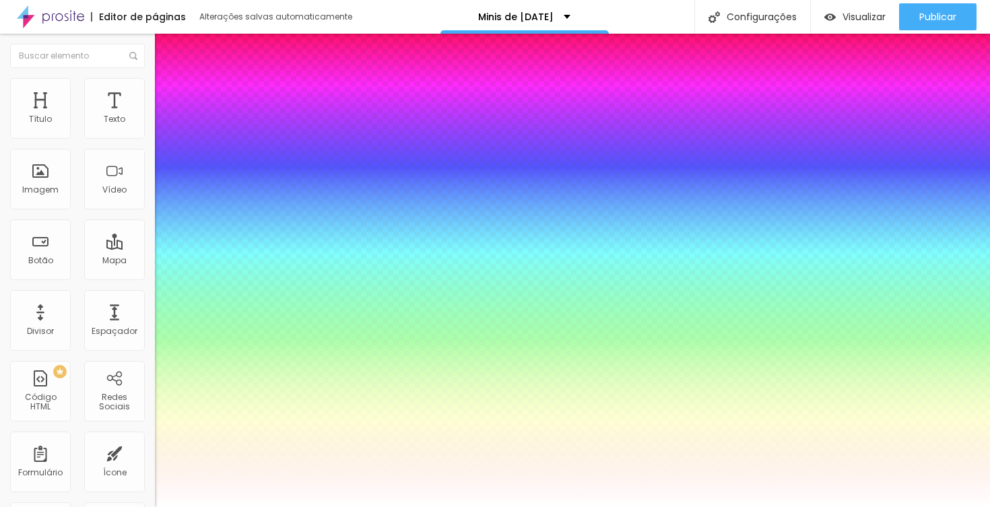
click at [442, 506] on div at bounding box center [495, 507] width 990 height 0
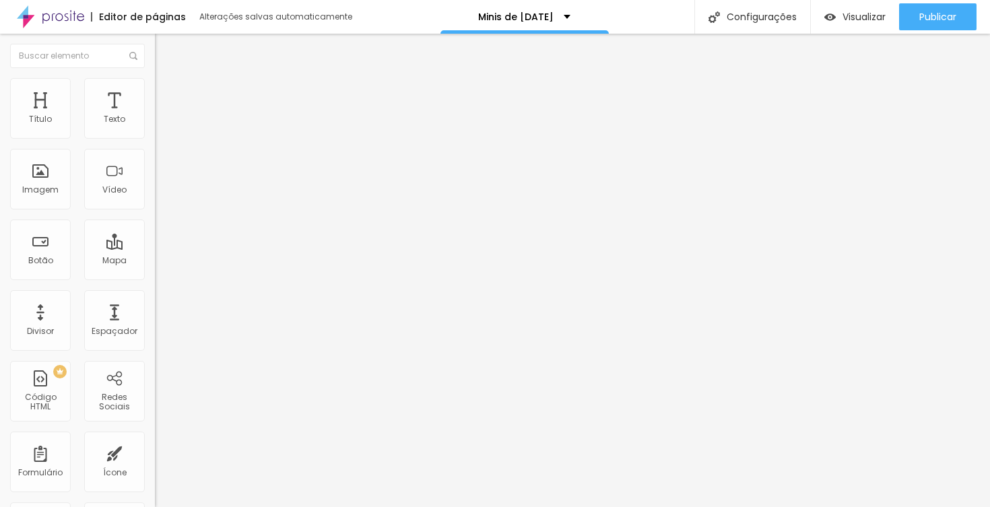
click at [162, 194] on icon "button" at bounding box center [164, 191] width 5 height 5
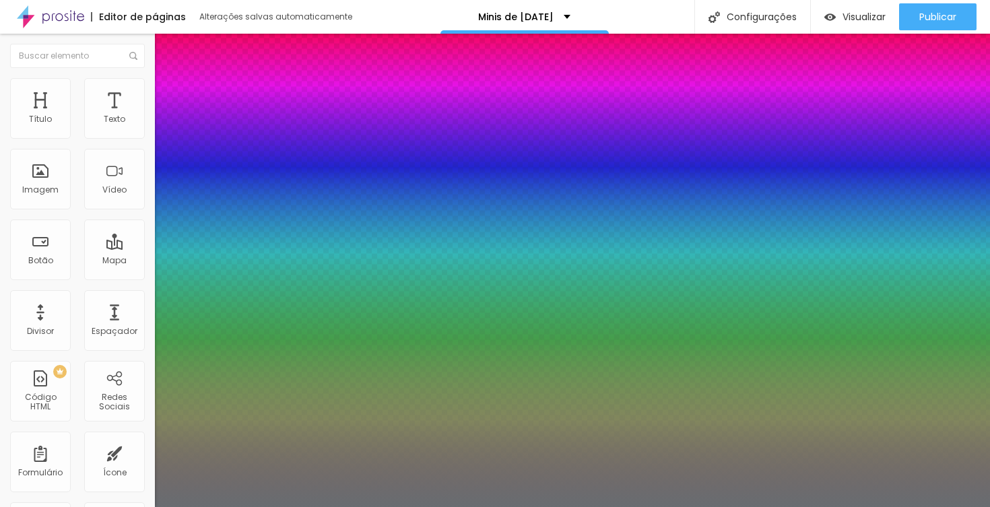
type input "1"
select select "Yantramanav"
type input "1"
select select "TitilliumWebBlack"
type input "1"
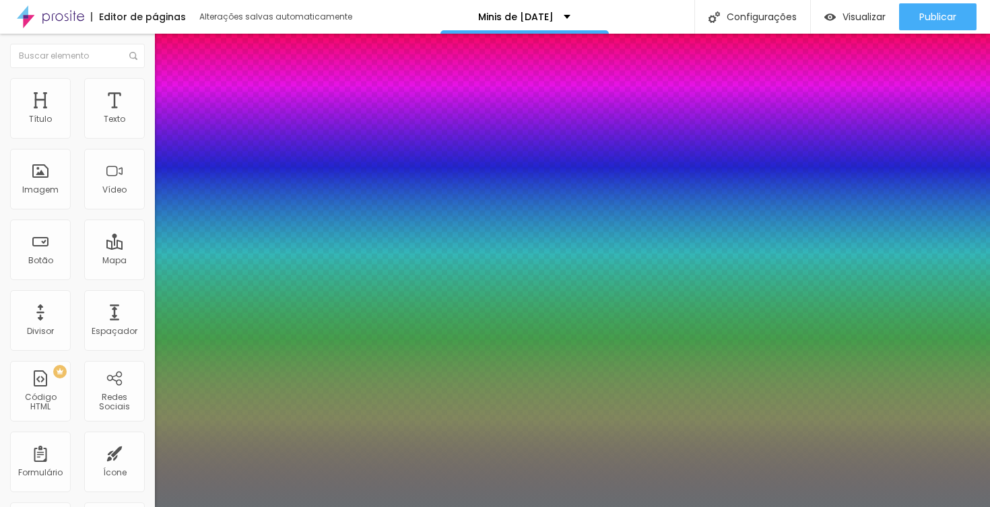
select select "SourceSansPro"
type input "1"
select select "Prompt-Bold"
type input "1"
click at [371, 506] on div at bounding box center [495, 507] width 990 height 0
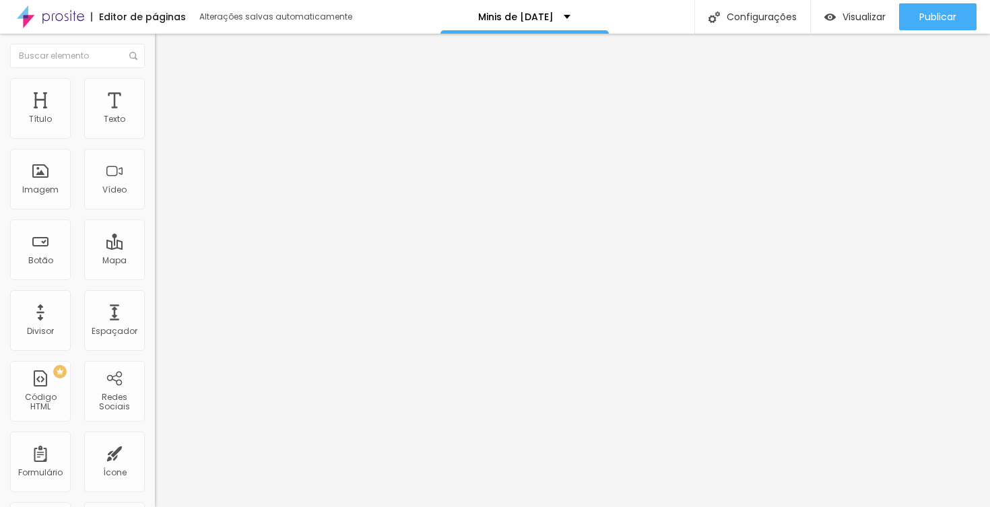
click at [155, 199] on button "button" at bounding box center [164, 192] width 19 height 14
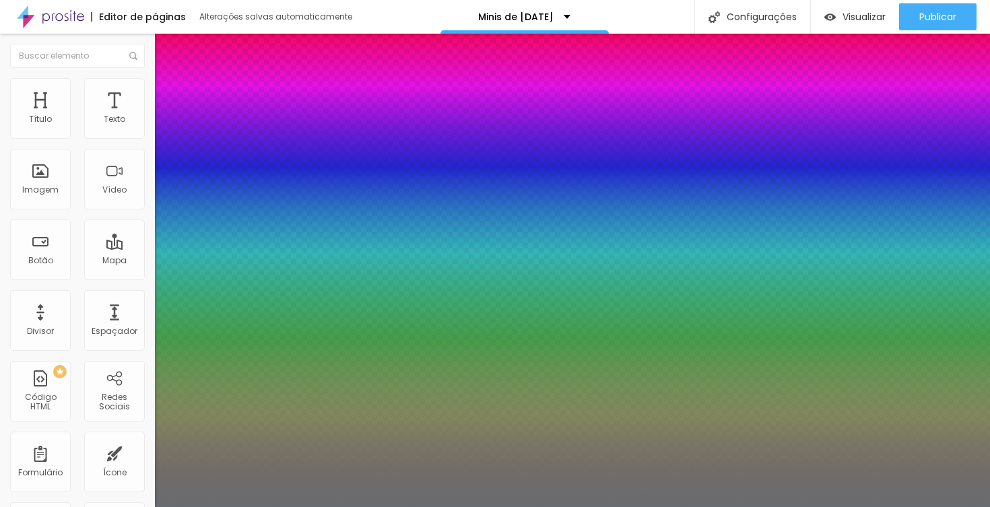
type input "1"
click at [83, 506] on div at bounding box center [495, 507] width 990 height 0
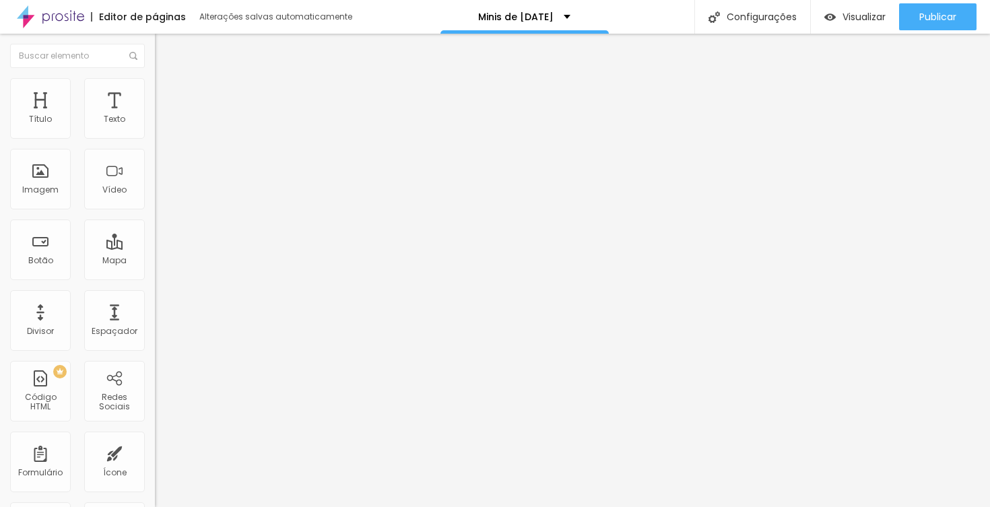
click at [155, 138] on span "Titulo 3" at bounding box center [174, 130] width 38 height 15
click at [166, 141] on span "Titulo 3" at bounding box center [185, 132] width 38 height 15
click at [155, 129] on button "button" at bounding box center [164, 122] width 19 height 14
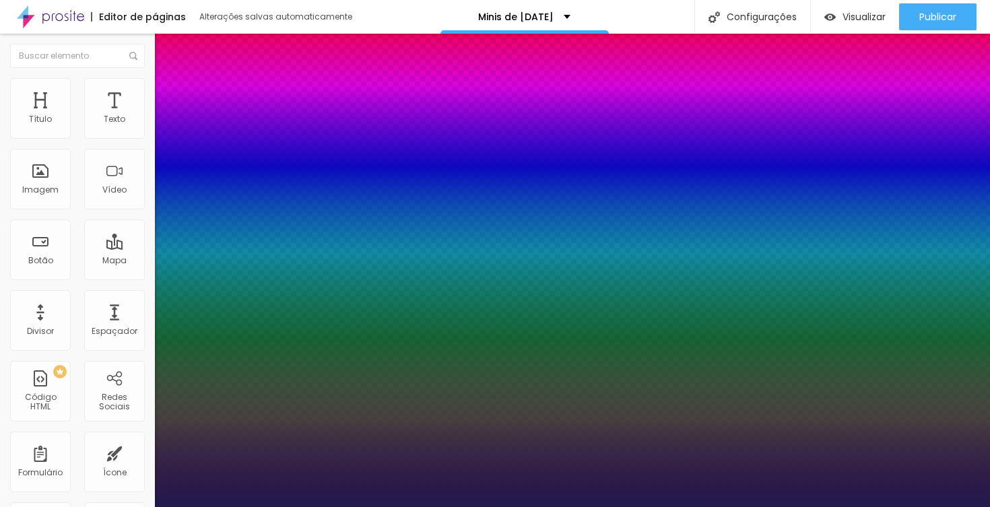
type input "1"
select select "ArefRuqaa"
type input "1"
select select "Comfortaa-Bold"
type input "1"
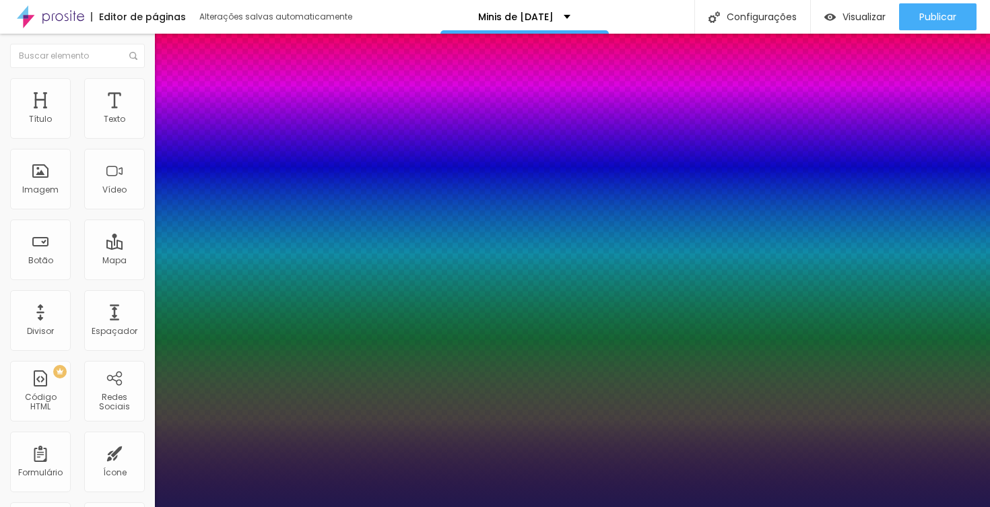
select select "Cousine-Regular"
type input "1"
select select "Engagement-Regular"
type input "1"
select select "KaushanScript-Regular"
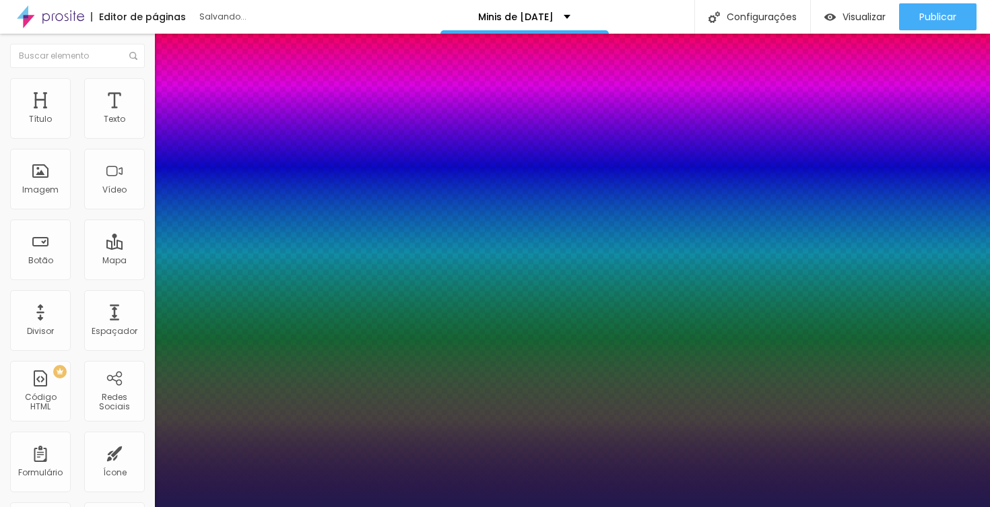
type input "1"
select select "LobsterTwo"
type input "1"
click at [395, 506] on div at bounding box center [495, 507] width 990 height 0
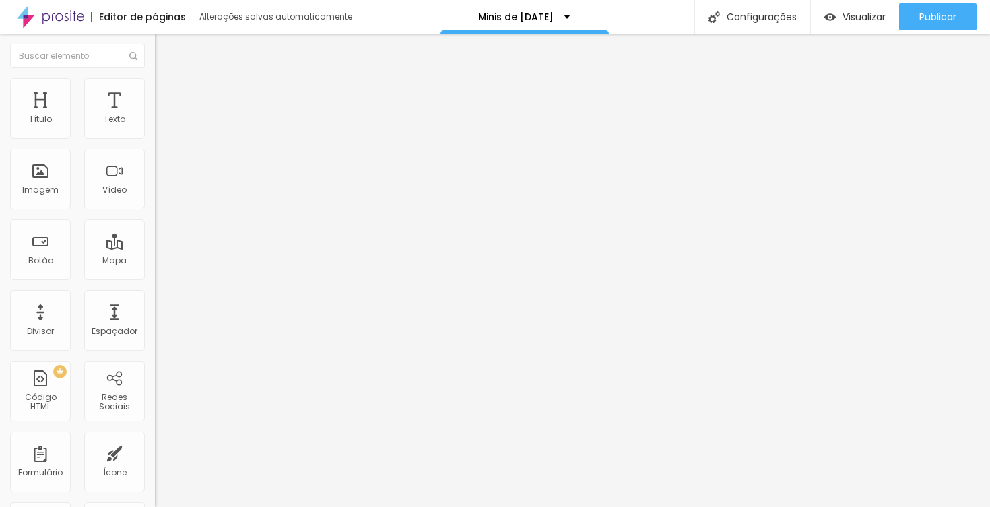
click at [162, 124] on icon "button" at bounding box center [164, 120] width 5 height 5
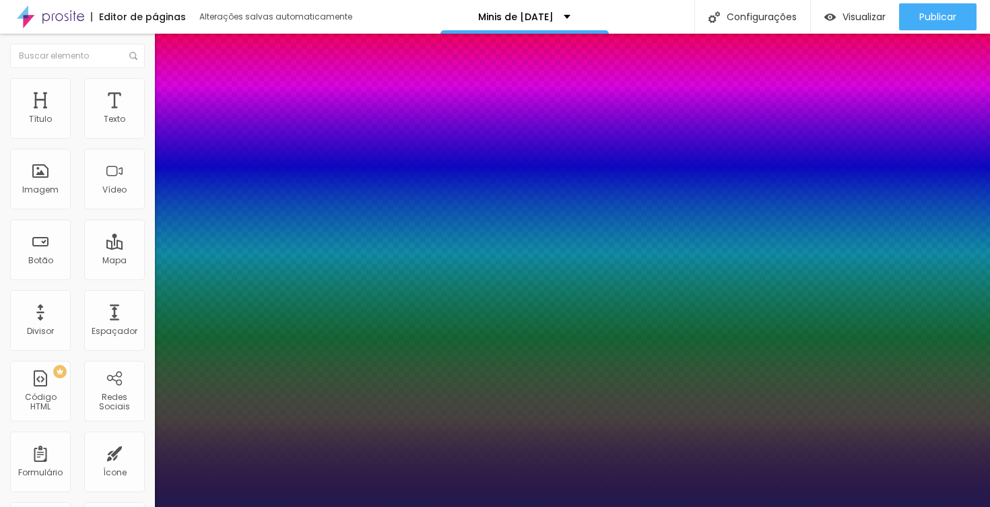
type input "1"
type input "15"
type input "1"
drag, startPoint x: 180, startPoint y: 224, endPoint x: 205, endPoint y: 224, distance: 24.9
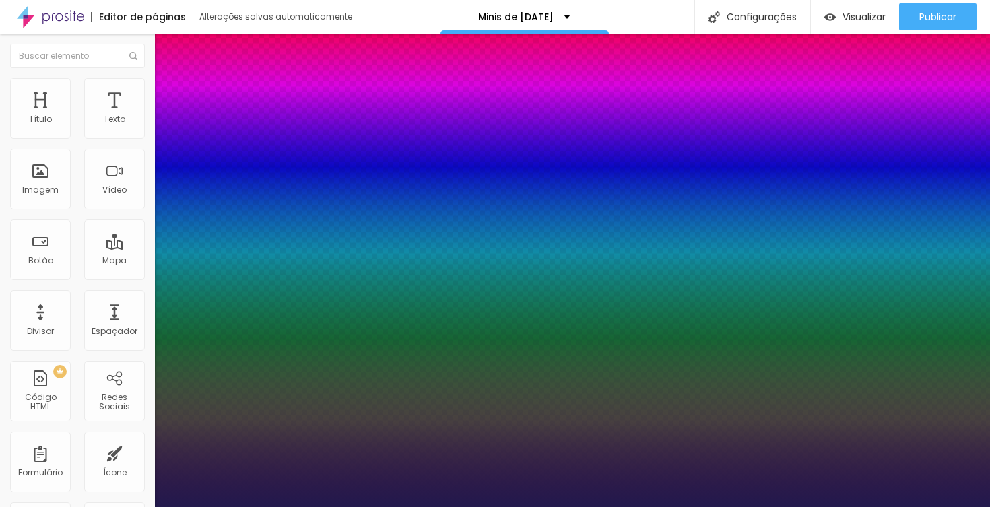
click at [349, 506] on div at bounding box center [495, 507] width 990 height 0
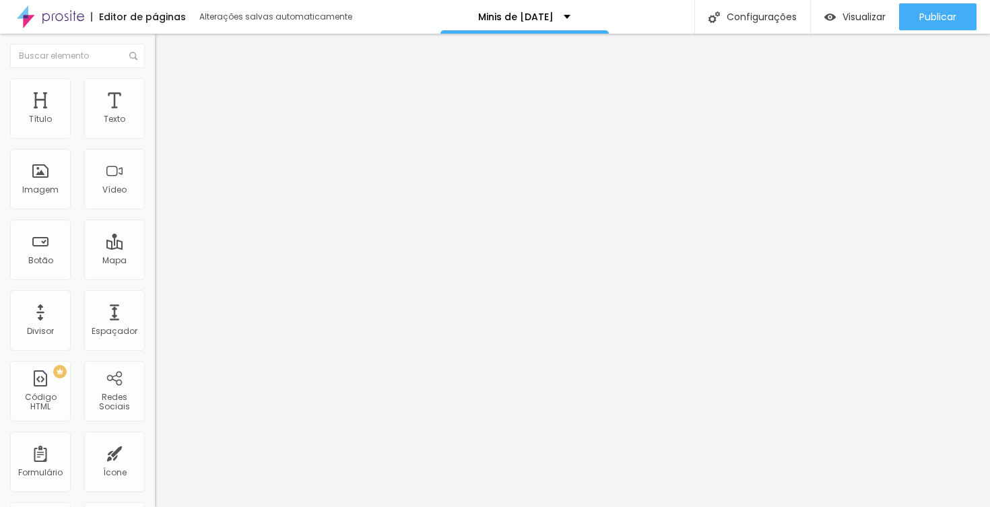
click at [155, 129] on button "button" at bounding box center [164, 122] width 19 height 14
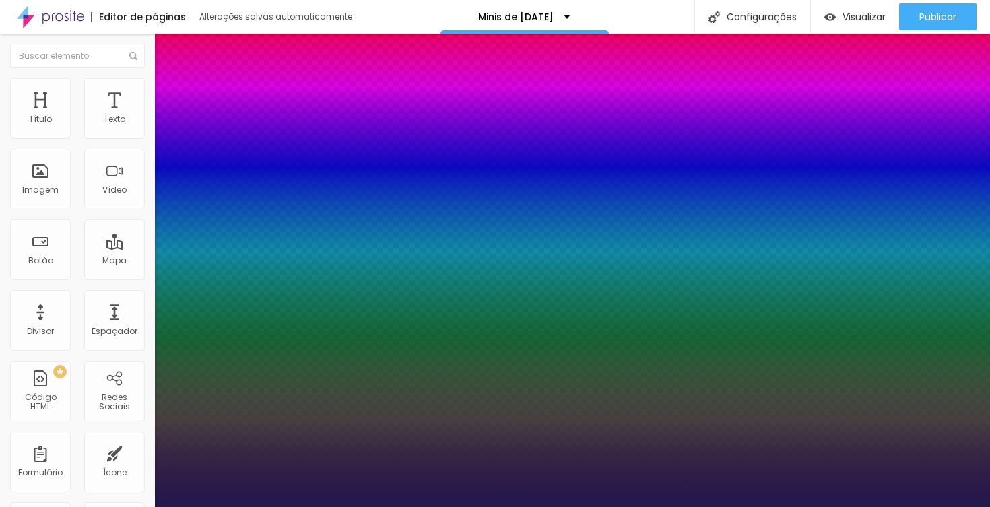
click at [430, 506] on div at bounding box center [495, 507] width 990 height 0
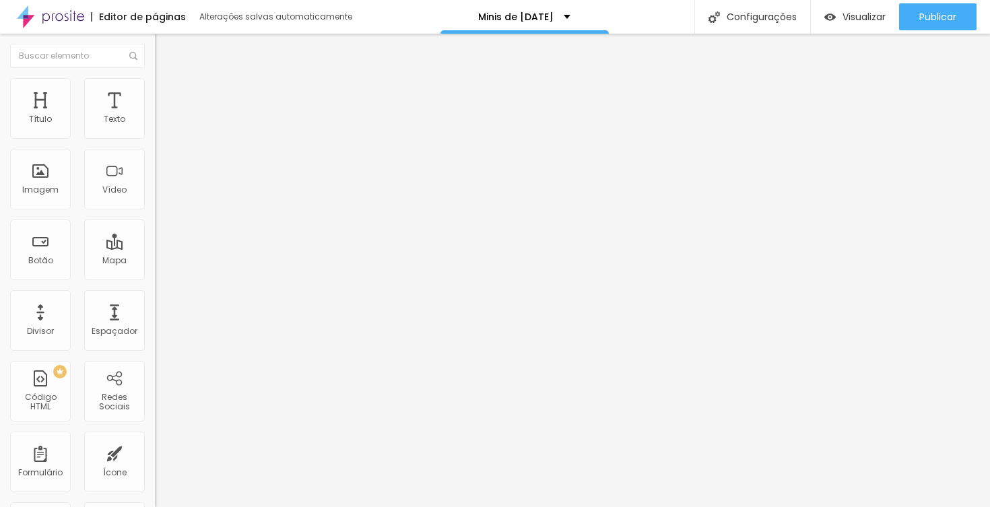
click at [160, 195] on icon "button" at bounding box center [164, 191] width 8 height 8
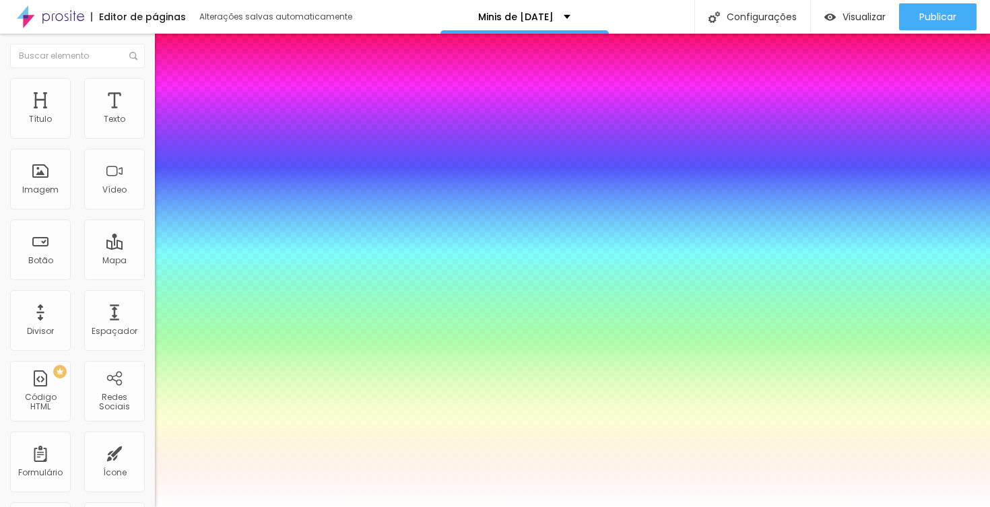
click at [558, 506] on div at bounding box center [495, 507] width 990 height 0
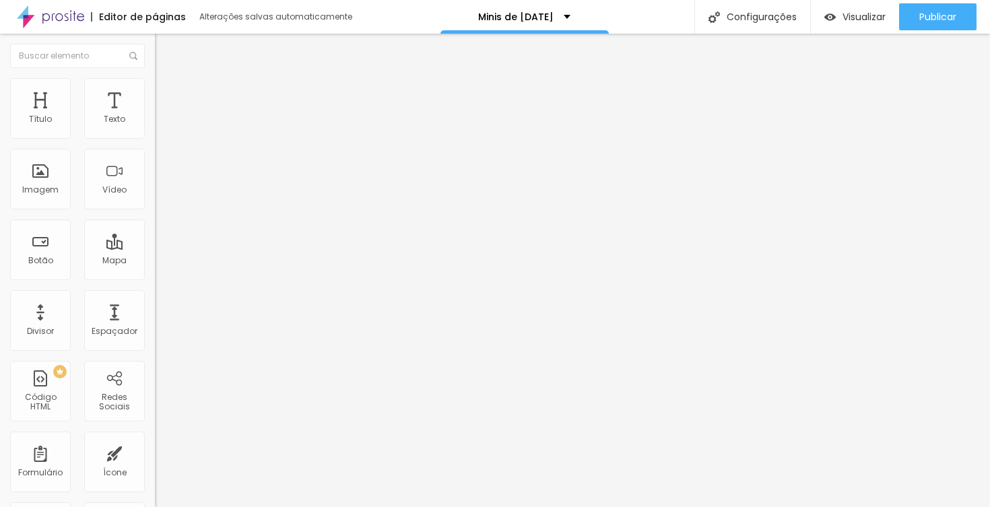
click at [160, 125] on icon "button" at bounding box center [164, 121] width 8 height 8
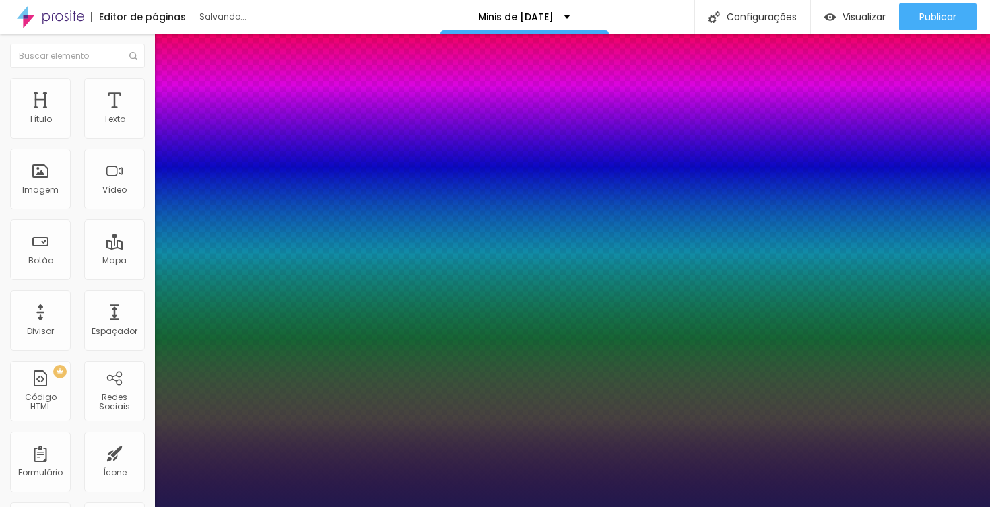
click at [500, 506] on div at bounding box center [495, 507] width 990 height 0
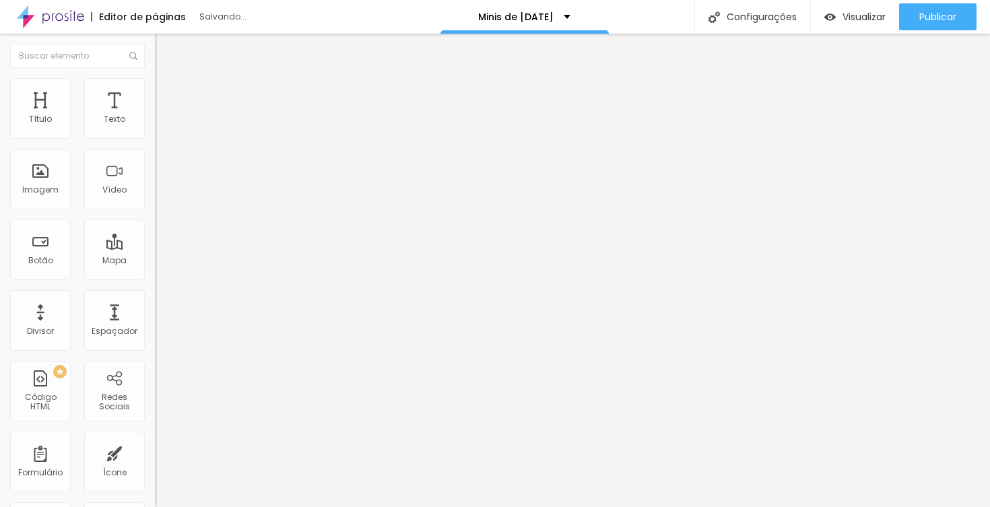
click at [155, 211] on span "Original" at bounding box center [171, 204] width 32 height 11
click at [155, 235] on span "Quadrado" at bounding box center [177, 229] width 44 height 11
click at [155, 217] on div "Cinema 16:9" at bounding box center [232, 213] width 155 height 8
click at [155, 240] on span "Quadrado" at bounding box center [177, 233] width 44 height 11
drag, startPoint x: 79, startPoint y: 163, endPoint x: 79, endPoint y: 148, distance: 14.8
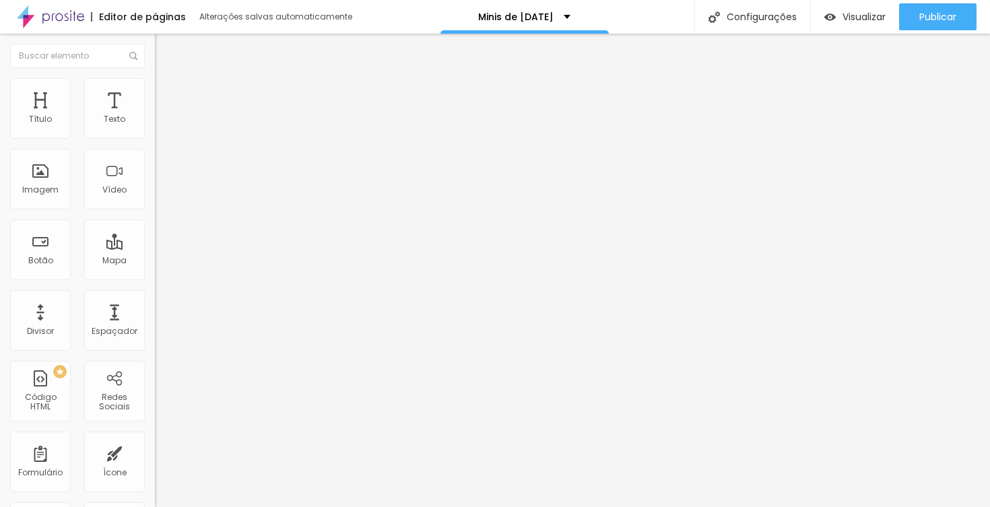
click at [155, 114] on div "Trocar imagem" at bounding box center [232, 109] width 155 height 9
click at [155, 82] on li "Estilo" at bounding box center [232, 84] width 155 height 13
click at [155, 92] on img at bounding box center [161, 98] width 12 height 12
drag, startPoint x: 30, startPoint y: 131, endPoint x: 24, endPoint y: 127, distance: 7.7
click at [155, 127] on div "0 Espaço de cima" at bounding box center [232, 200] width 155 height 191
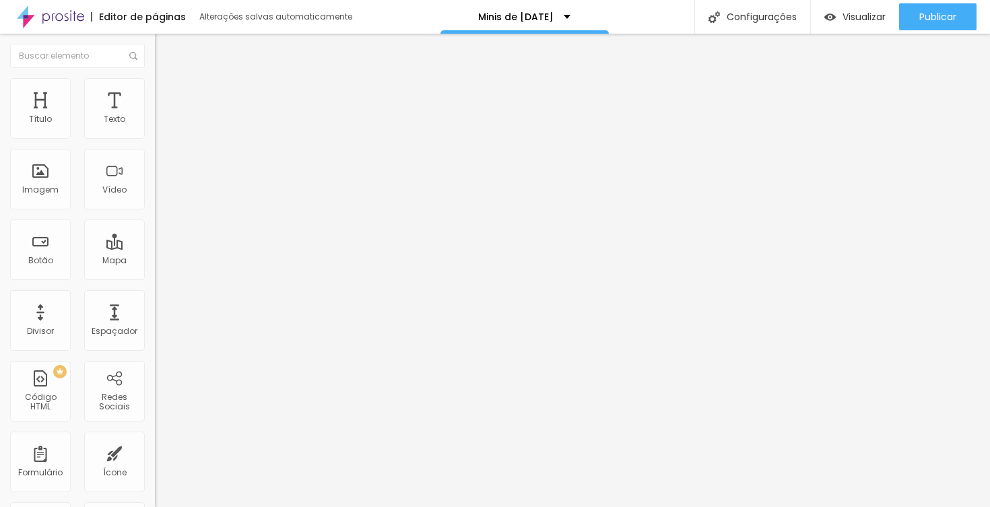
click at [155, 83] on img at bounding box center [161, 84] width 12 height 12
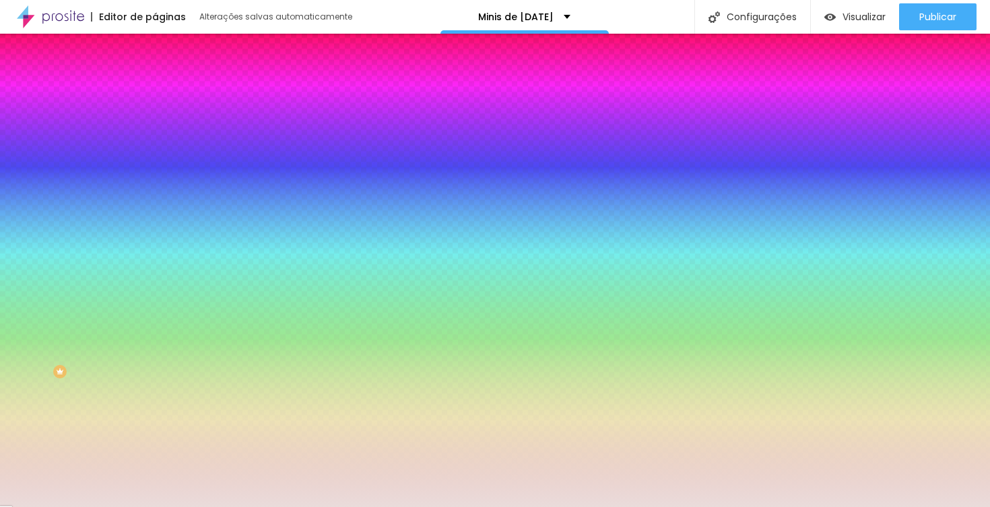
click at [155, 129] on div at bounding box center [232, 129] width 155 height 0
click at [85, 177] on div at bounding box center [495, 253] width 990 height 507
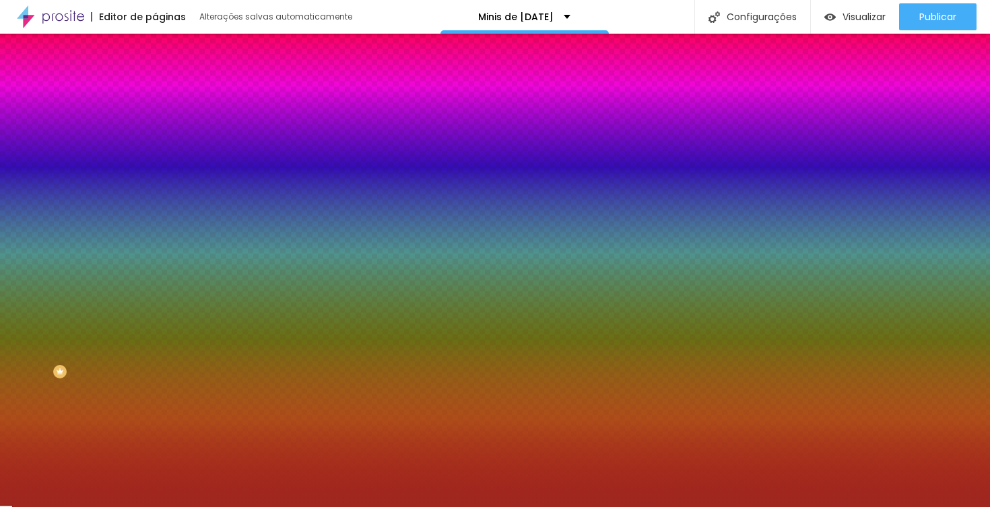
click at [92, 191] on div at bounding box center [495, 253] width 990 height 507
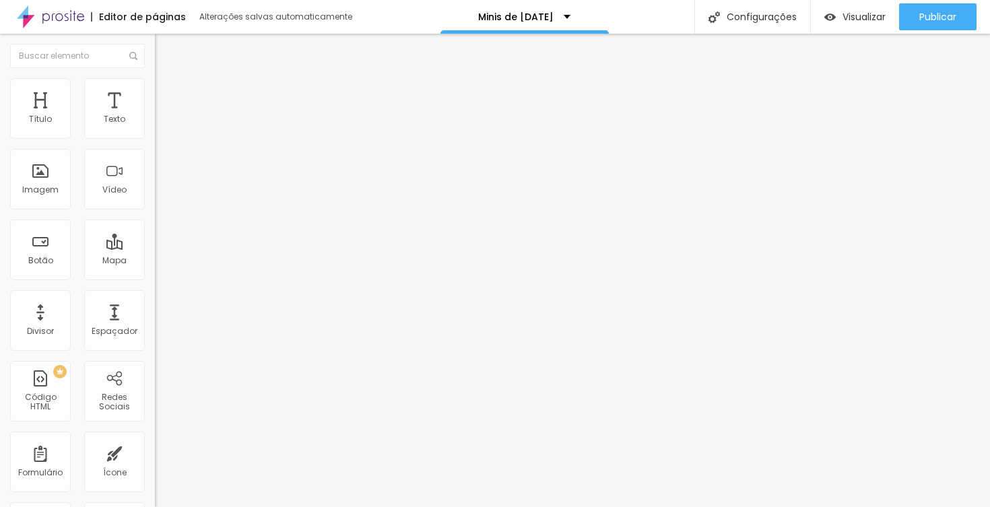
click at [155, 86] on img at bounding box center [161, 84] width 12 height 12
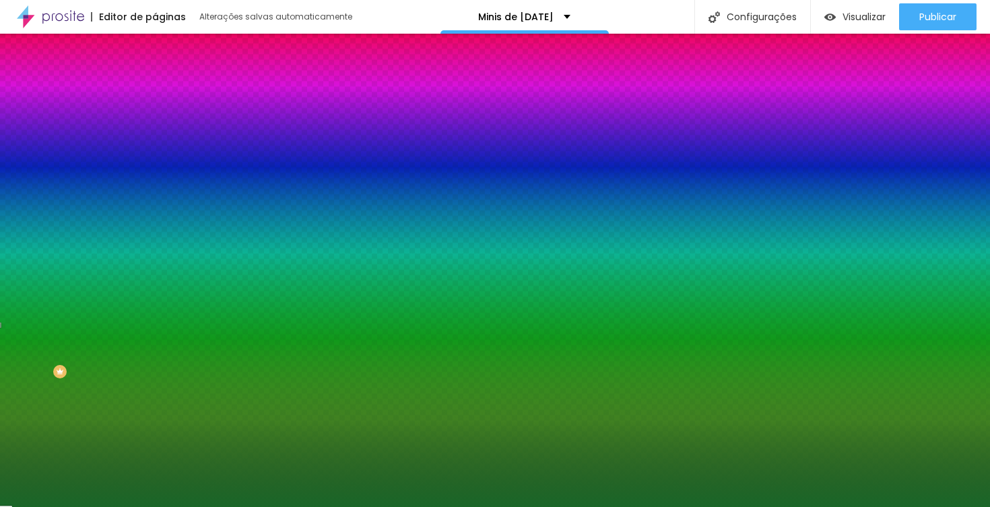
drag, startPoint x: 33, startPoint y: 164, endPoint x: 131, endPoint y: 170, distance: 97.8
click at [155, 170] on div "200 Borda arredondada" at bounding box center [232, 237] width 155 height 191
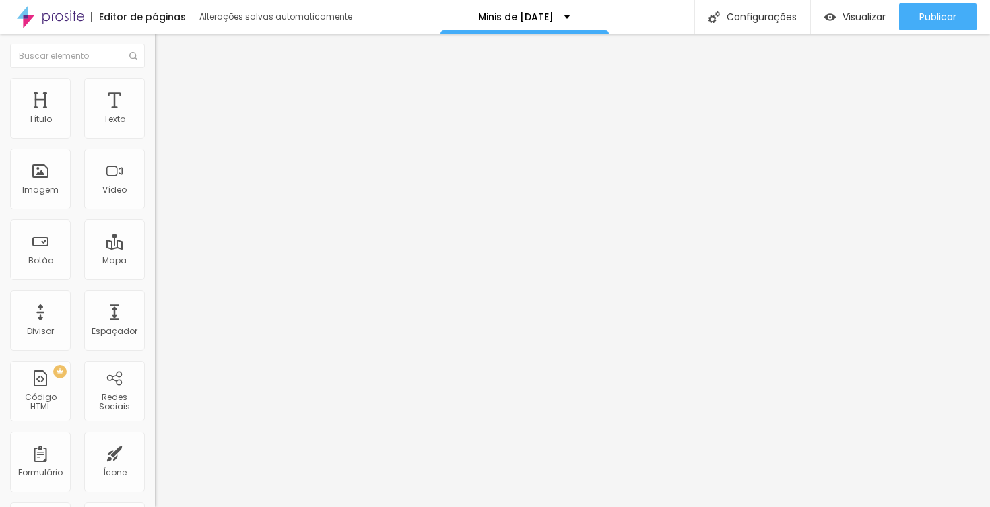
click at [167, 91] on span "Estilo" at bounding box center [177, 86] width 21 height 11
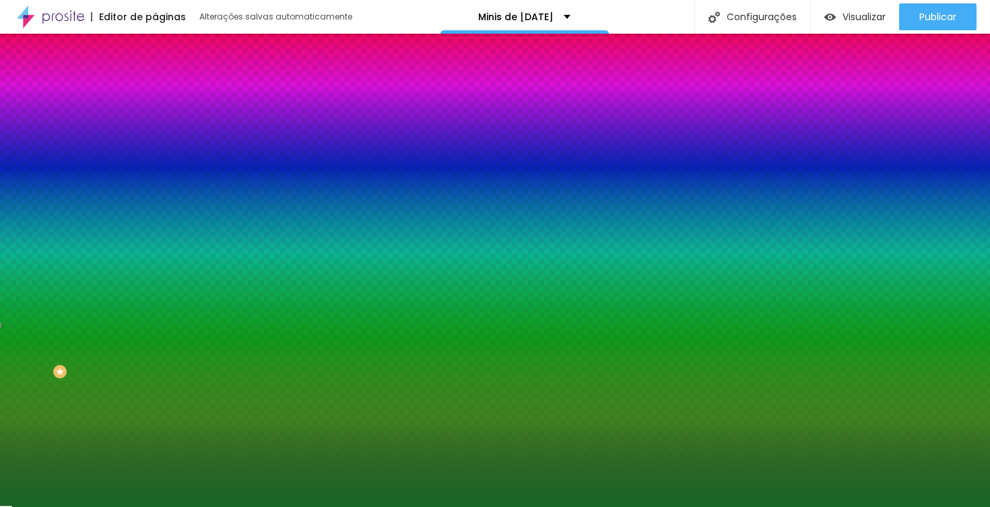
drag, startPoint x: 139, startPoint y: 136, endPoint x: 98, endPoint y: 135, distance: 40.4
click at [155, 135] on div "#196628" at bounding box center [232, 135] width 155 height 13
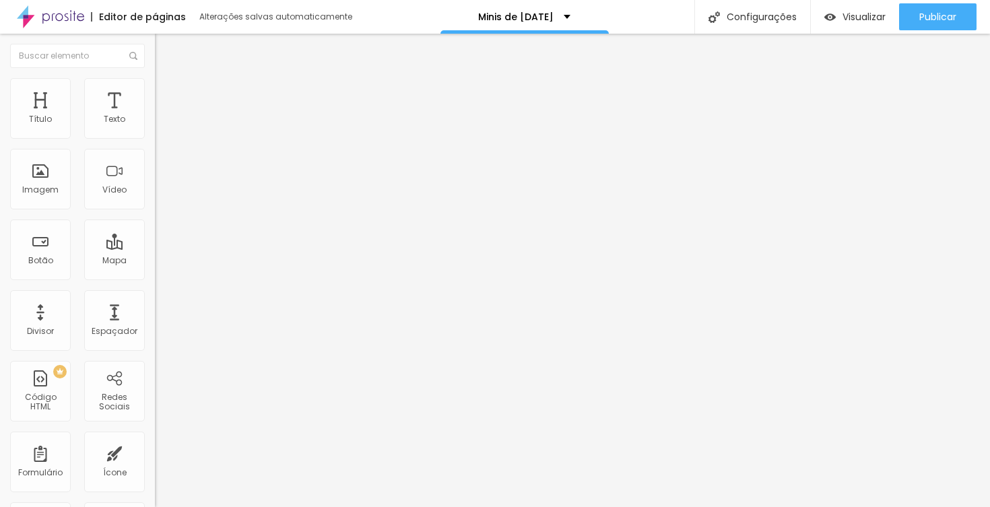
click at [155, 81] on img at bounding box center [161, 84] width 12 height 12
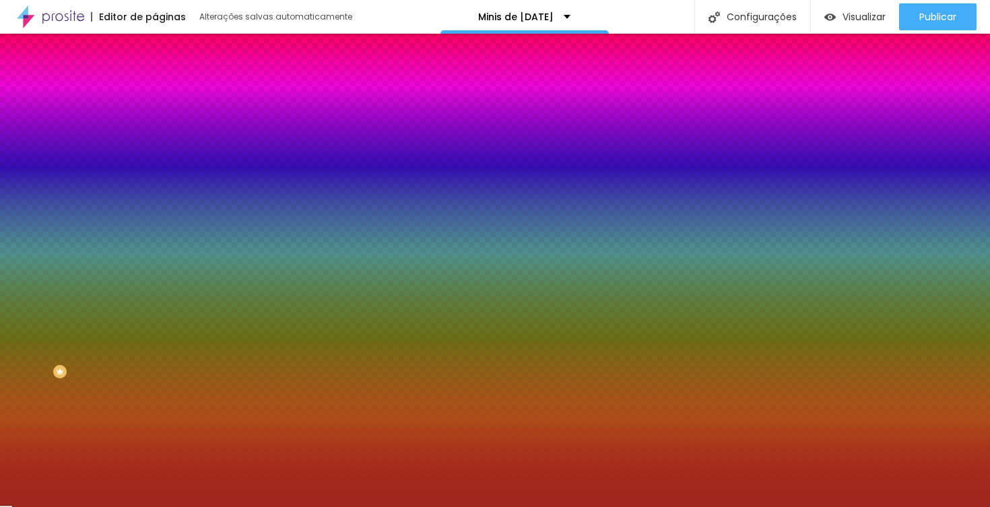
click at [155, 129] on div at bounding box center [232, 129] width 155 height 0
paste input "196628"
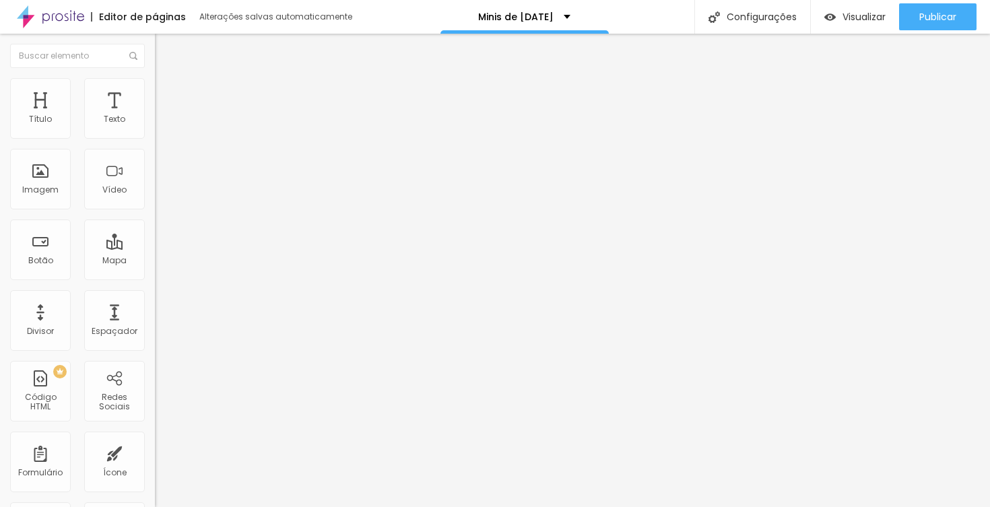
click at [155, 80] on img at bounding box center [161, 84] width 12 height 12
click at [155, 79] on img at bounding box center [161, 84] width 12 height 12
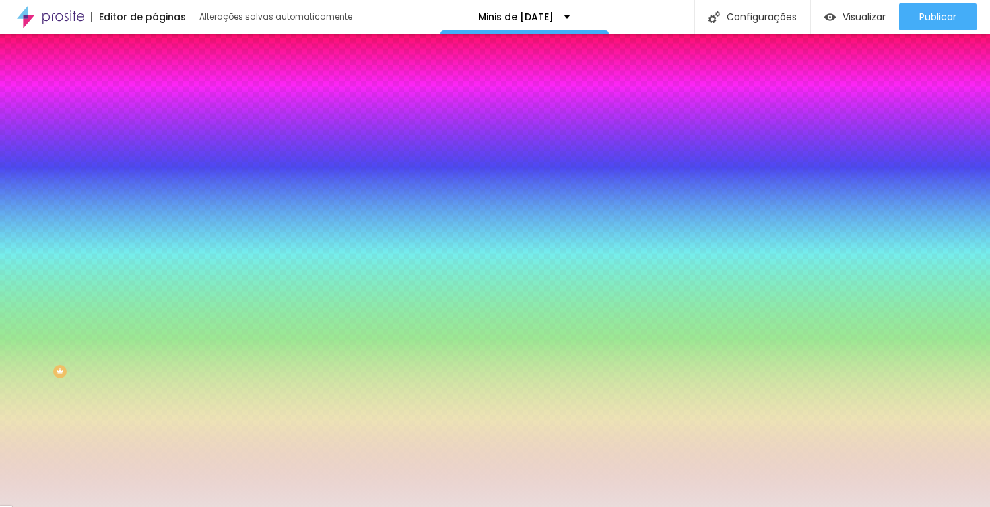
click at [155, 129] on div at bounding box center [232, 129] width 155 height 0
paste input "196628"
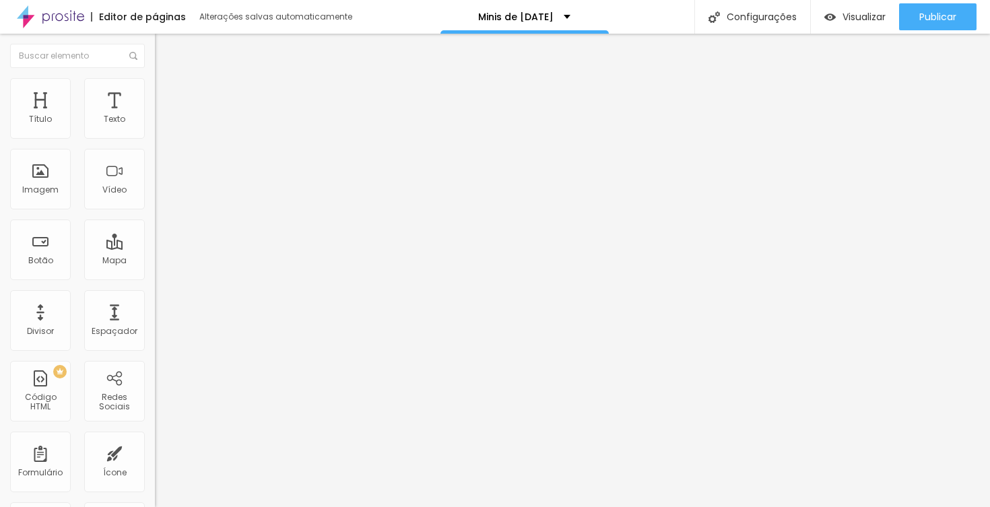
click at [155, 88] on li "Estilo" at bounding box center [232, 84] width 155 height 13
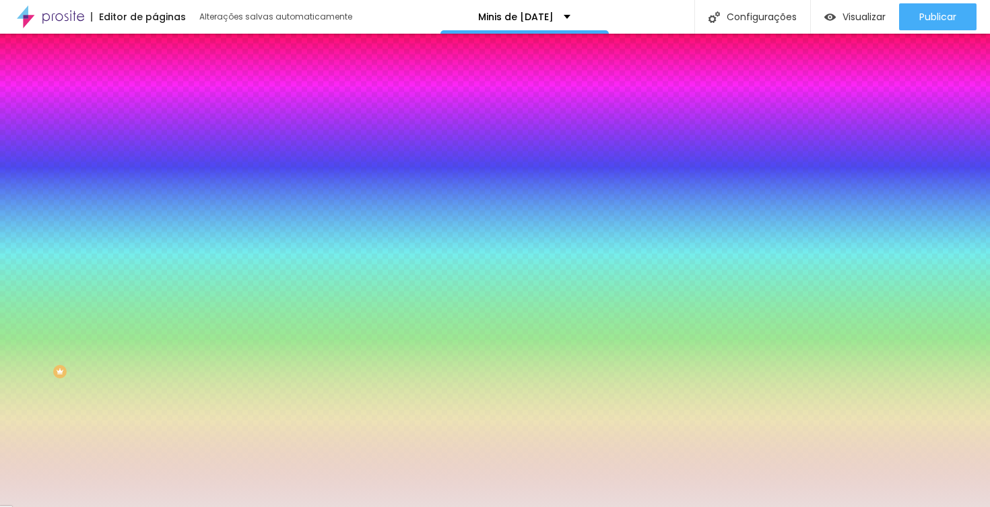
click at [155, 129] on div at bounding box center [232, 129] width 155 height 0
paste input "196628"
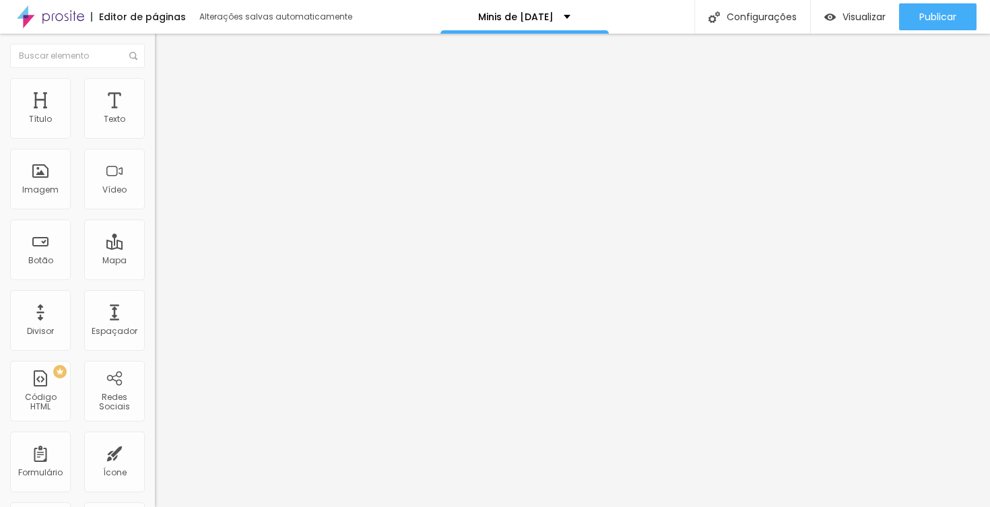
click at [155, 80] on img at bounding box center [161, 84] width 12 height 12
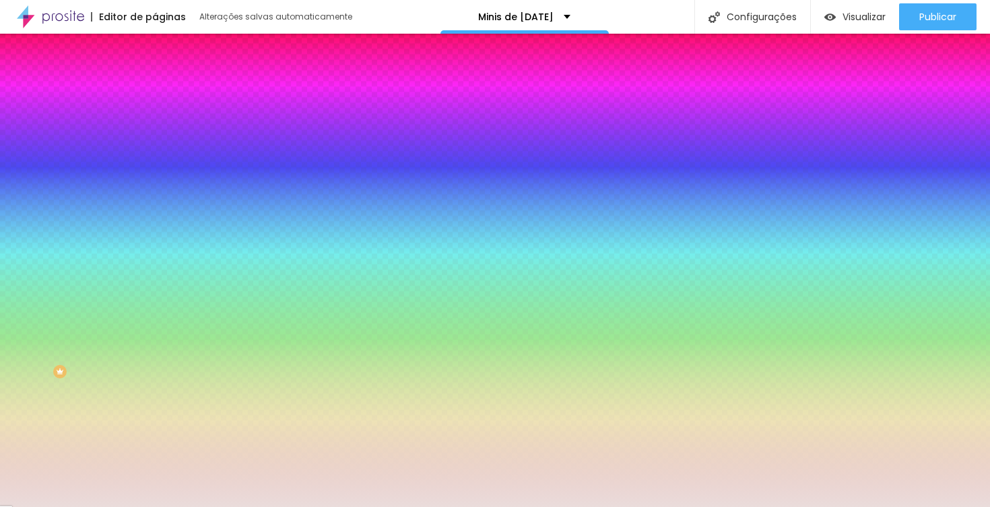
click at [155, 138] on input "#EADCDB" at bounding box center [236, 135] width 162 height 13
paste input "196628"
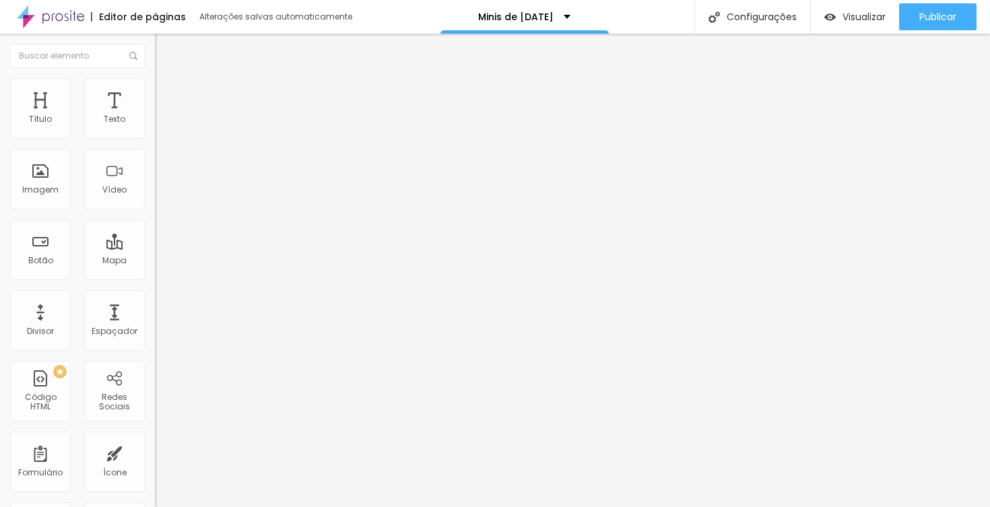
click at [155, 78] on img at bounding box center [161, 84] width 12 height 12
click at [155, 81] on li "Estilo" at bounding box center [232, 84] width 155 height 13
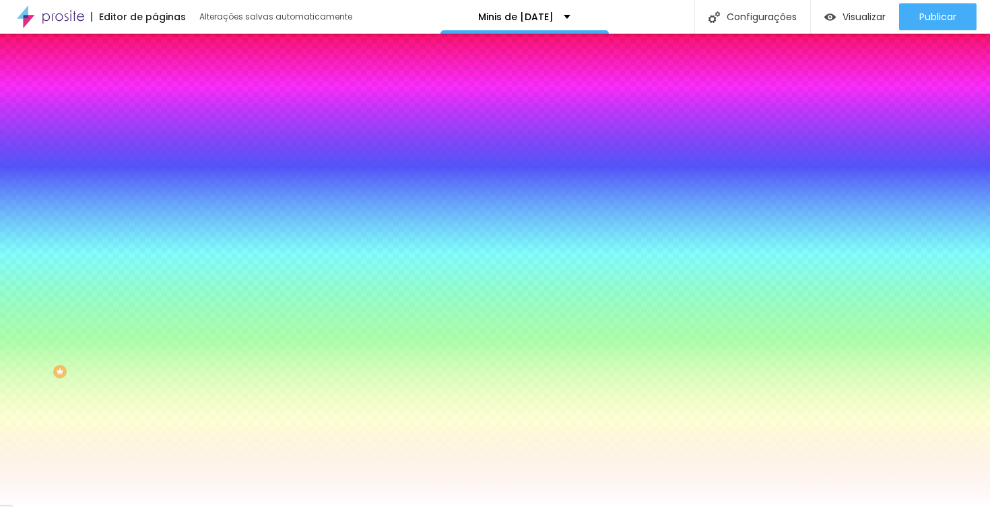
click at [155, 92] on img at bounding box center [161, 98] width 12 height 12
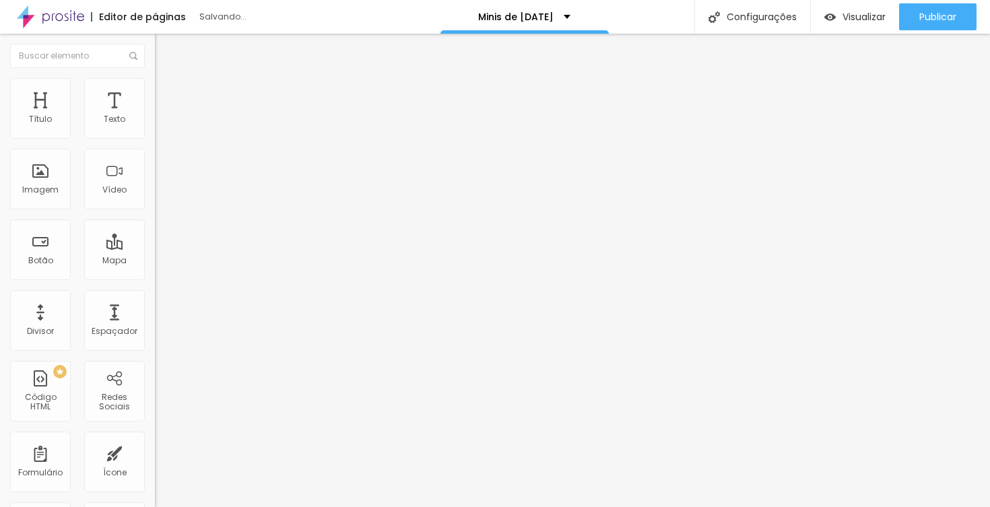
drag, startPoint x: 31, startPoint y: 162, endPoint x: 22, endPoint y: 160, distance: 9.5
click at [155, 296] on div "0 px Espaçamento vertical" at bounding box center [232, 391] width 155 height 191
click at [155, 85] on img at bounding box center [161, 84] width 12 height 12
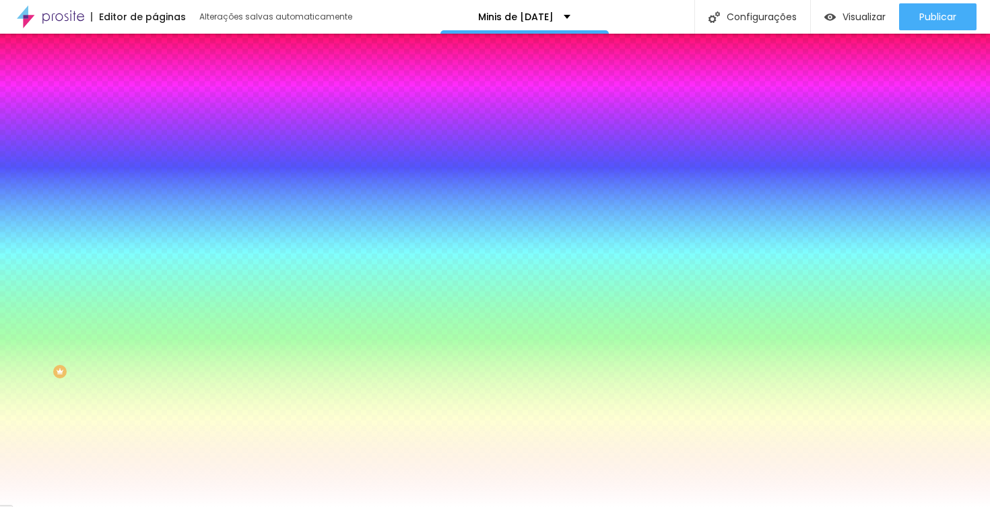
click at [155, 92] on li "Avançado" at bounding box center [232, 98] width 155 height 13
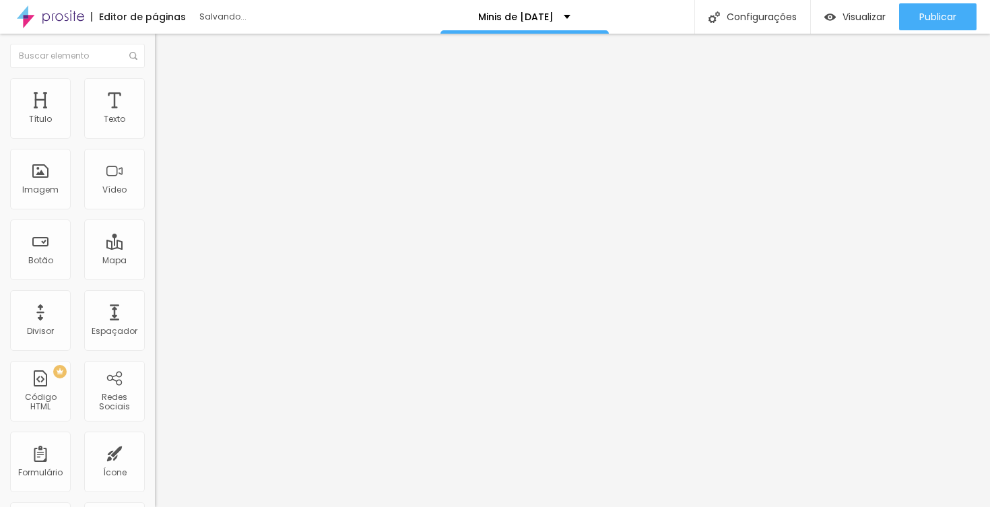
drag, startPoint x: 26, startPoint y: 165, endPoint x: -2, endPoint y: 165, distance: 27.6
click at [0, 165] on html "Editor de páginas Salvando... Minis de [DATE] Configurações Configurações da pá…" at bounding box center [495, 253] width 990 height 507
click at [155, 92] on li "Avançado" at bounding box center [232, 98] width 155 height 13
click at [155, 92] on img at bounding box center [161, 98] width 12 height 12
drag, startPoint x: 32, startPoint y: 162, endPoint x: -2, endPoint y: 162, distance: 34.3
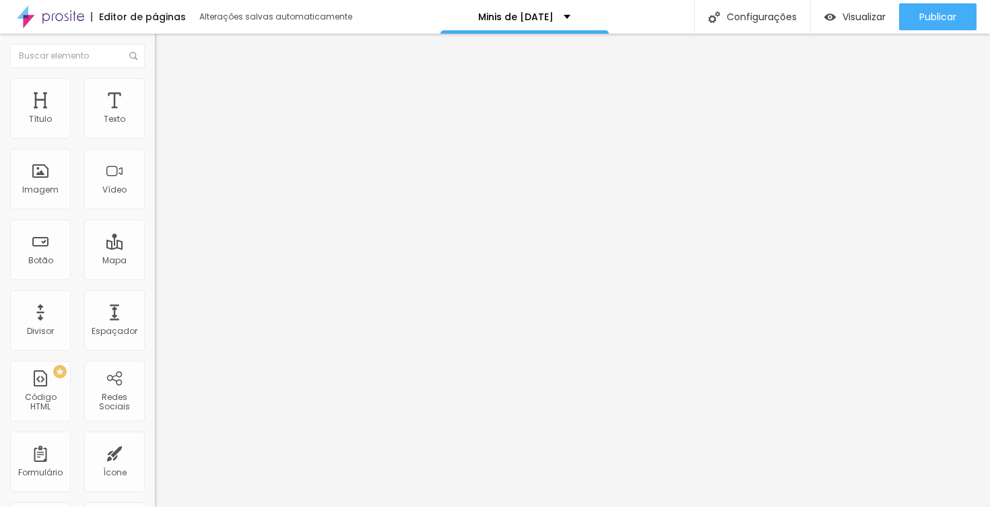
click at [0, 162] on html "Editor de páginas Alterações salvas automaticamente Minis de [DATE] Configuraçõ…" at bounding box center [495, 253] width 990 height 507
click at [155, 92] on li "Avançado" at bounding box center [232, 98] width 155 height 13
click at [155, 83] on img at bounding box center [161, 84] width 12 height 12
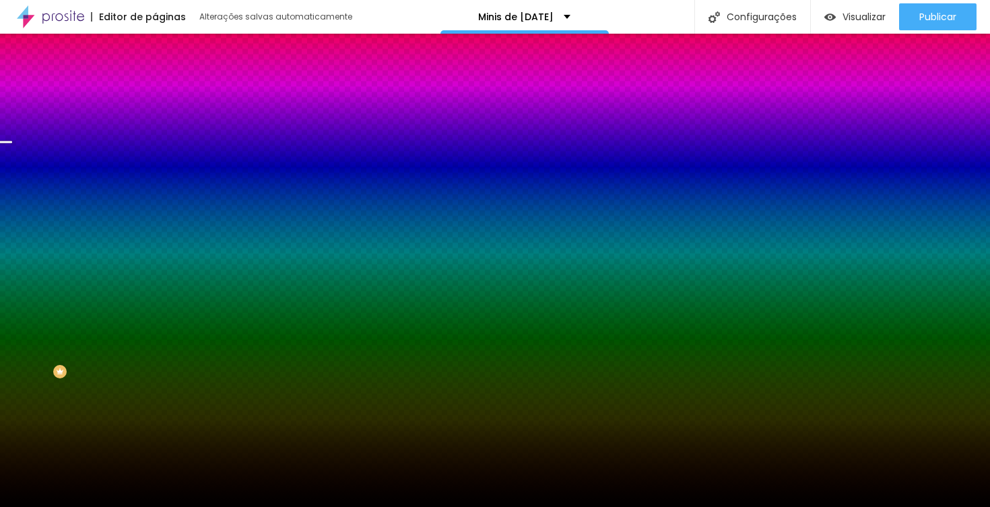
click at [155, 124] on span "Trocar imagem" at bounding box center [191, 117] width 73 height 11
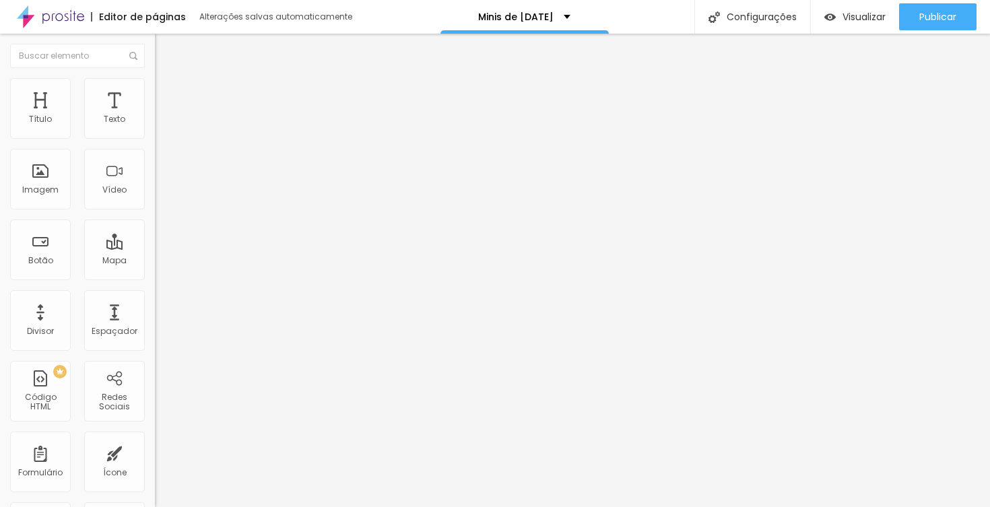
click at [155, 123] on span "Encaixotado" at bounding box center [181, 116] width 53 height 11
click at [155, 143] on span "Completo" at bounding box center [175, 137] width 41 height 11
click at [166, 143] on span "Completo" at bounding box center [186, 137] width 41 height 11
click at [155, 129] on div "Encaixotado" at bounding box center [232, 125] width 155 height 8
click at [155, 89] on li "Estilo" at bounding box center [232, 84] width 155 height 13
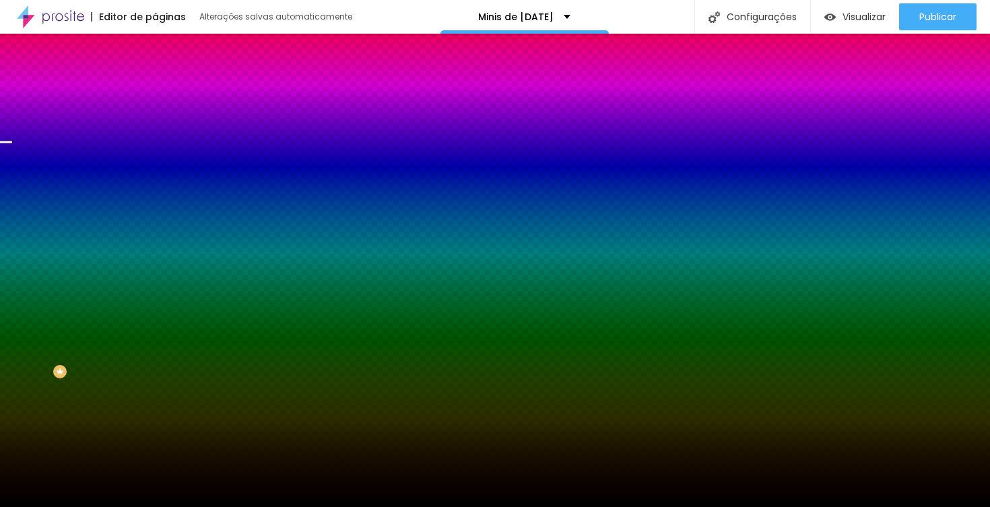
click at [155, 140] on span "Parallax" at bounding box center [171, 134] width 33 height 11
click at [155, 148] on span "Nenhum" at bounding box center [172, 142] width 35 height 11
click at [167, 95] on span "Avançado" at bounding box center [189, 100] width 44 height 11
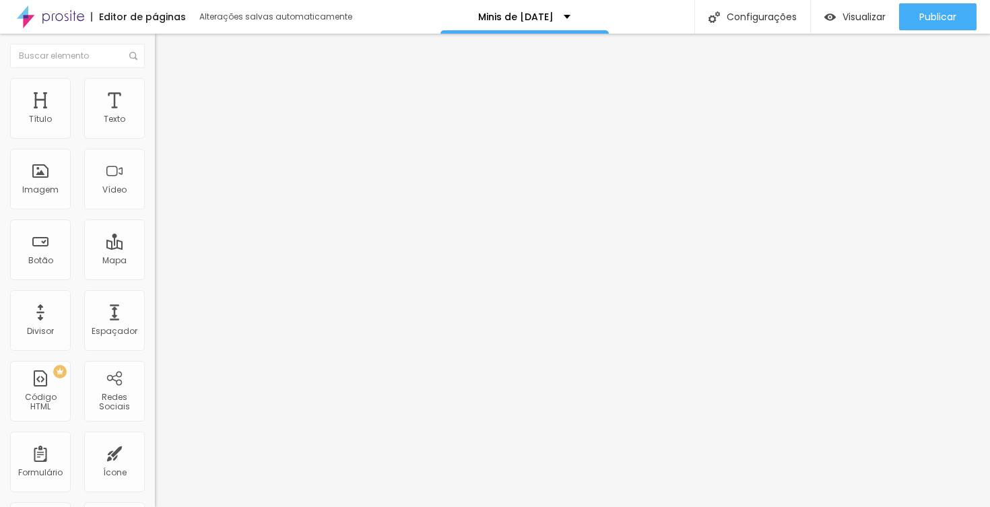
drag, startPoint x: 50, startPoint y: 163, endPoint x: 72, endPoint y: 164, distance: 21.6
click at [155, 452] on input "range" at bounding box center [198, 457] width 87 height 11
